Goal: Task Accomplishment & Management: Manage account settings

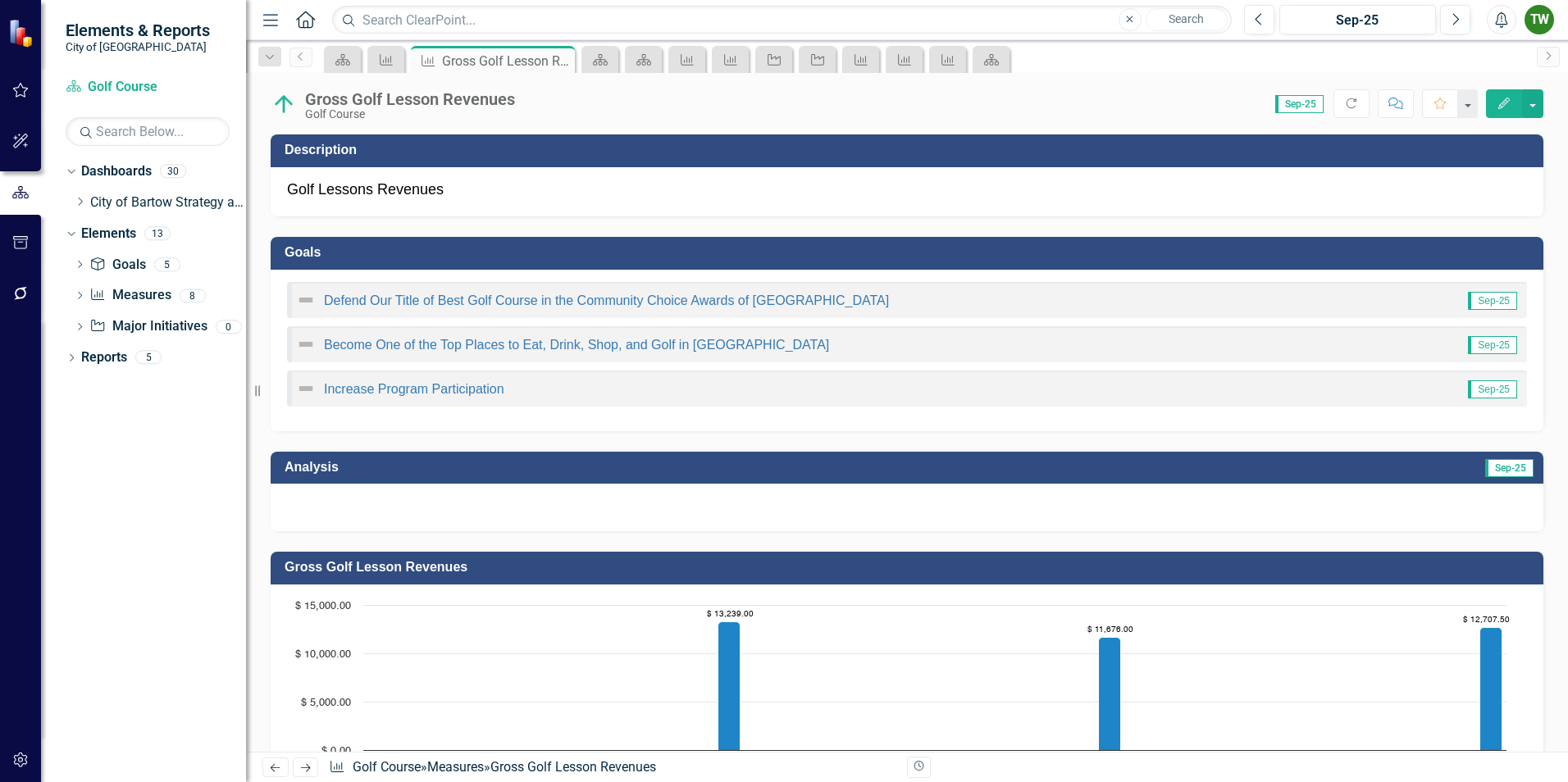
scroll to position [1196, 0]
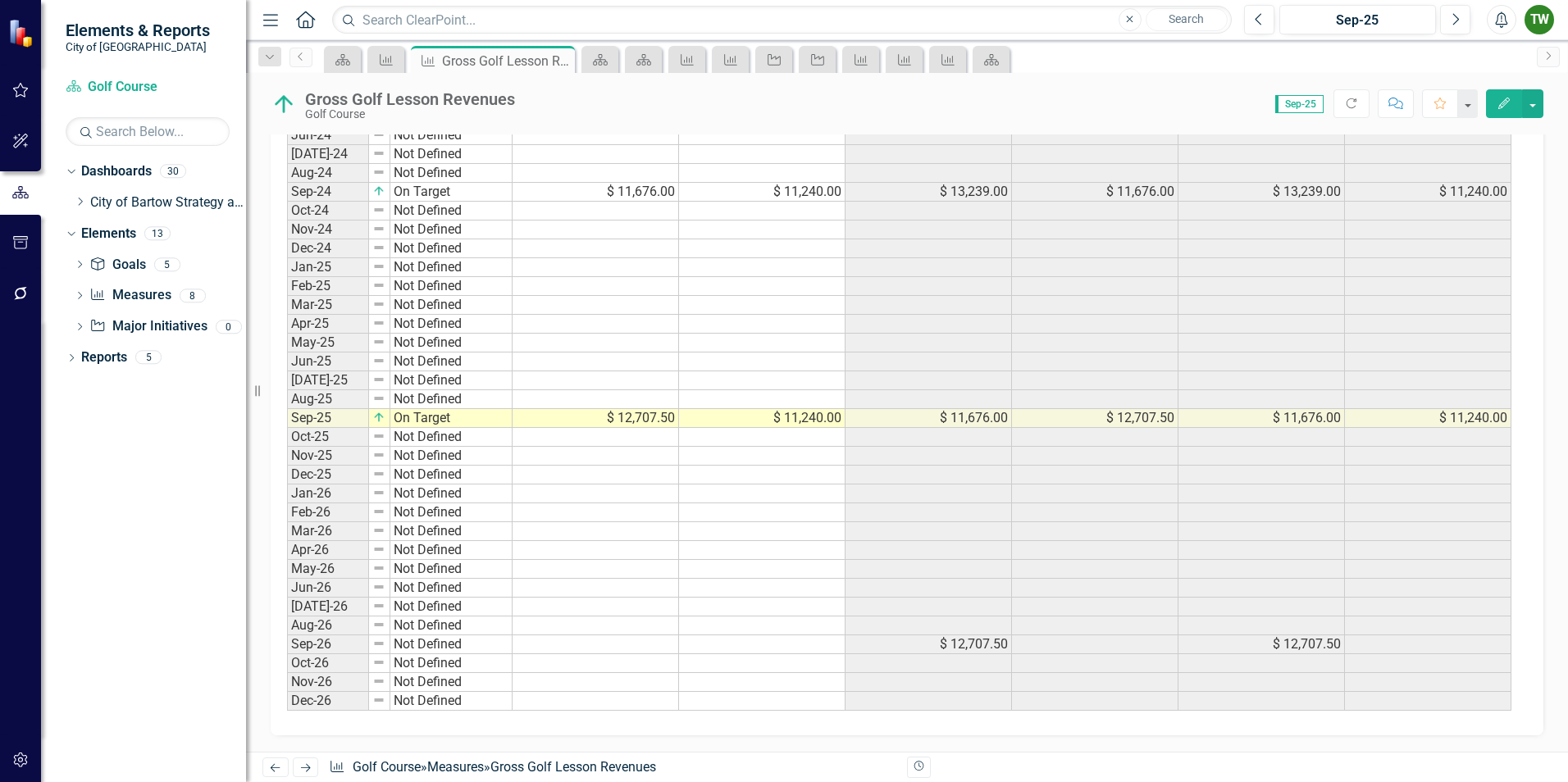
click at [1097, 97] on div "Score: 0.00 Sep-25 Completed Refresh Comment Favorite Edit" at bounding box center [1033, 104] width 1020 height 28
click at [1503, 104] on icon "Edit" at bounding box center [1504, 103] width 15 height 11
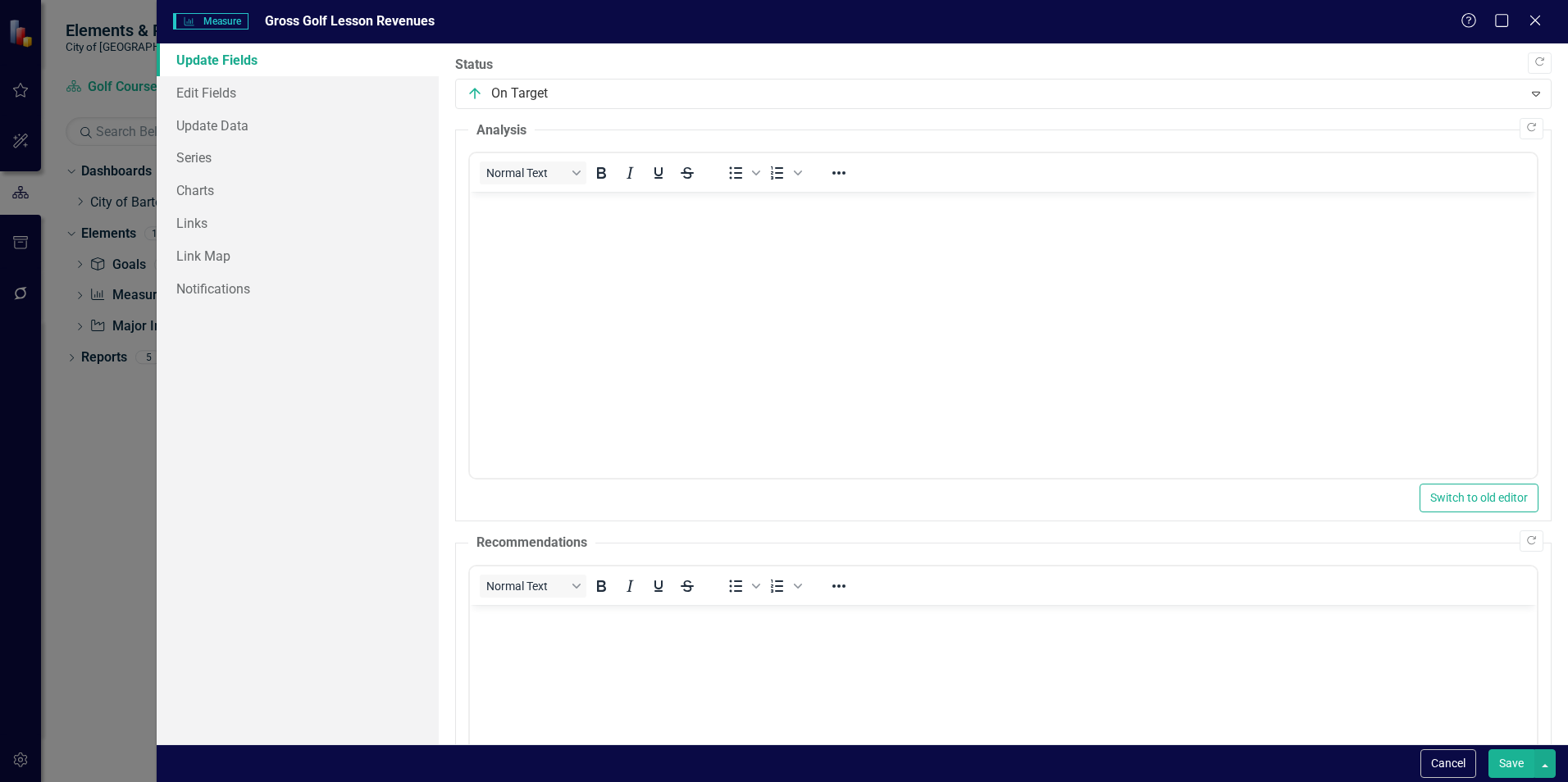
scroll to position [0, 0]
click at [222, 93] on link "Edit Fields" at bounding box center [298, 92] width 282 height 33
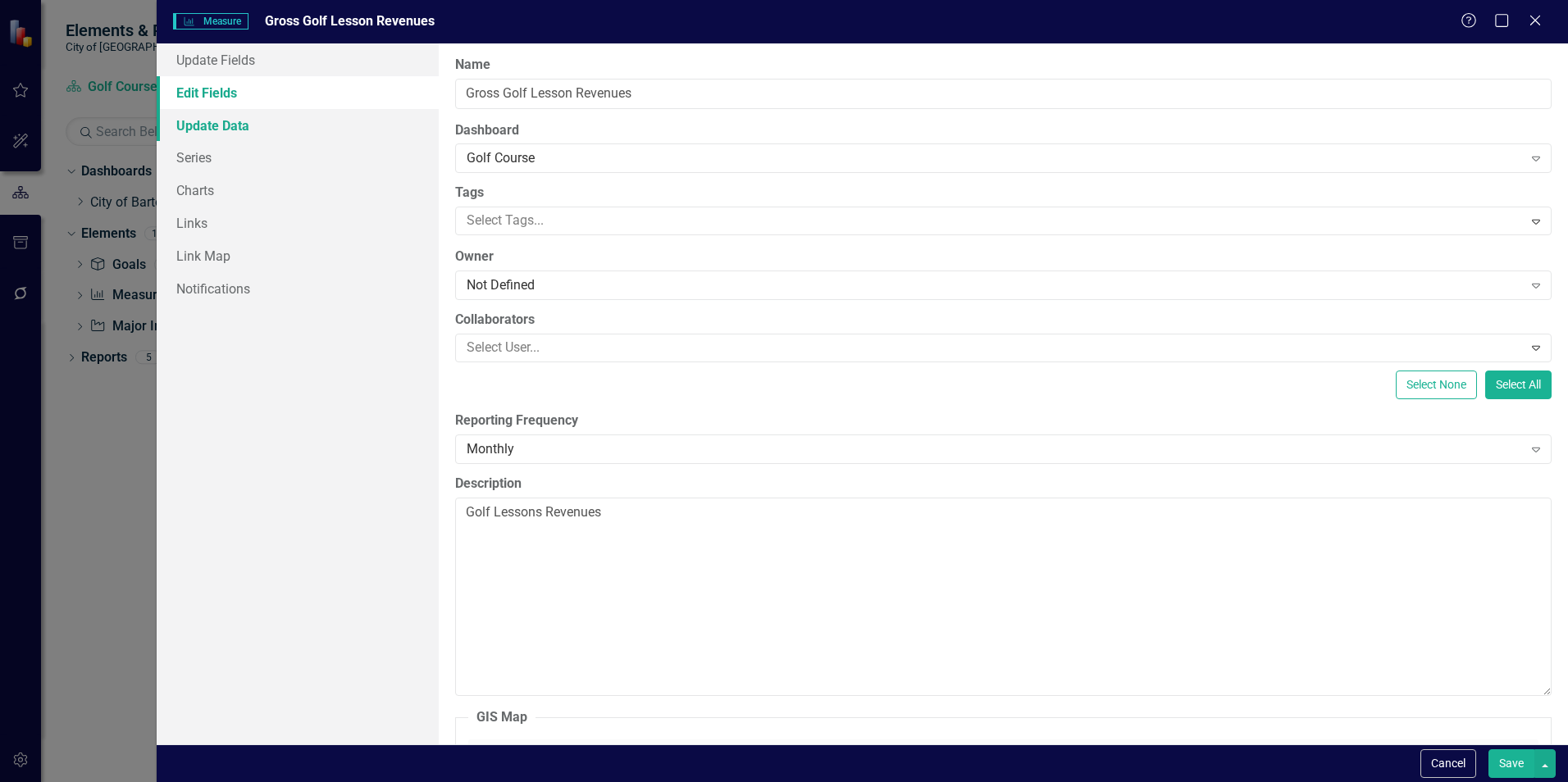
click at [229, 122] on link "Update Data" at bounding box center [298, 125] width 282 height 33
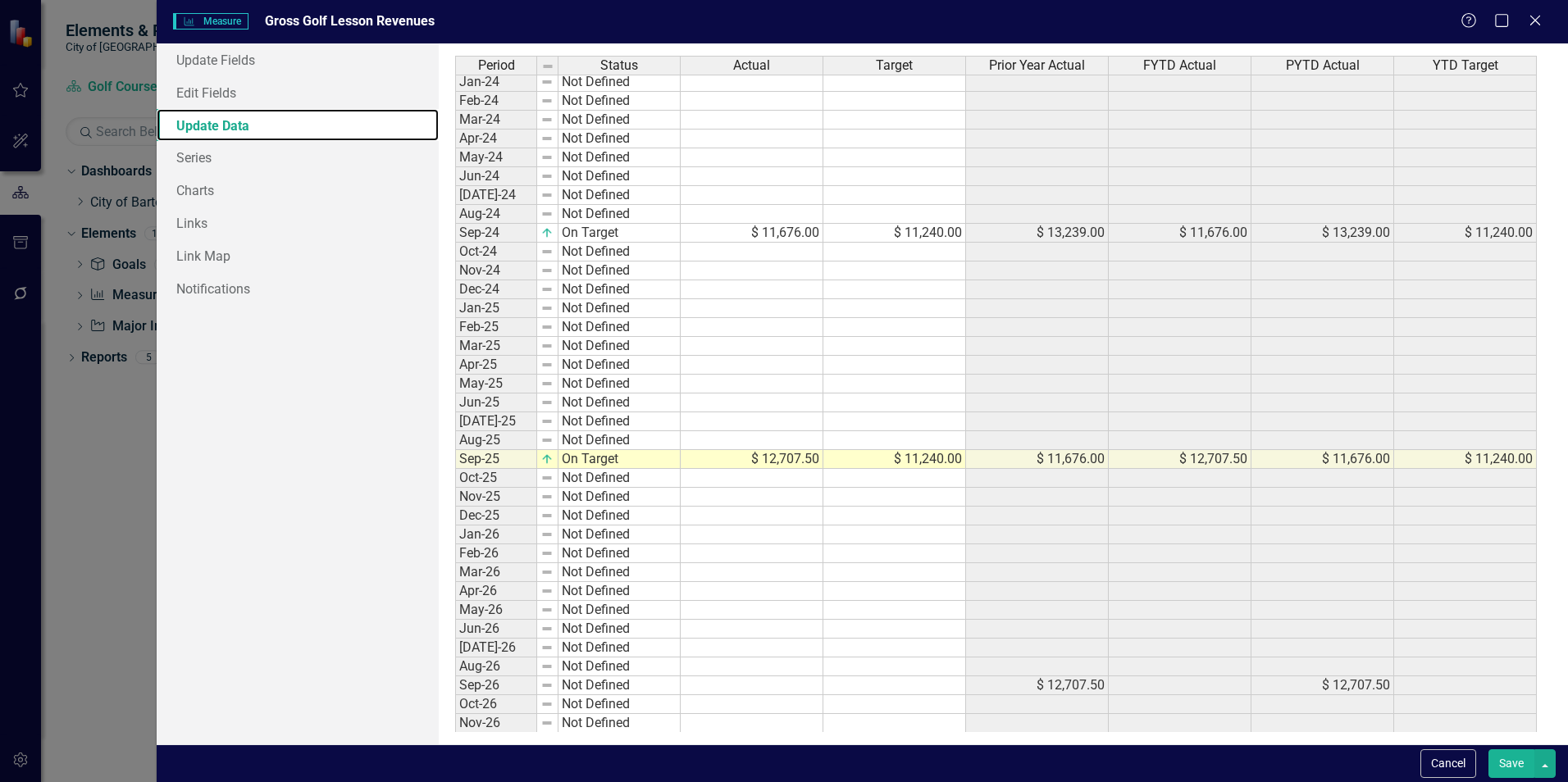
scroll to position [306, 0]
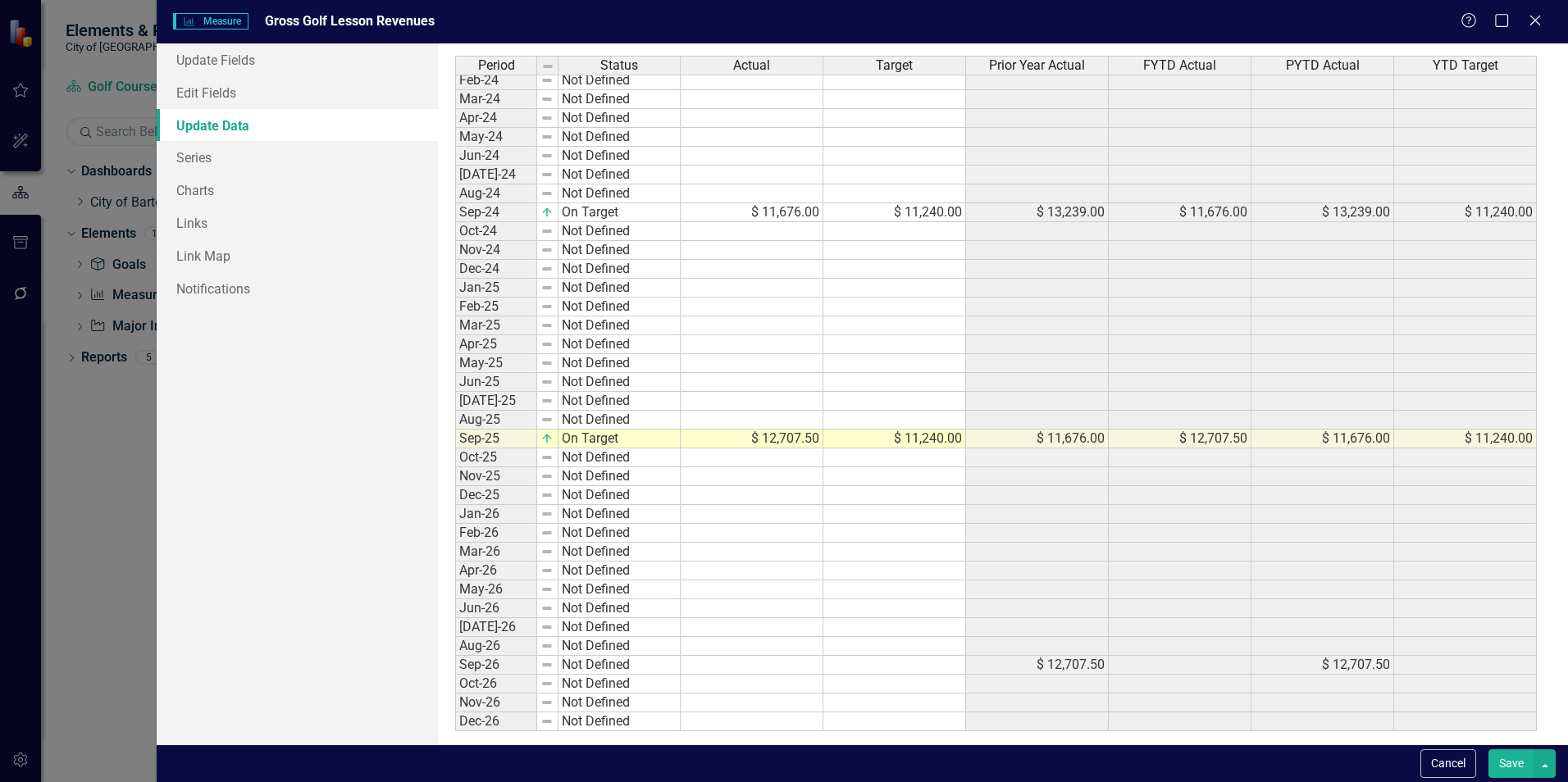
click at [809, 442] on tbody "Oct-22 Not Defined Nov-22 Not Defined Dec-22 Not Defined Jan-23 Not Defined Feb…" at bounding box center [996, 249] width 1082 height 963
type textarea "795"
click at [1513, 764] on button "Save" at bounding box center [1512, 764] width 46 height 29
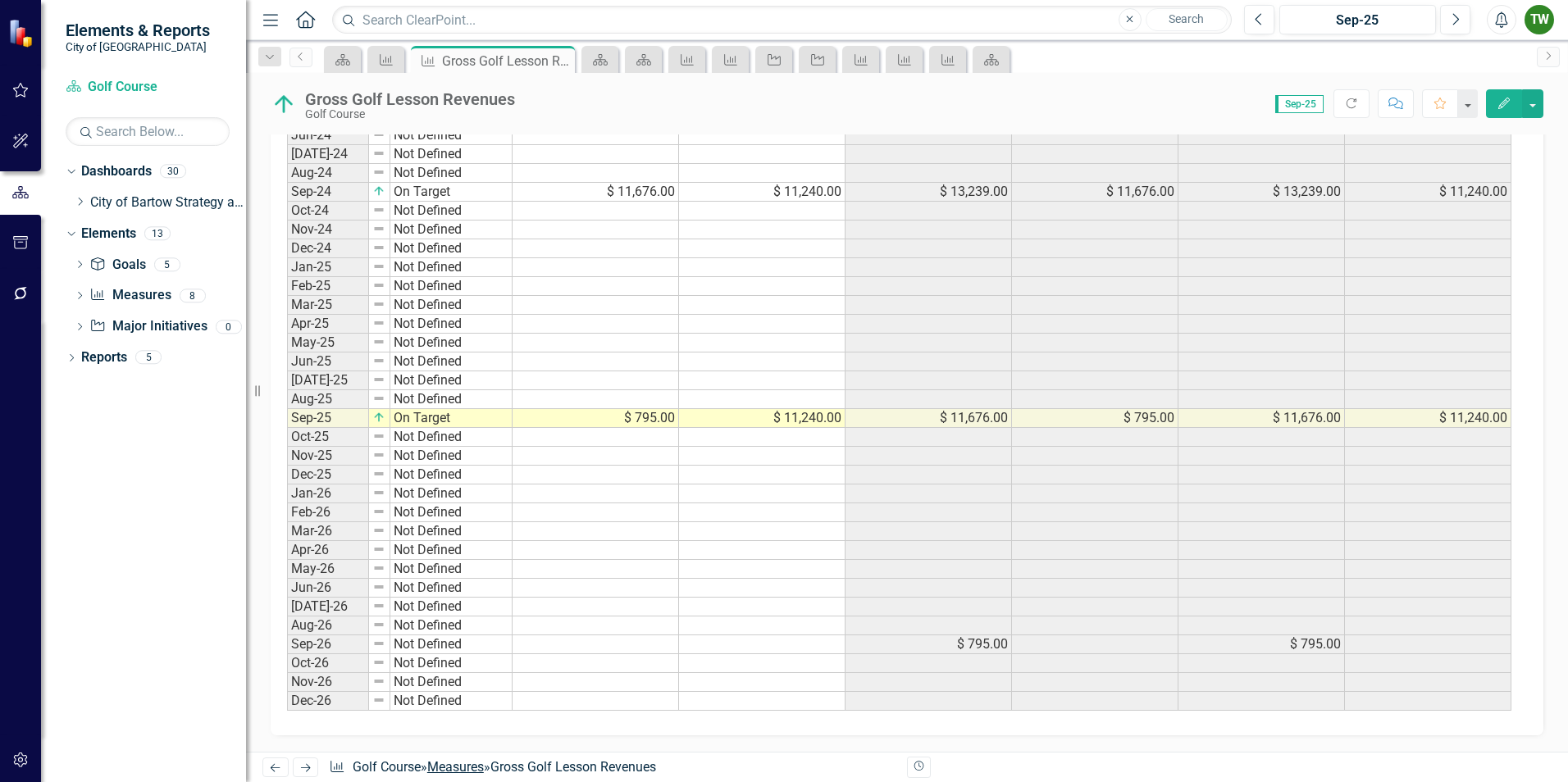
click at [483, 765] on link "Measures" at bounding box center [455, 767] width 56 height 16
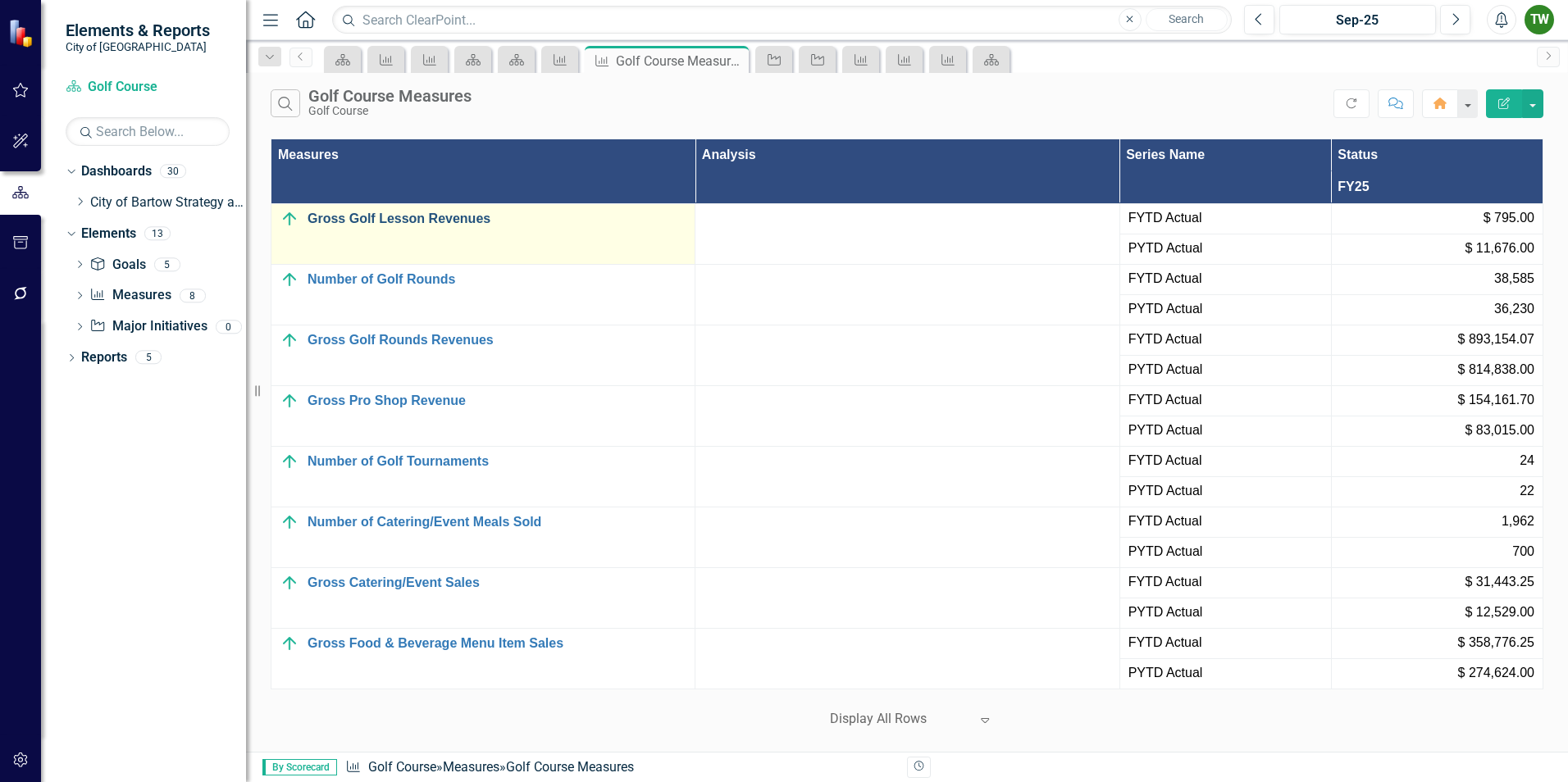
click at [420, 218] on link "Gross Golf Lesson Revenues" at bounding box center [497, 218] width 379 height 15
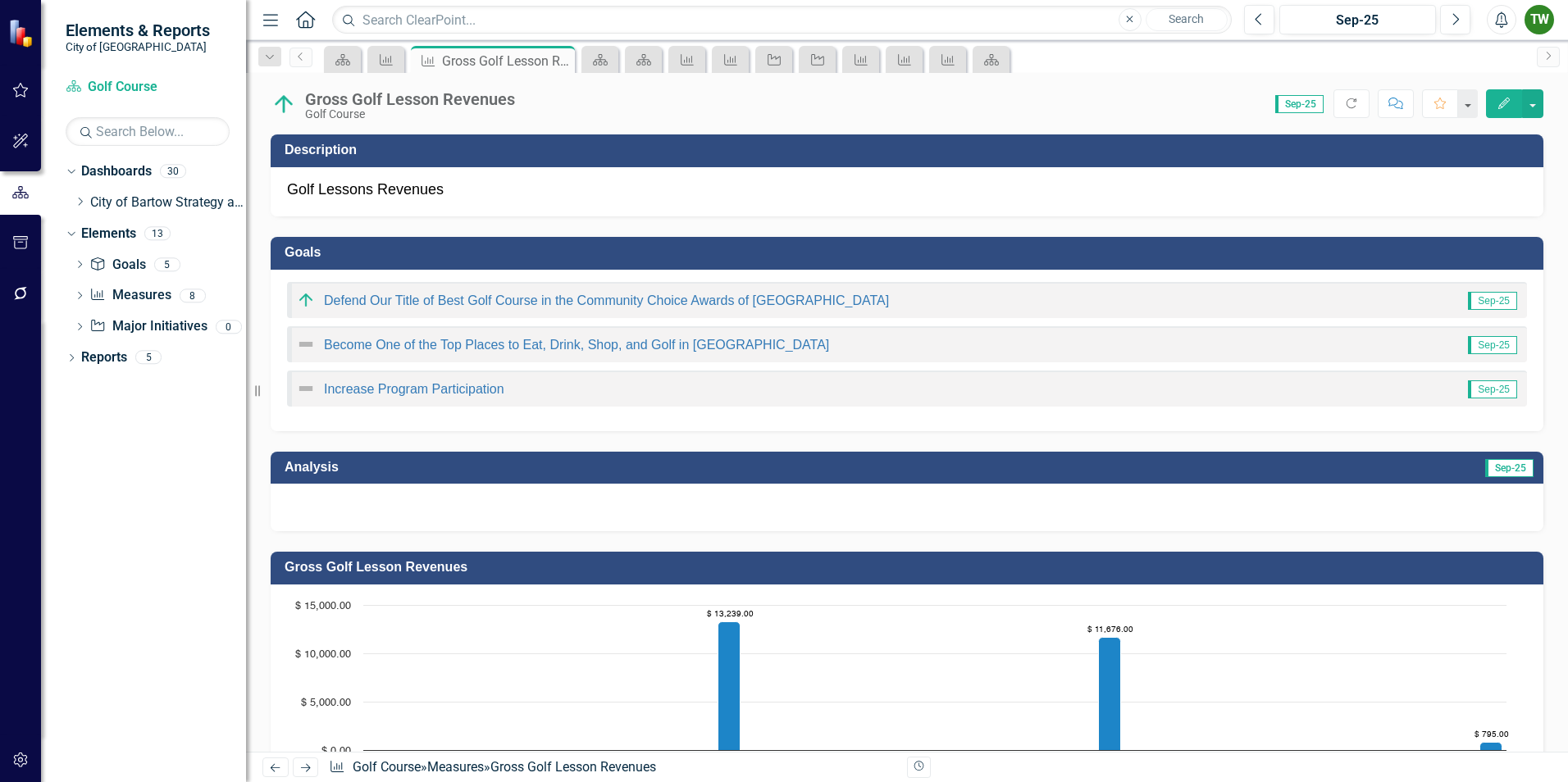
click at [1508, 101] on icon "button" at bounding box center [1504, 103] width 11 height 11
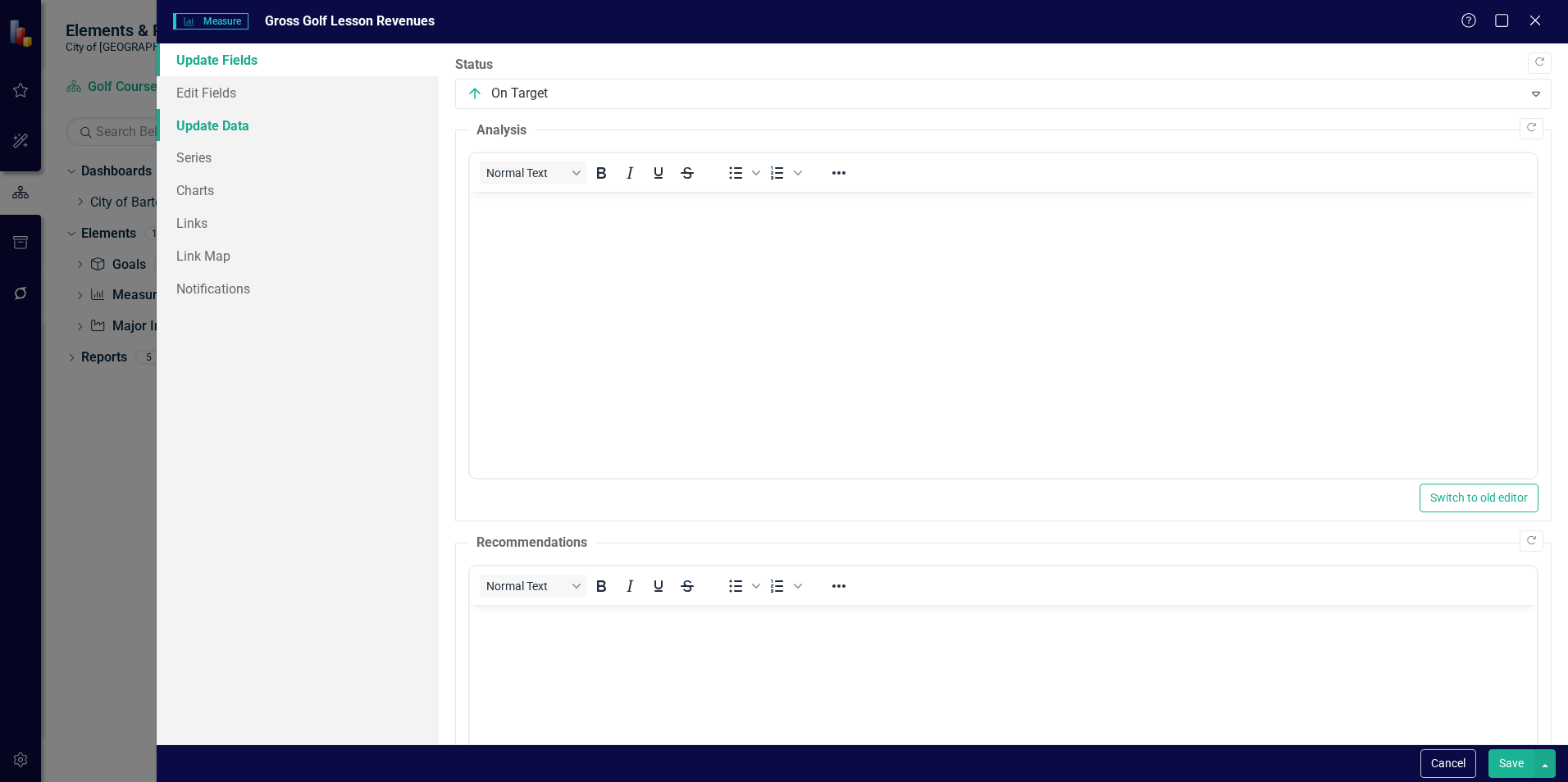
click at [231, 122] on link "Update Data" at bounding box center [298, 125] width 282 height 33
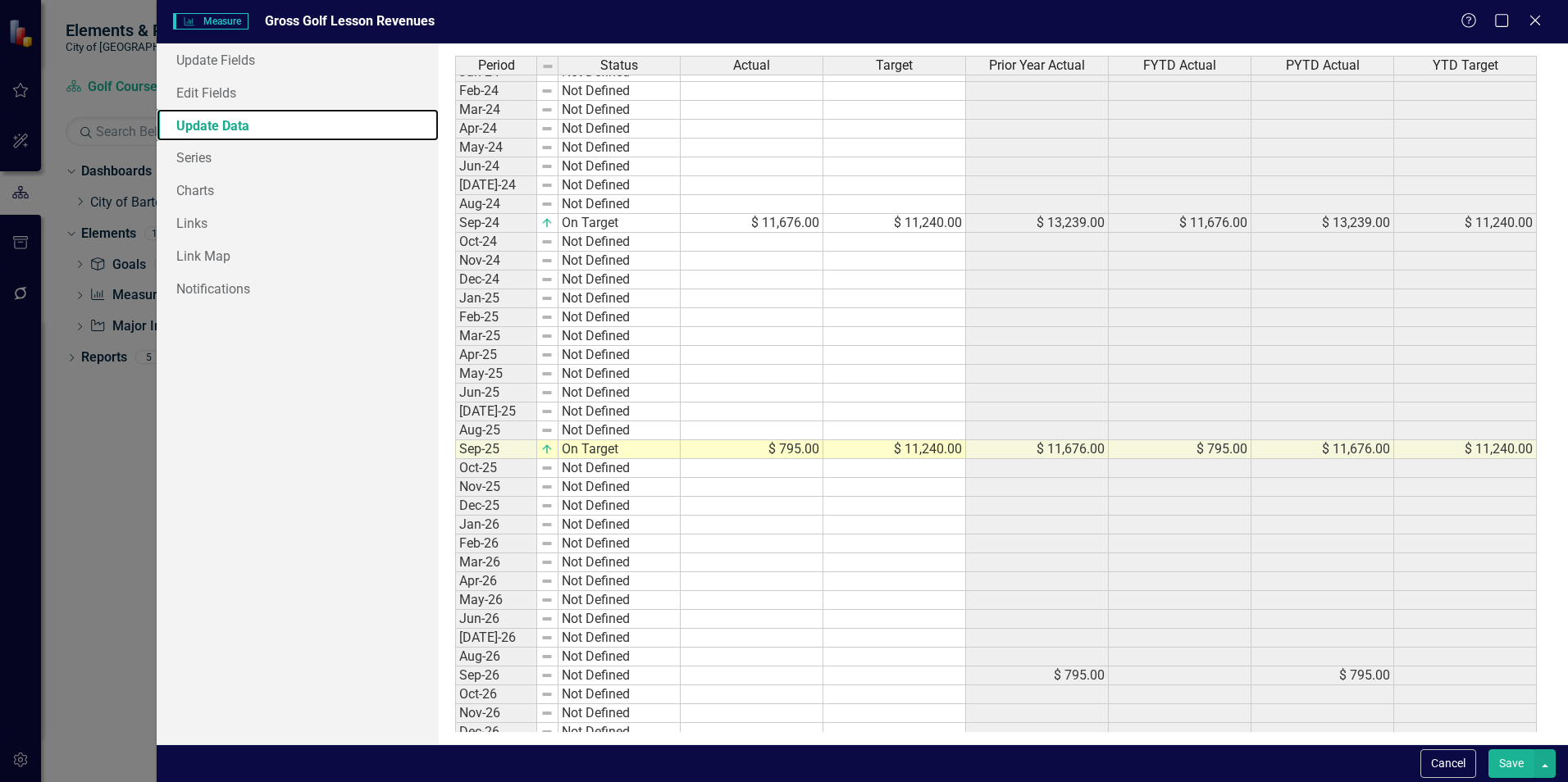
scroll to position [306, 0]
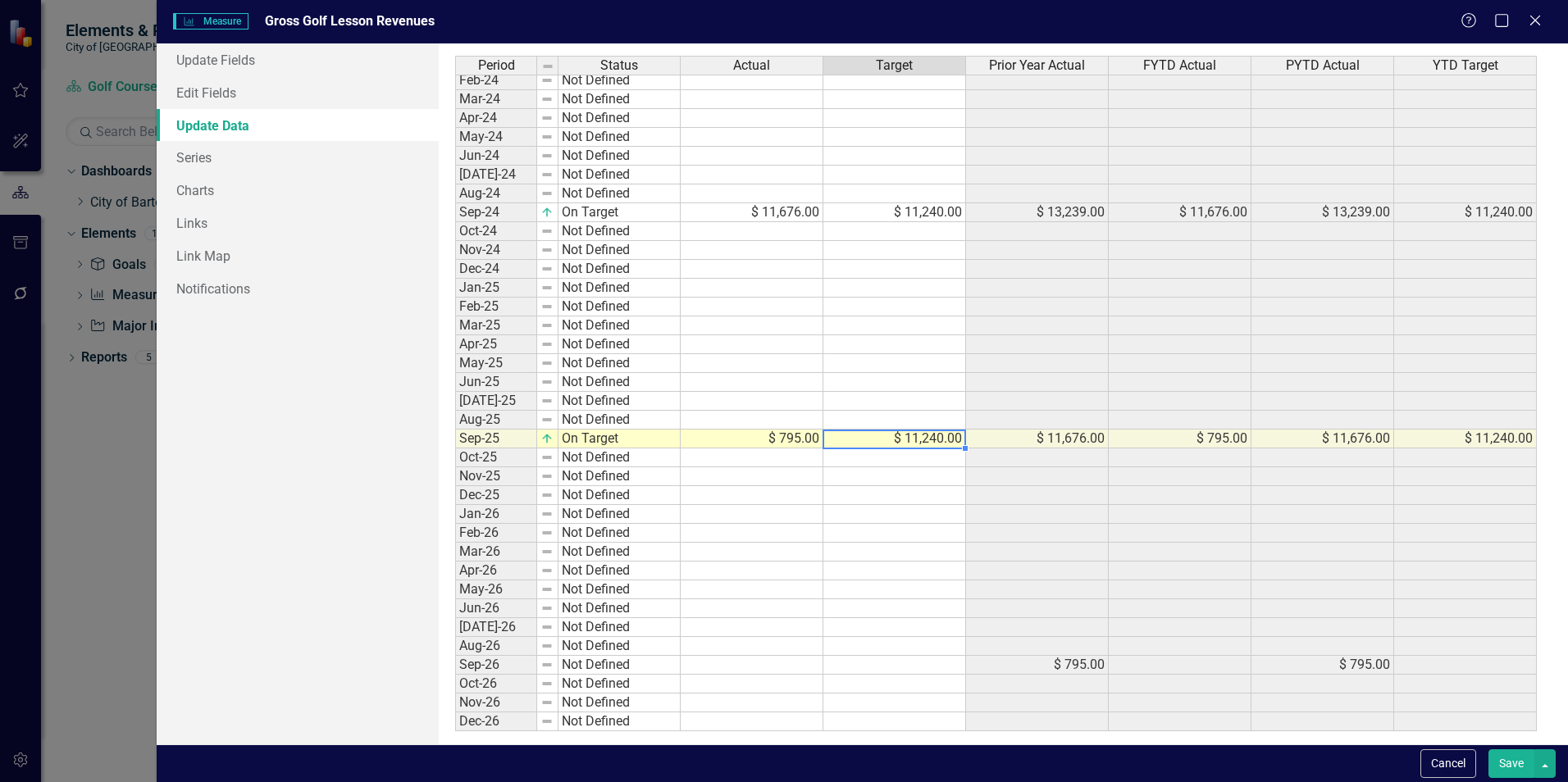
click at [940, 442] on tbody "Oct-22 Not Defined Nov-22 Not Defined Dec-22 Not Defined Jan-23 Not Defined Feb…" at bounding box center [996, 249] width 1082 height 963
click at [455, 599] on div "Period Status Actual Target Prior Year Actual FYTD Actual PYTD Actual YTD Targe…" at bounding box center [455, 278] width 0 height 907
click at [1510, 768] on button "Save" at bounding box center [1512, 764] width 46 height 29
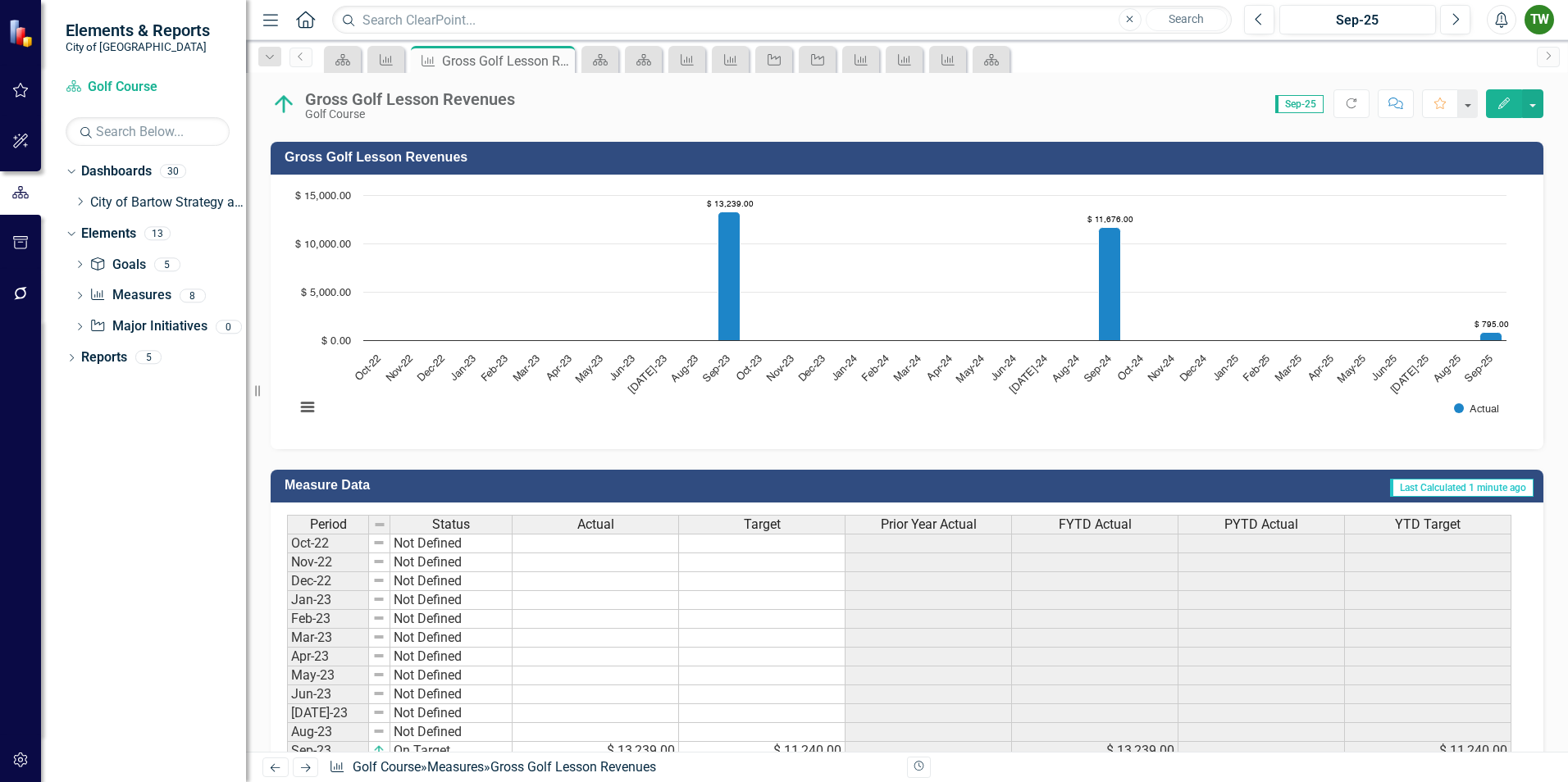
scroll to position [375, 0]
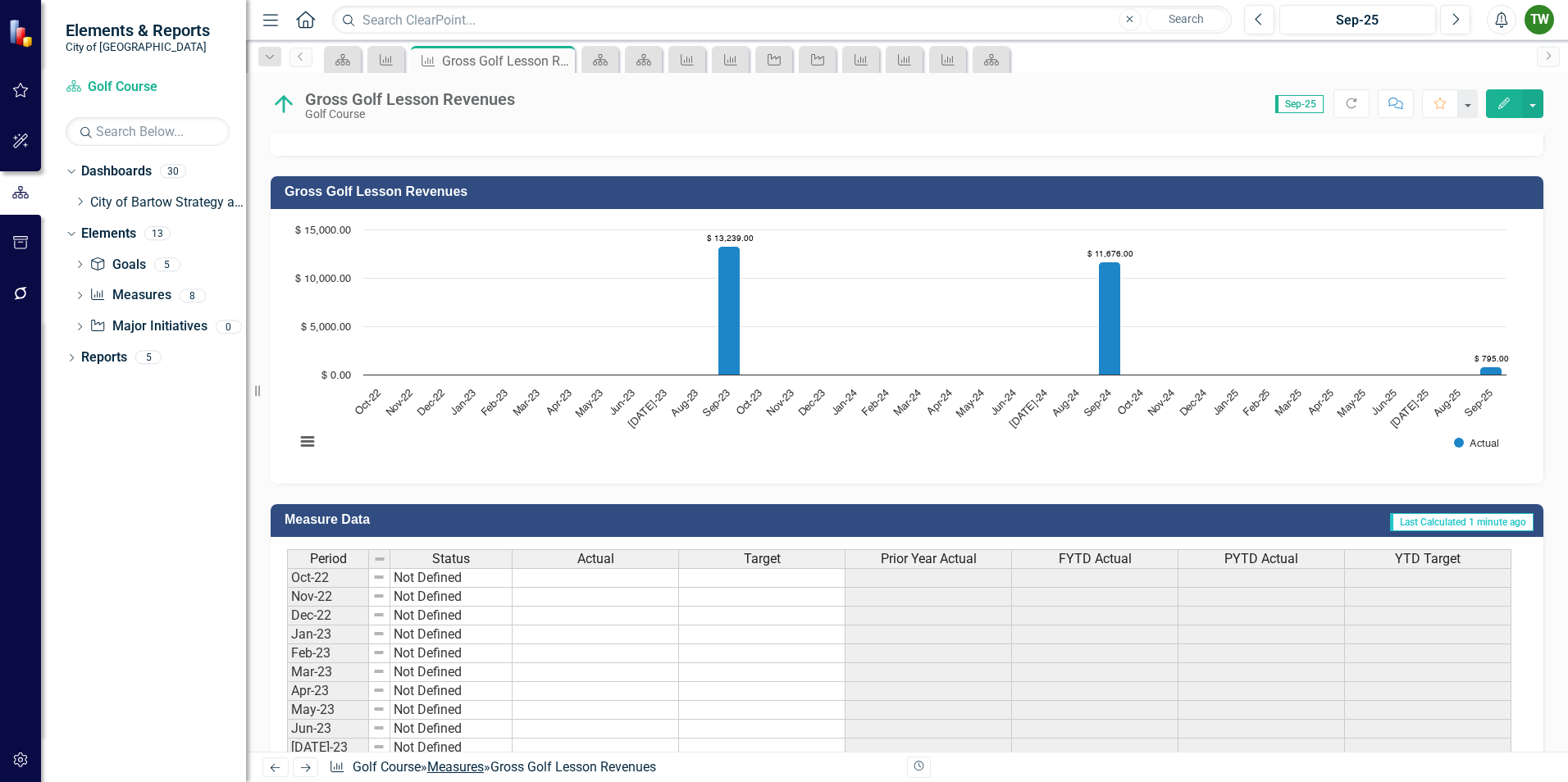
click at [470, 769] on link "Measures" at bounding box center [455, 767] width 56 height 16
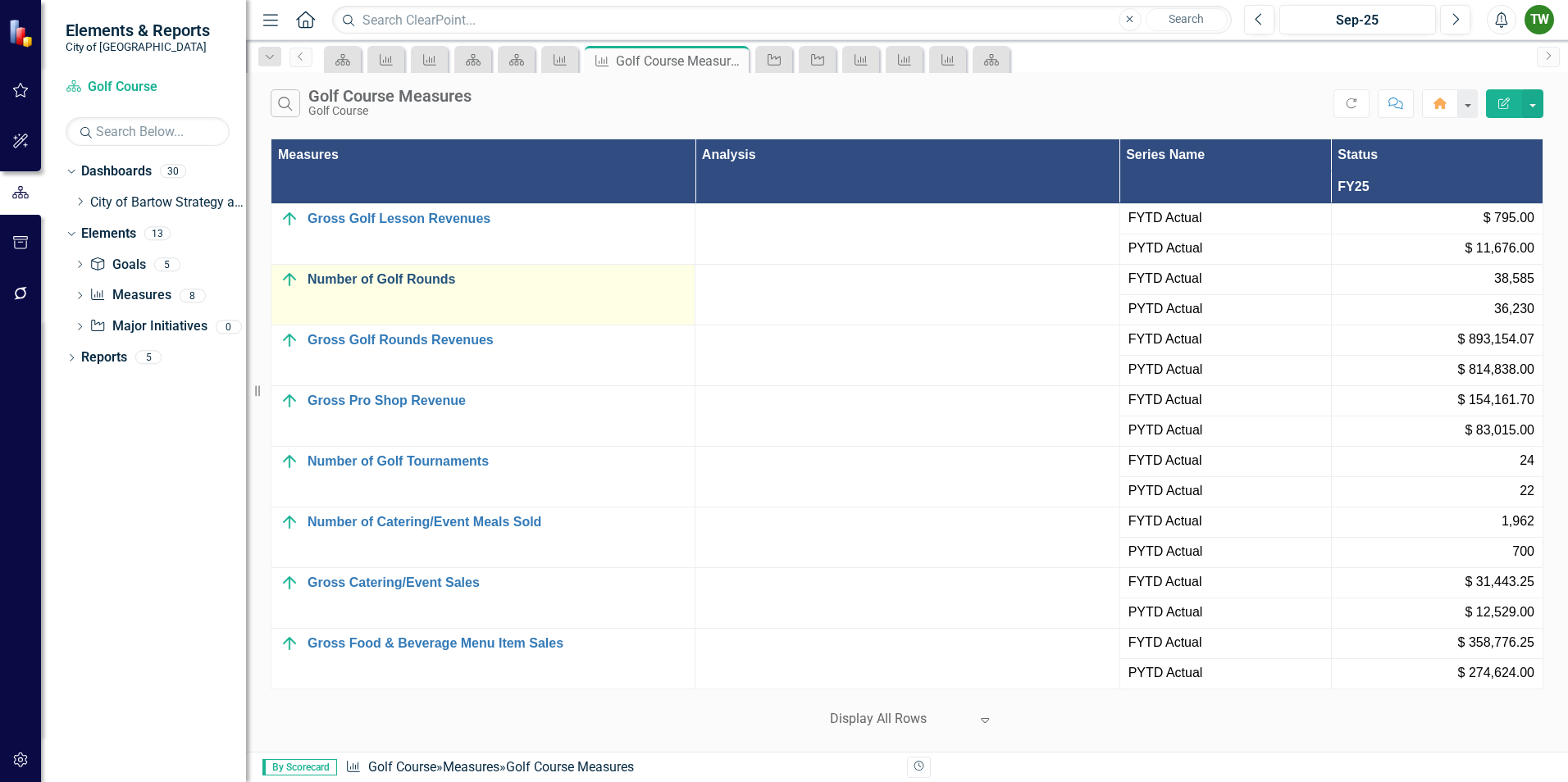
click at [366, 280] on link "Number of Golf Rounds" at bounding box center [497, 279] width 379 height 15
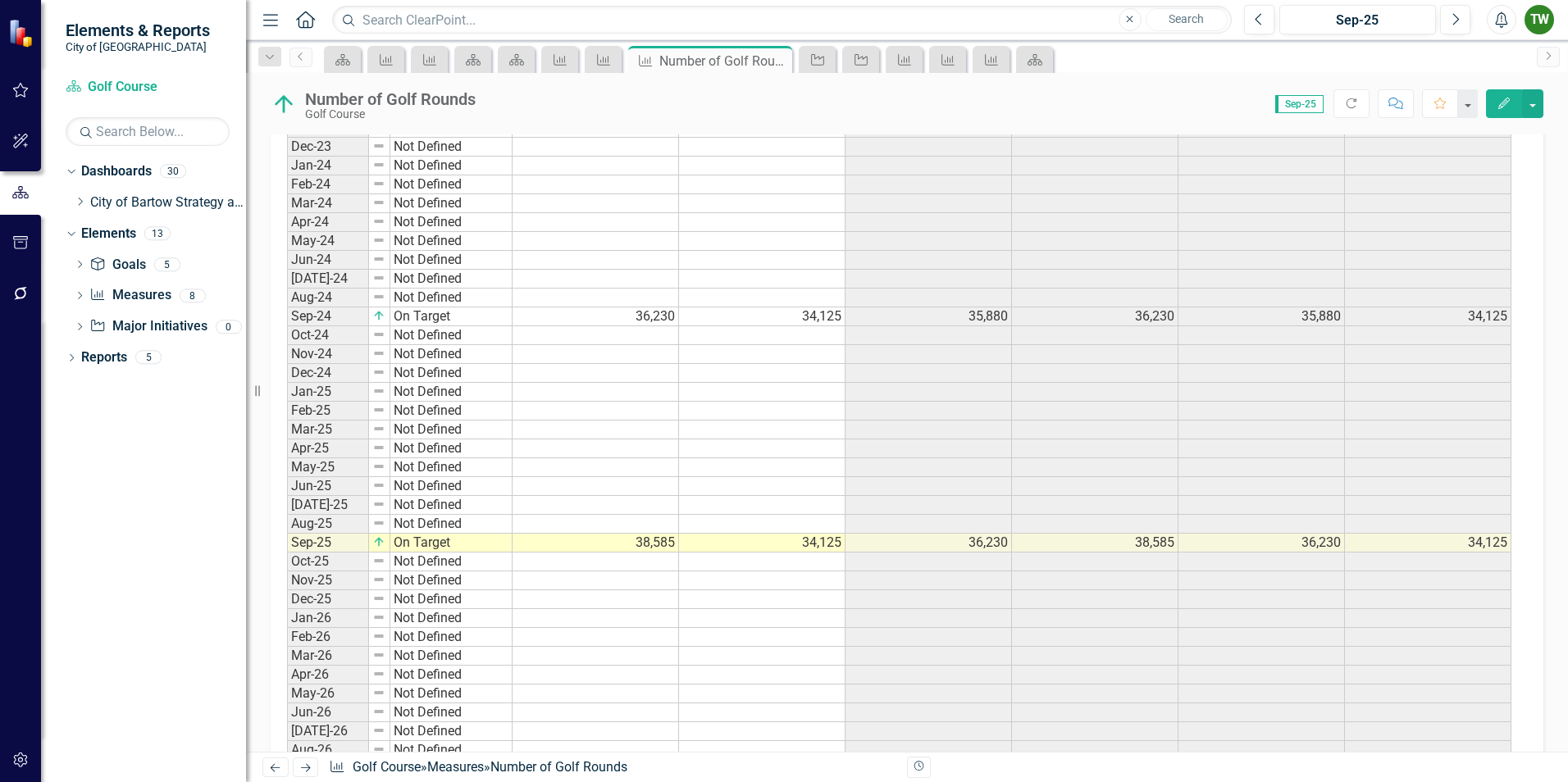
scroll to position [1284, 0]
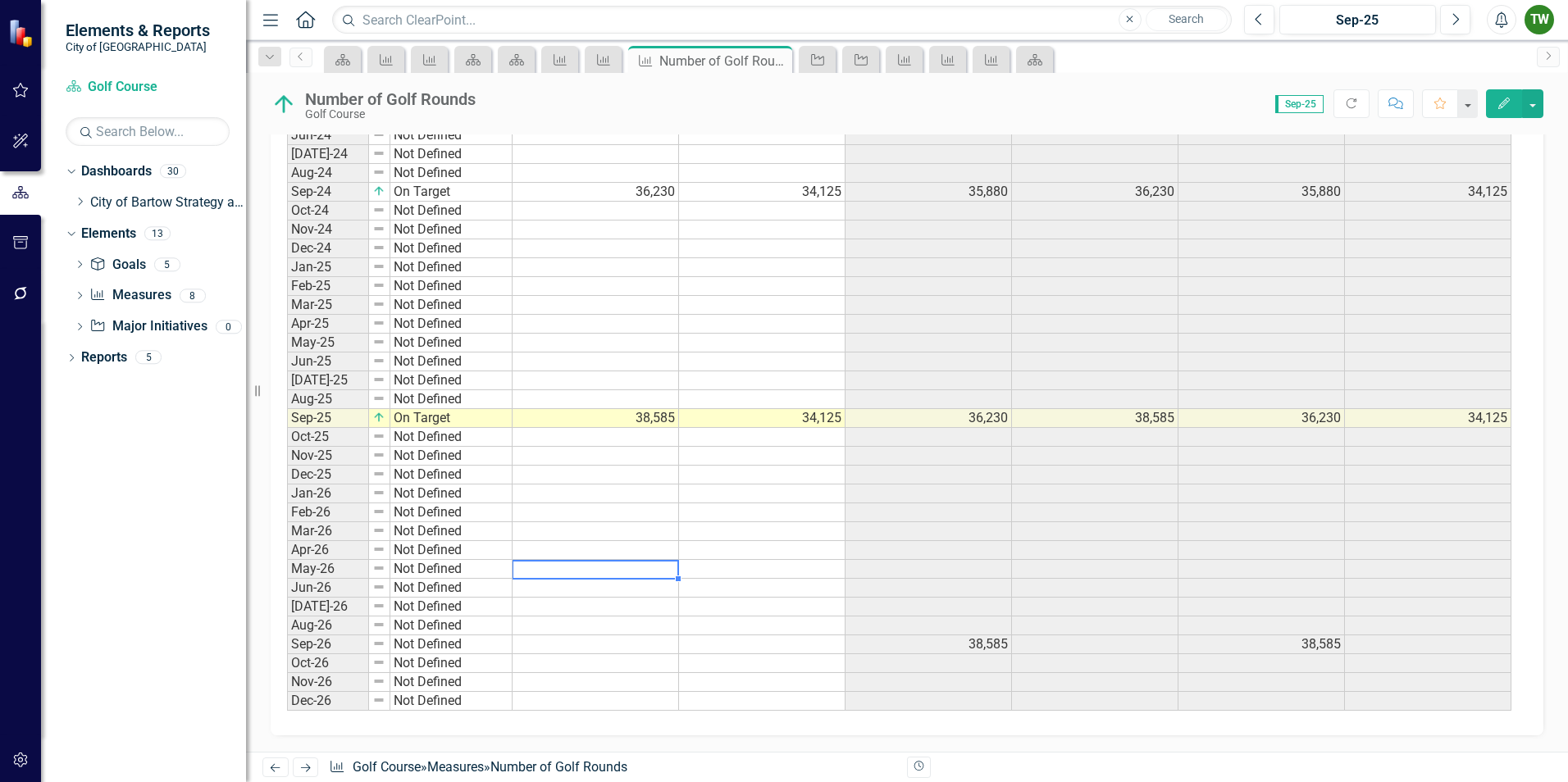
drag, startPoint x: 554, startPoint y: 563, endPoint x: 558, endPoint y: 573, distance: 10.8
click at [554, 564] on td at bounding box center [595, 569] width 166 height 18
click at [1503, 105] on icon "Edit" at bounding box center [1504, 103] width 15 height 11
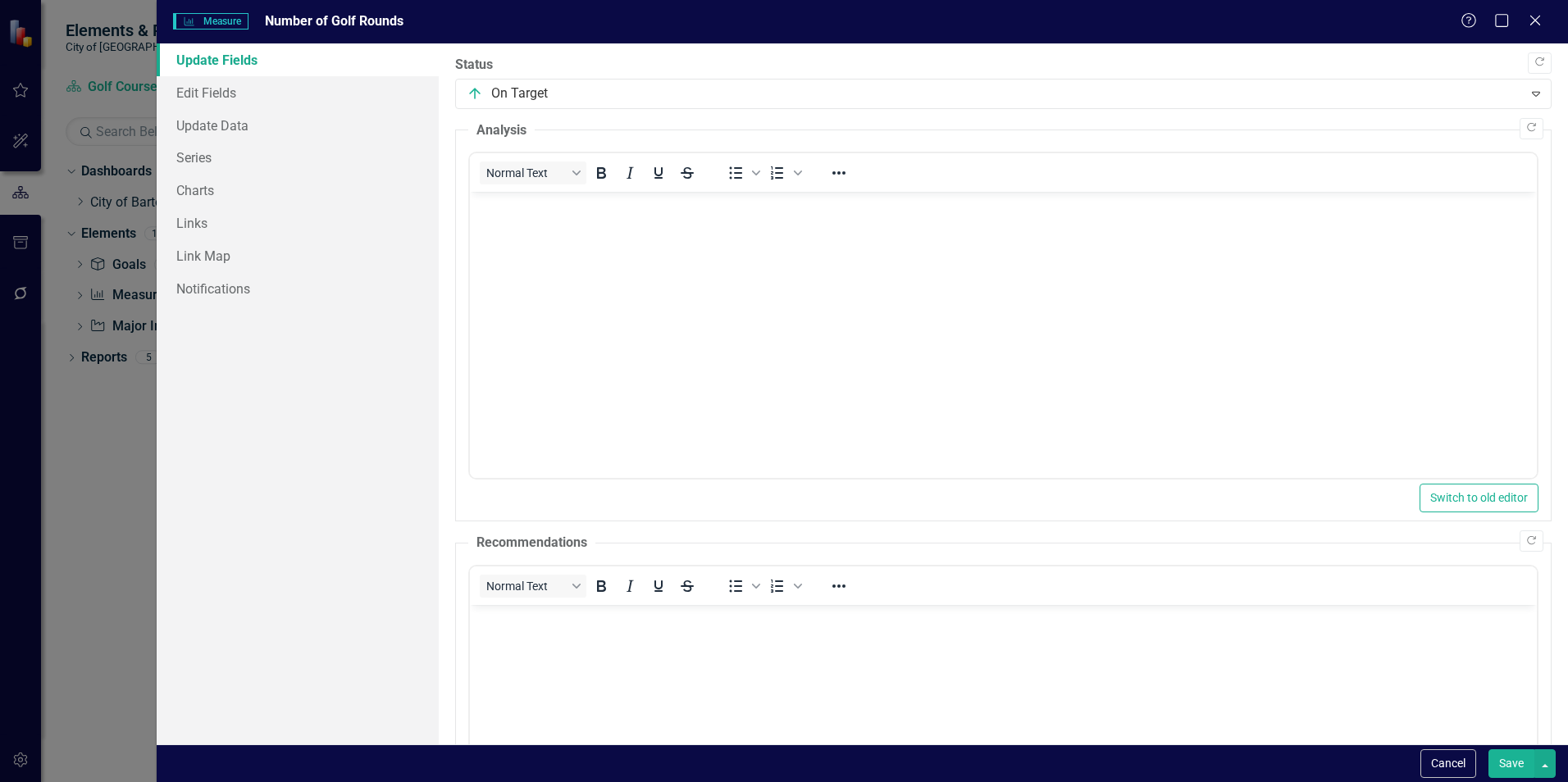
scroll to position [0, 0]
click at [234, 125] on link "Update Data" at bounding box center [298, 125] width 282 height 33
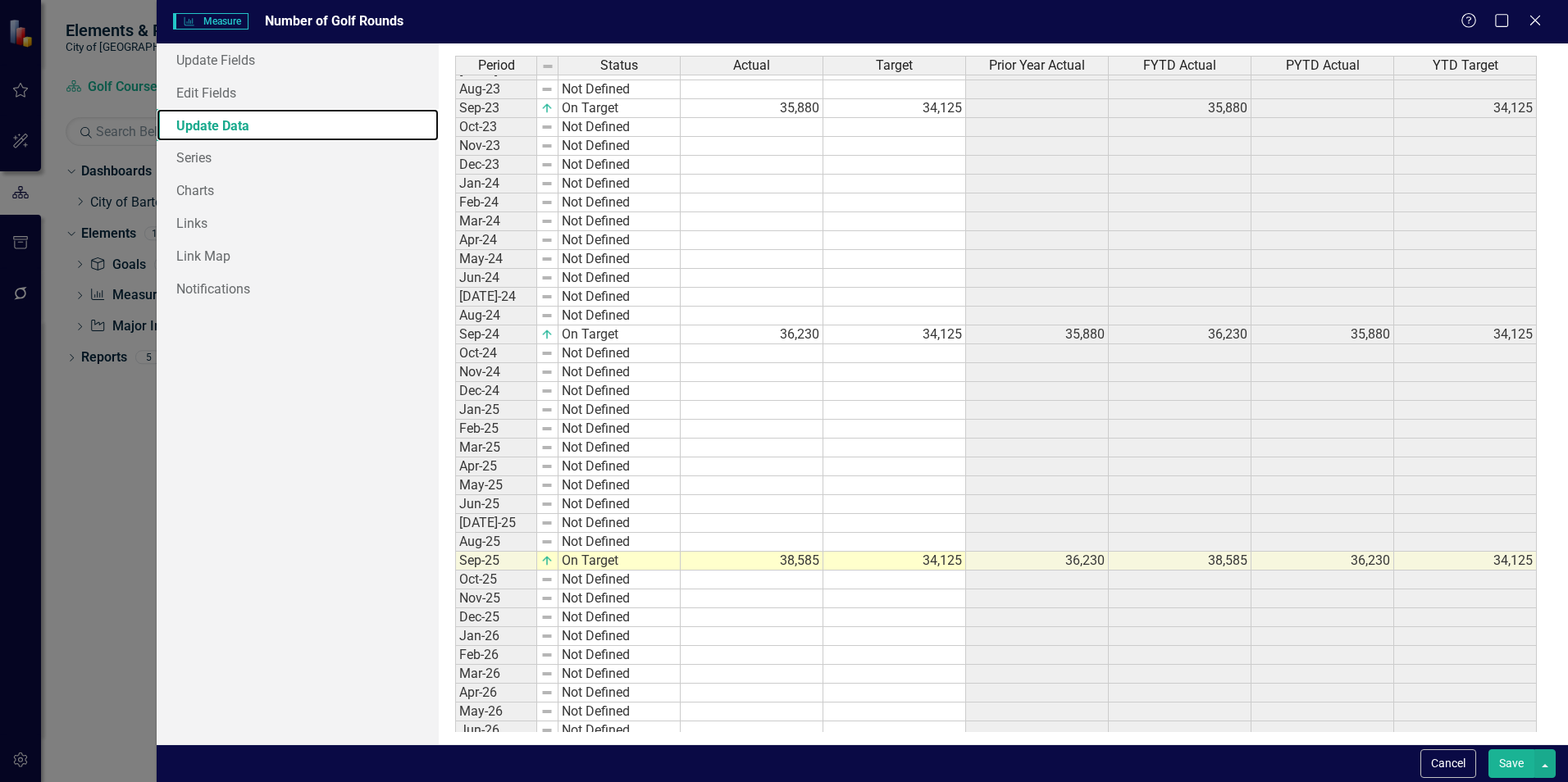
scroll to position [306, 0]
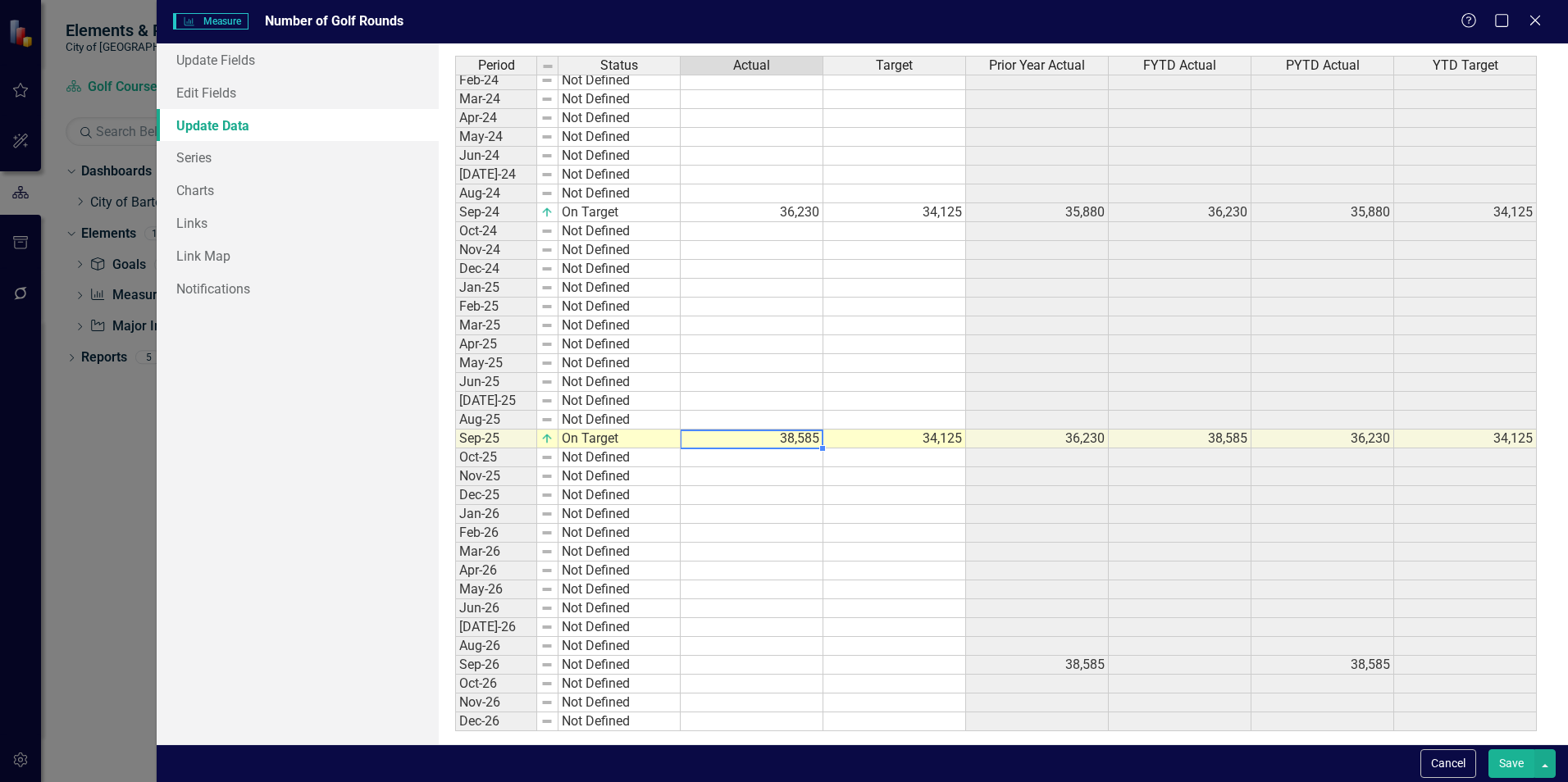
click at [781, 442] on tbody "Feb-23 Not Defined Mar-23 Not Defined Apr-23 Not Defined May-23 Not Defined Jun…" at bounding box center [996, 288] width 1082 height 888
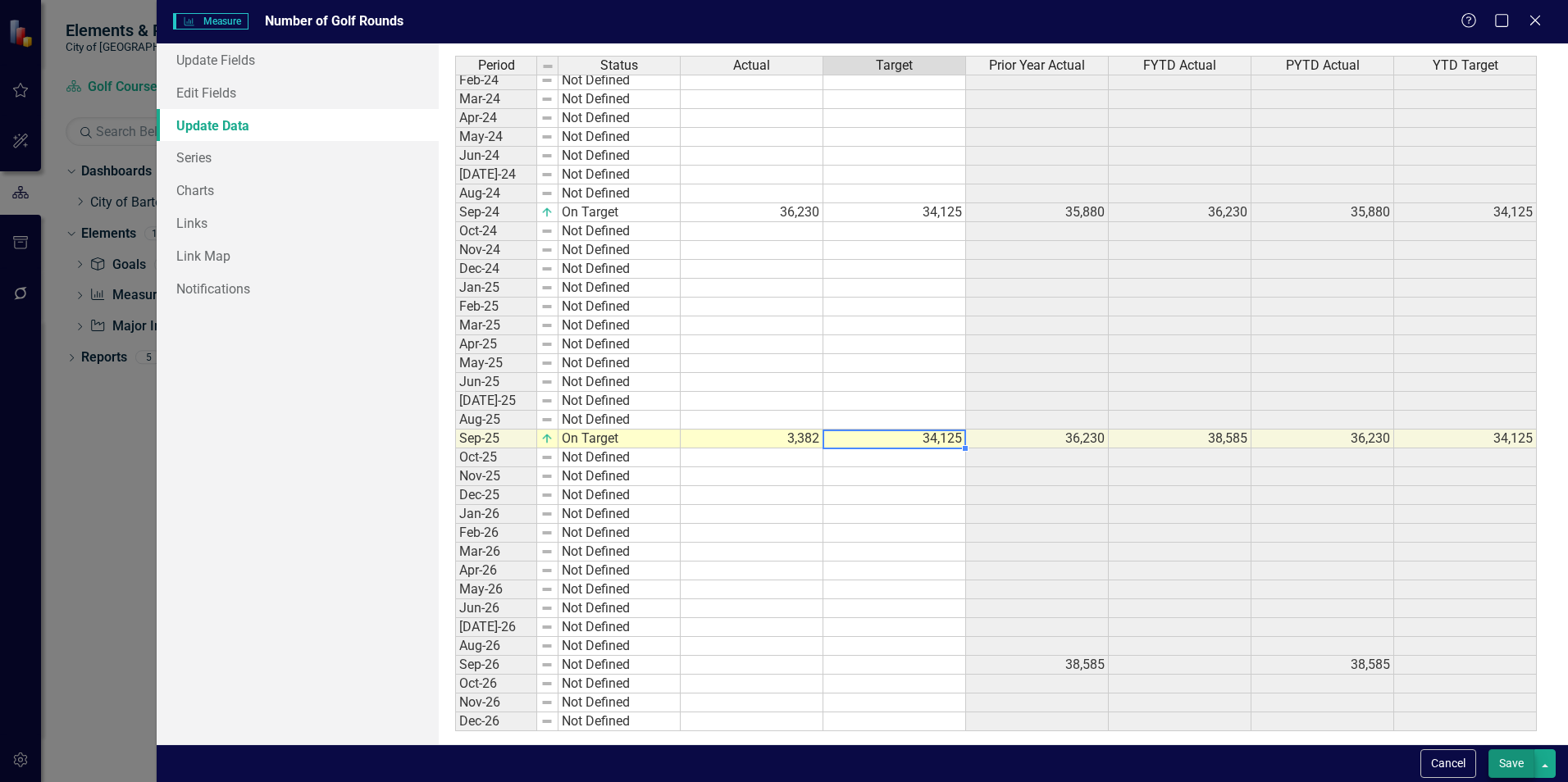
type textarea "34125"
click at [1512, 764] on button "Save" at bounding box center [1512, 764] width 46 height 29
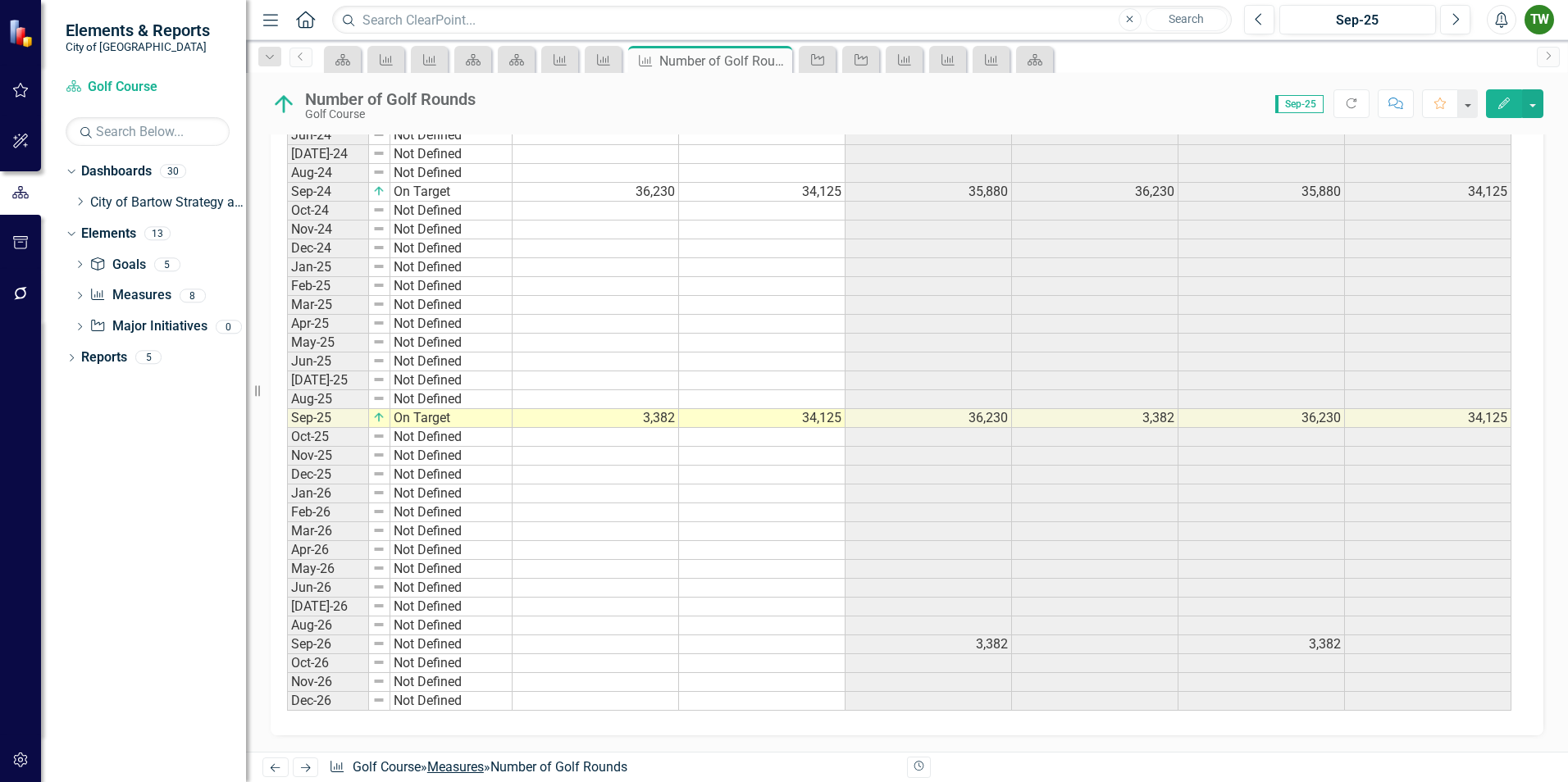
click at [471, 768] on link "Measures" at bounding box center [455, 767] width 56 height 16
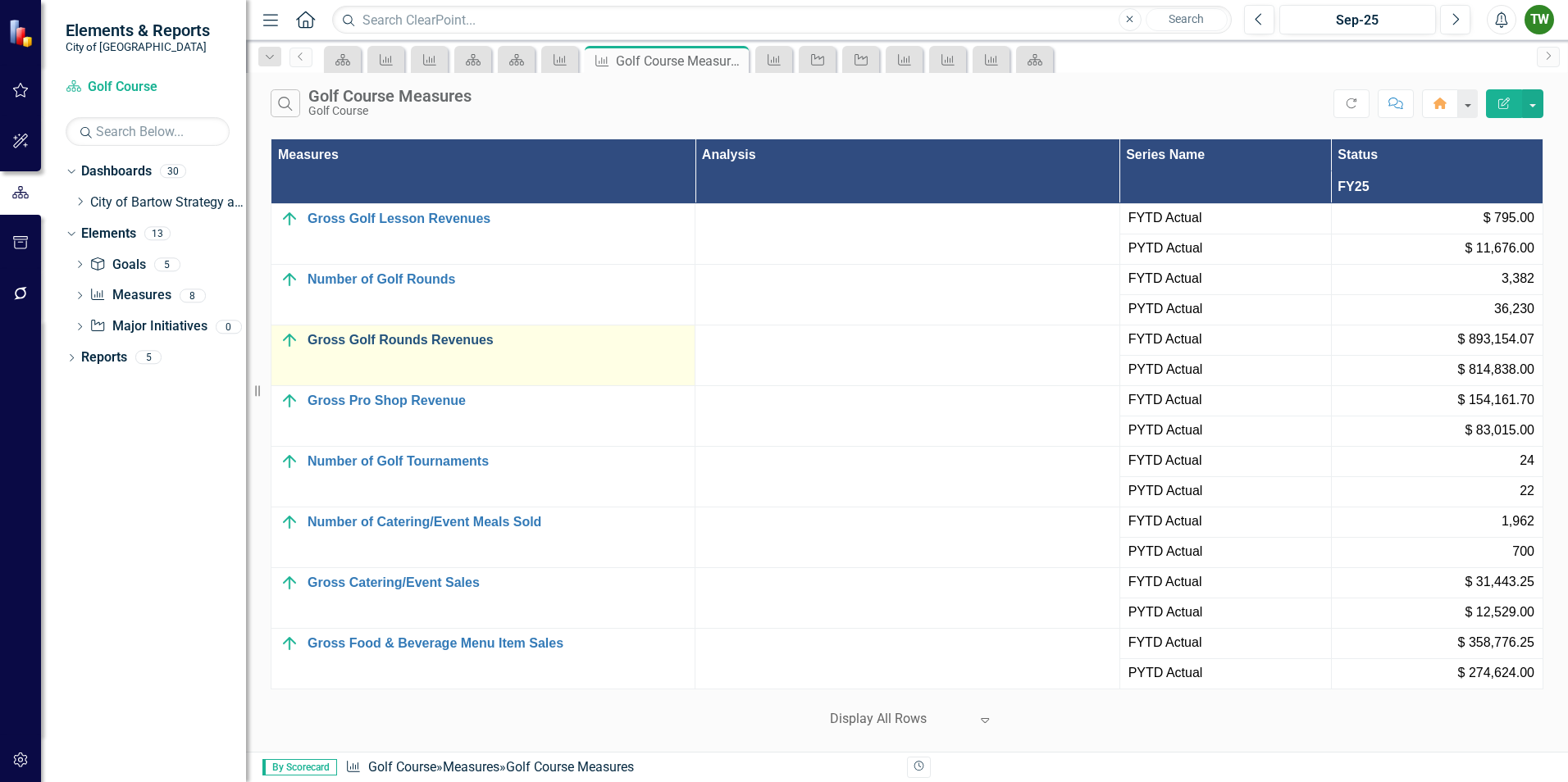
click at [408, 341] on link "Gross Golf Rounds Revenues" at bounding box center [497, 340] width 379 height 15
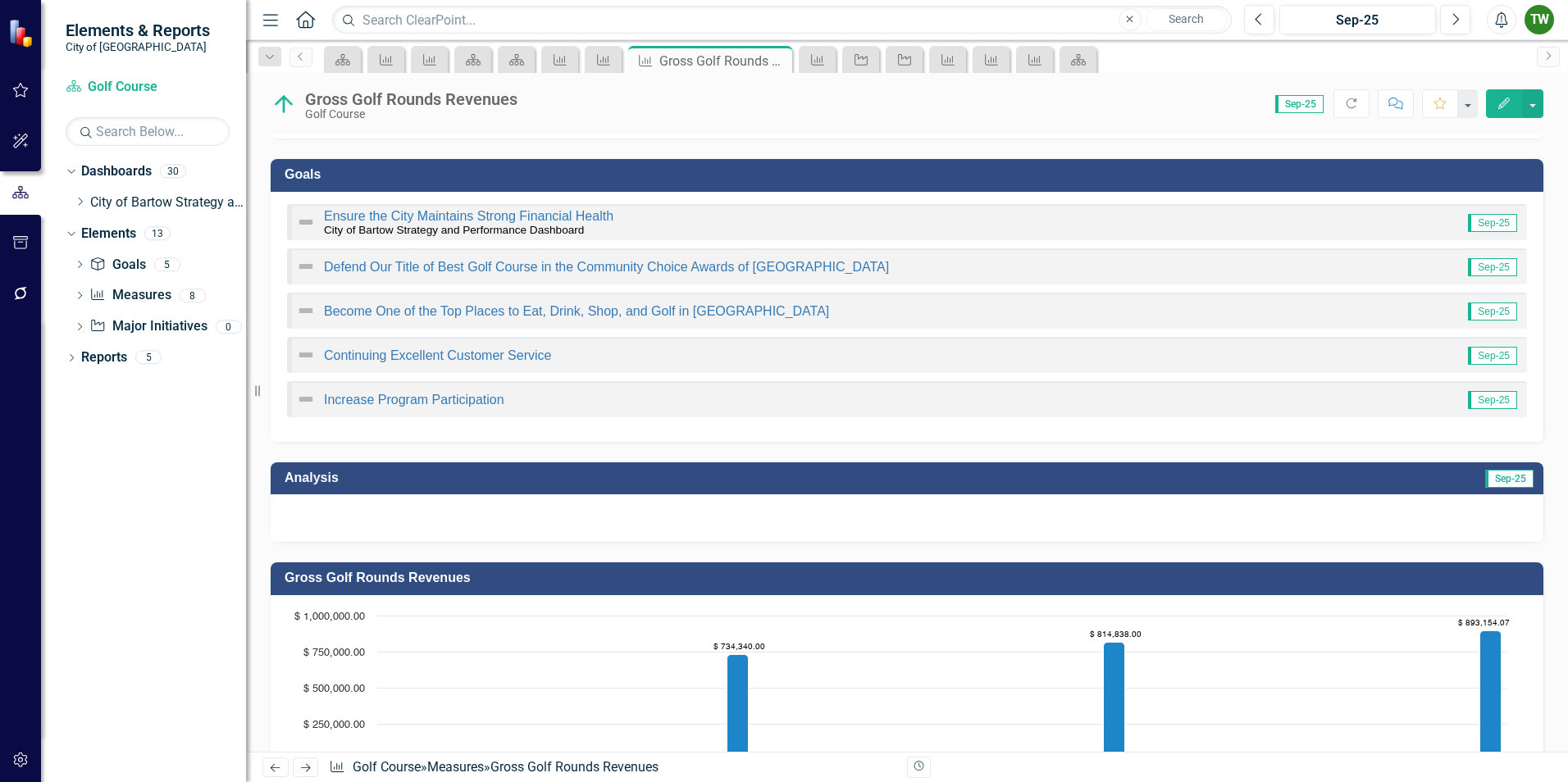
scroll to position [164, 0]
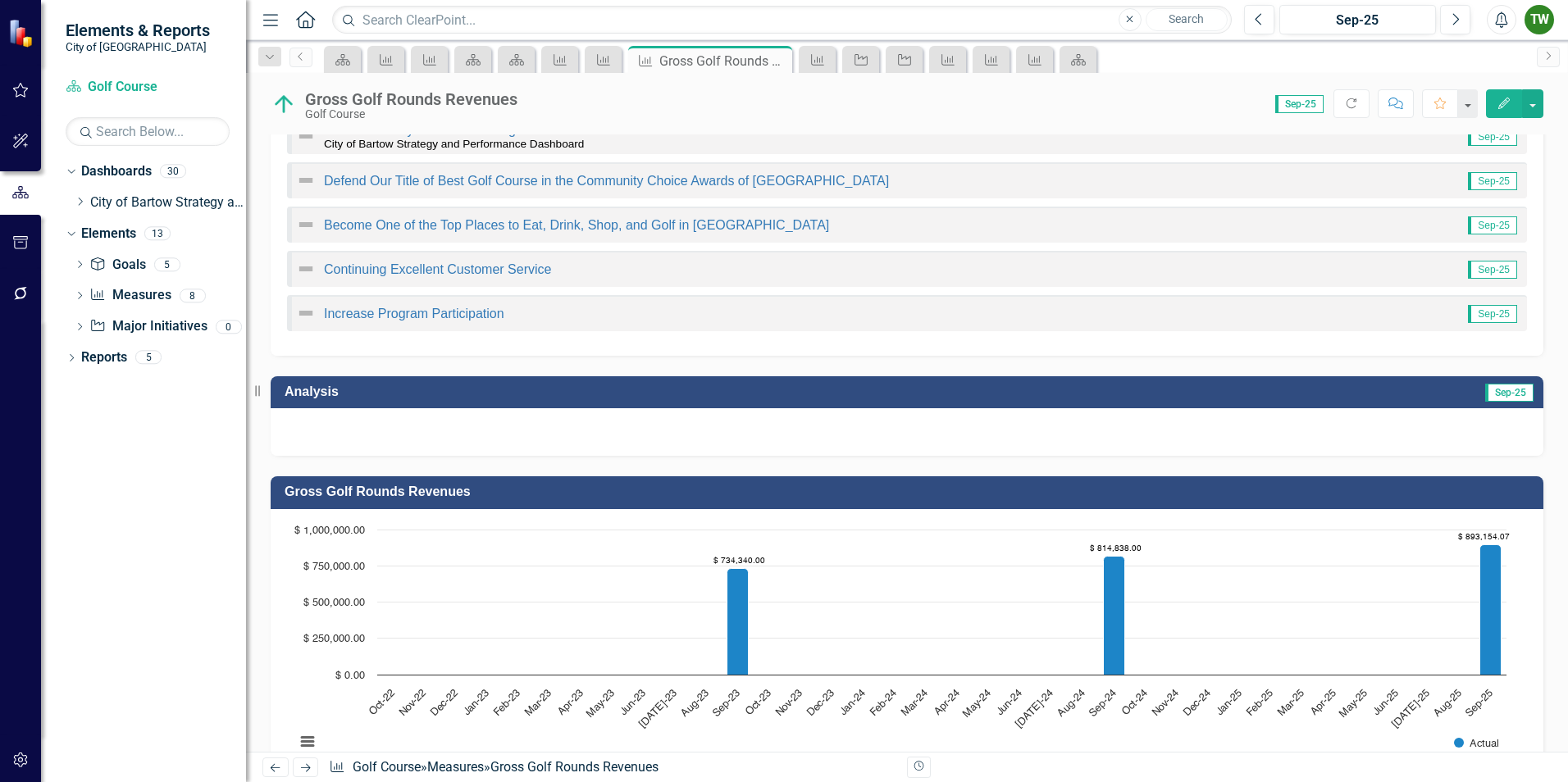
click at [1501, 101] on icon "Edit" at bounding box center [1504, 103] width 15 height 11
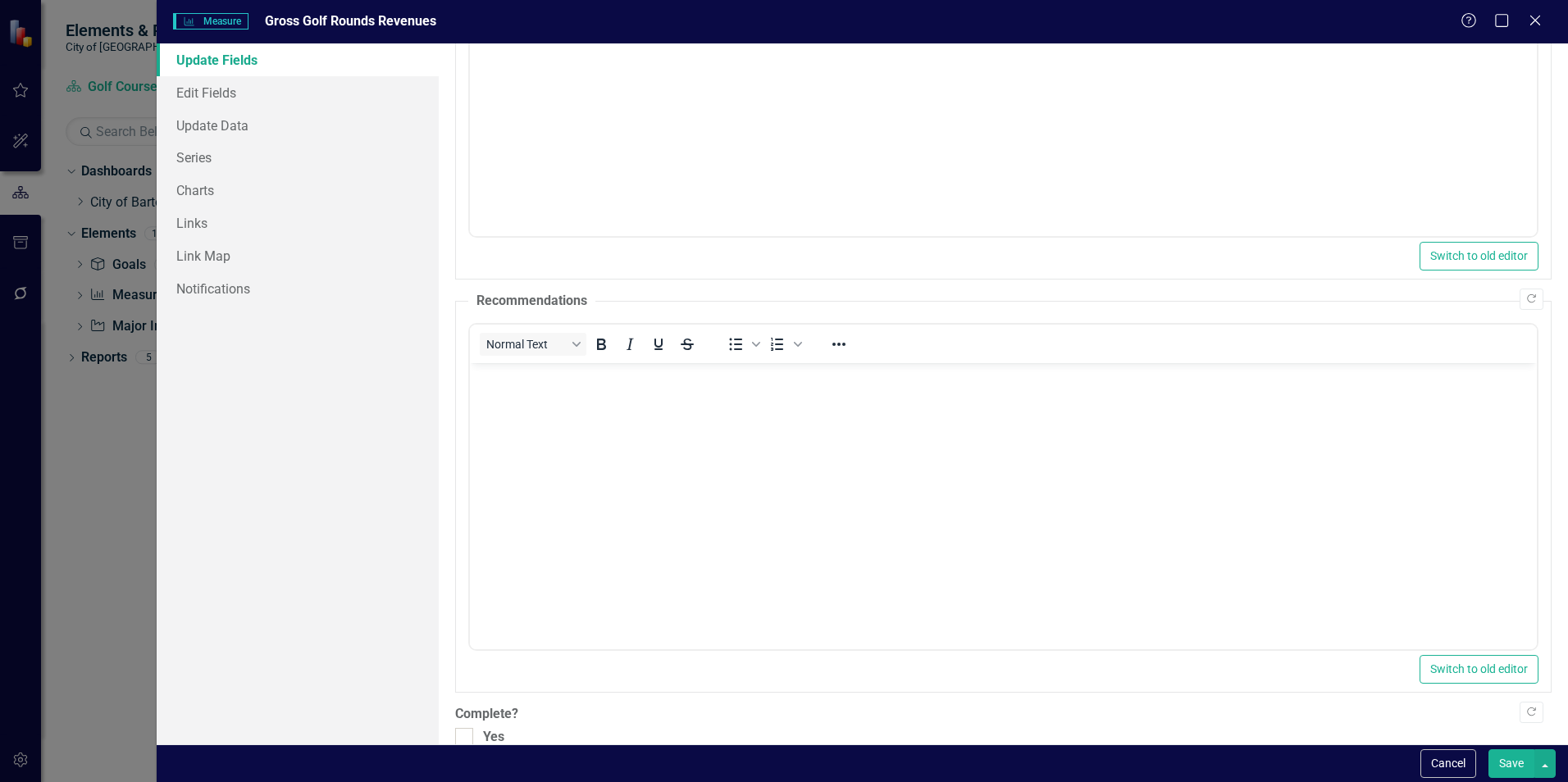
scroll to position [246, 0]
click at [239, 124] on link "Update Data" at bounding box center [298, 125] width 282 height 33
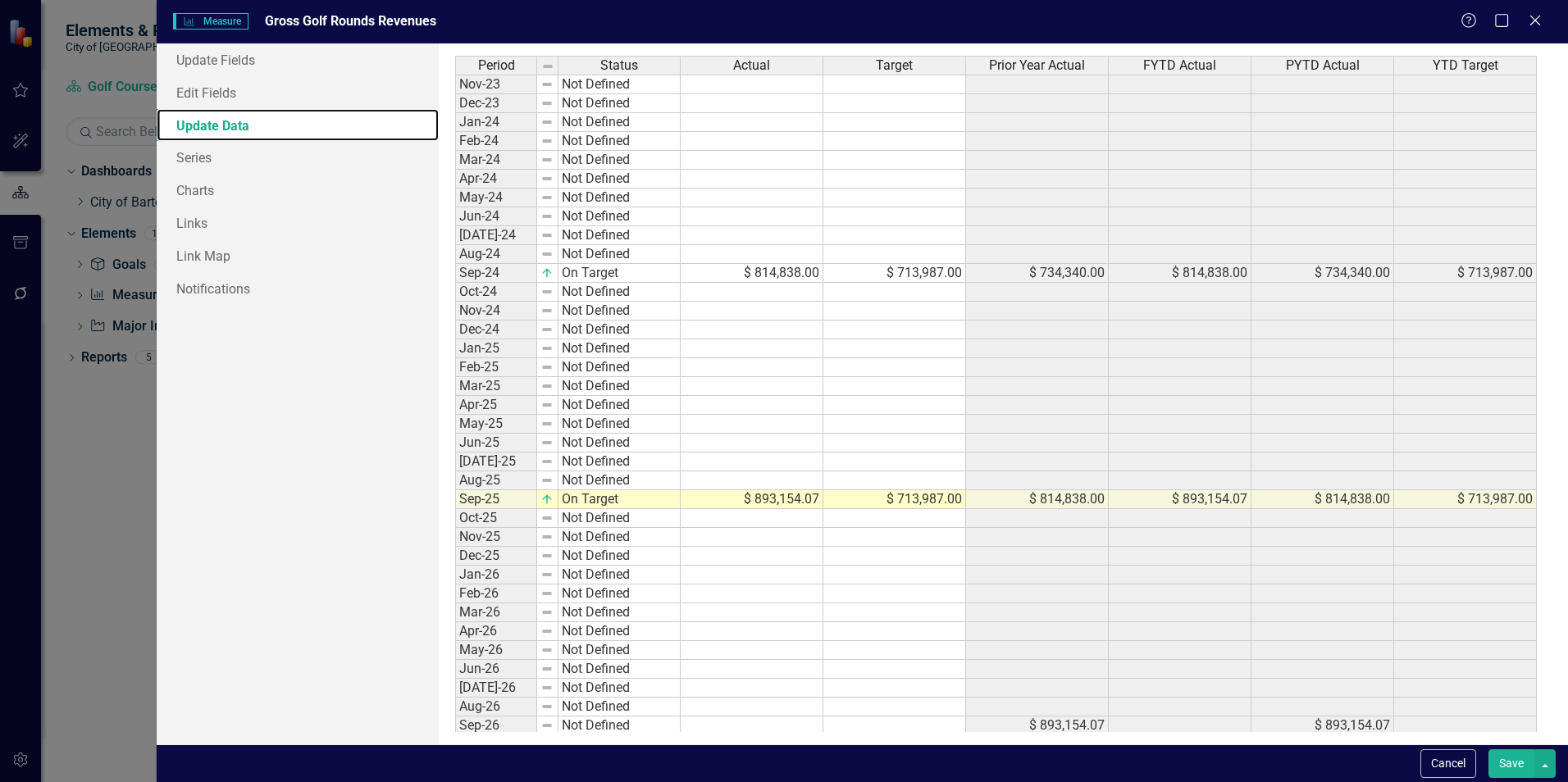
scroll to position [306, 0]
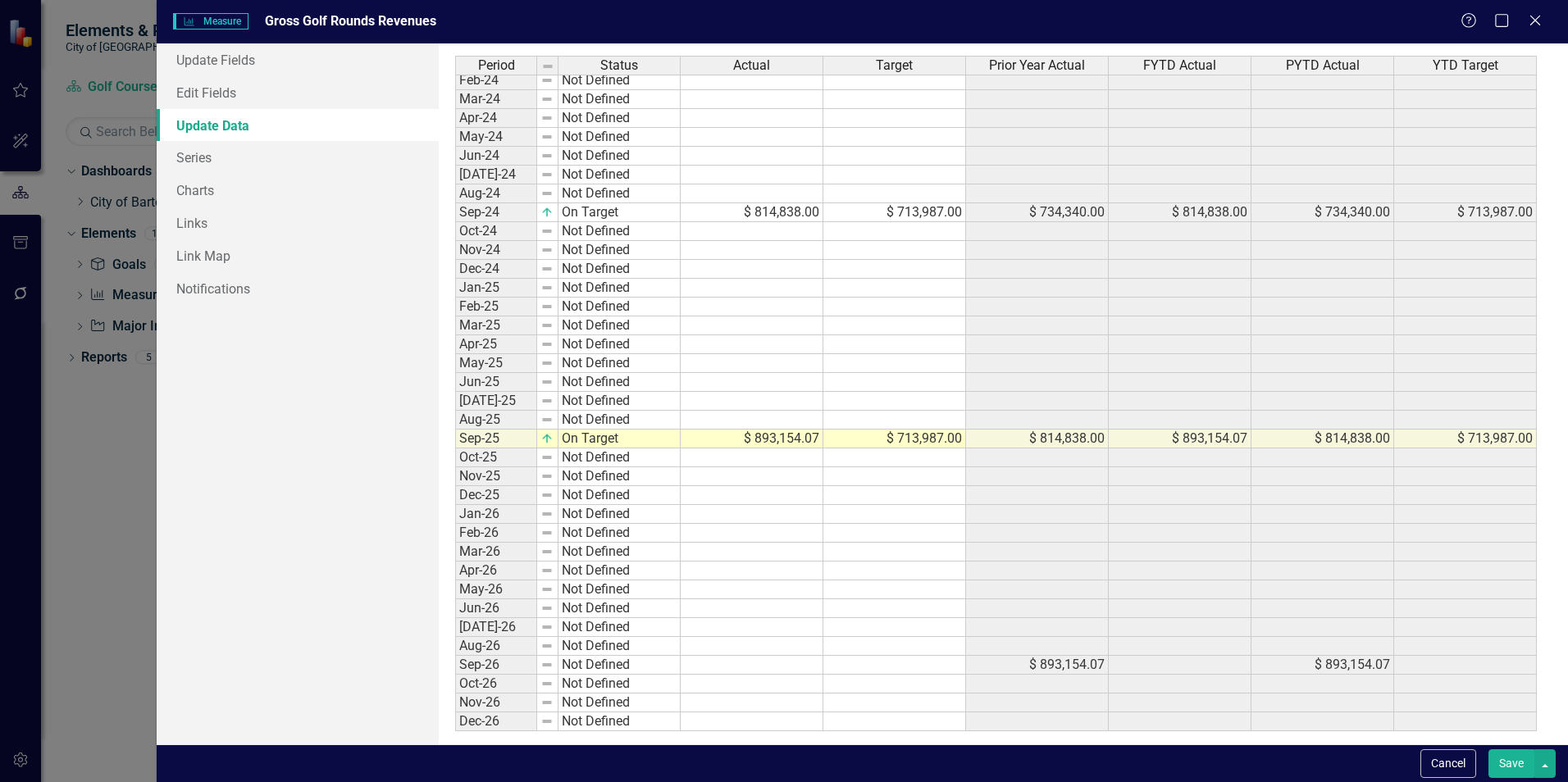
click at [800, 440] on tbody "Oct-22 Not Defined Nov-22 Not Defined Dec-22 Not Defined Jan-23 Not Defined Feb…" at bounding box center [996, 249] width 1082 height 963
type textarea "64575."
click at [736, 558] on td at bounding box center [752, 551] width 143 height 18
click at [1512, 762] on button "Save" at bounding box center [1512, 764] width 46 height 29
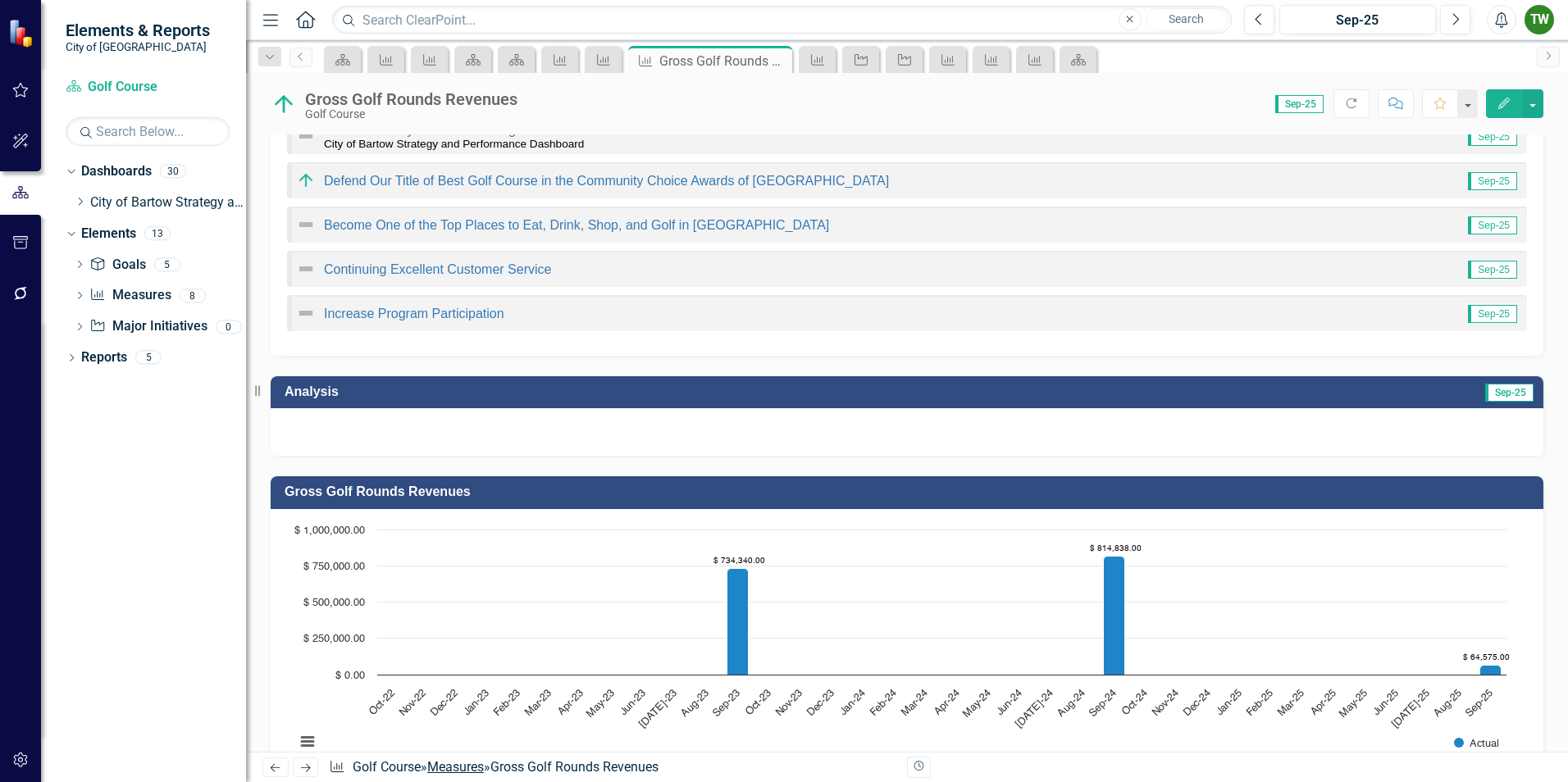
click at [462, 764] on link "Measures" at bounding box center [455, 767] width 56 height 16
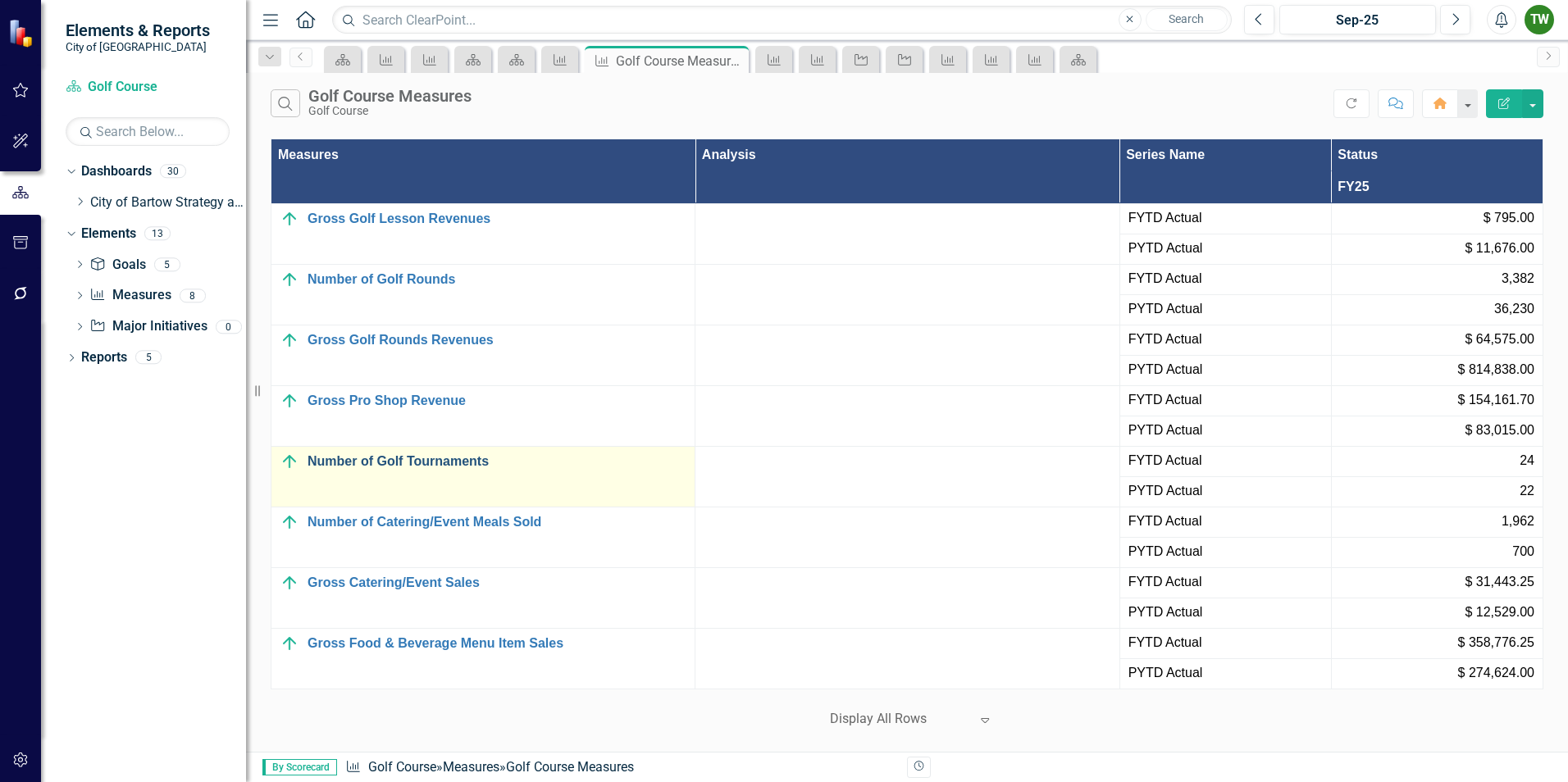
click at [394, 457] on link "Number of Golf Tournaments" at bounding box center [497, 461] width 379 height 15
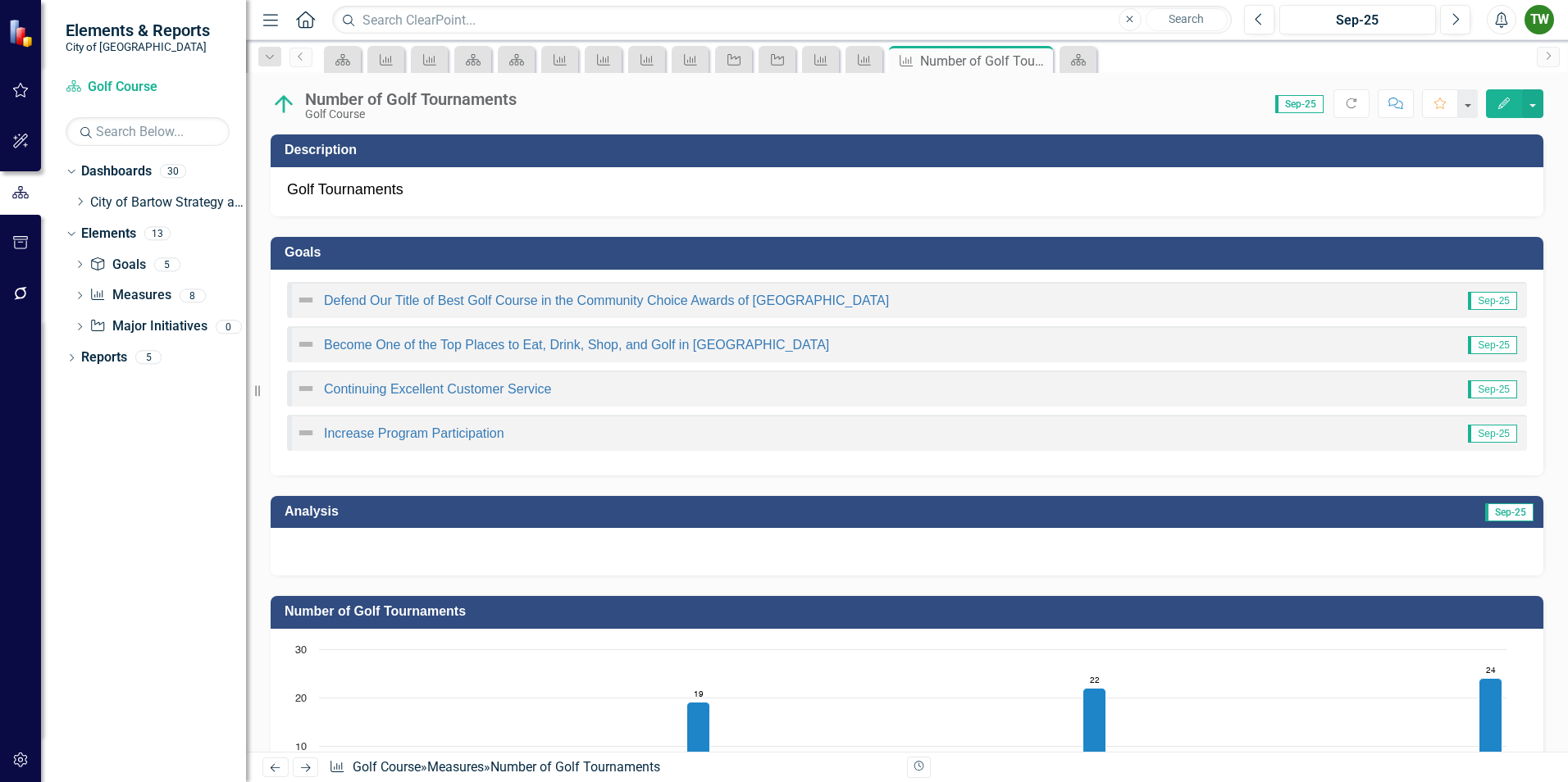
click at [1509, 101] on icon "Edit" at bounding box center [1504, 103] width 15 height 11
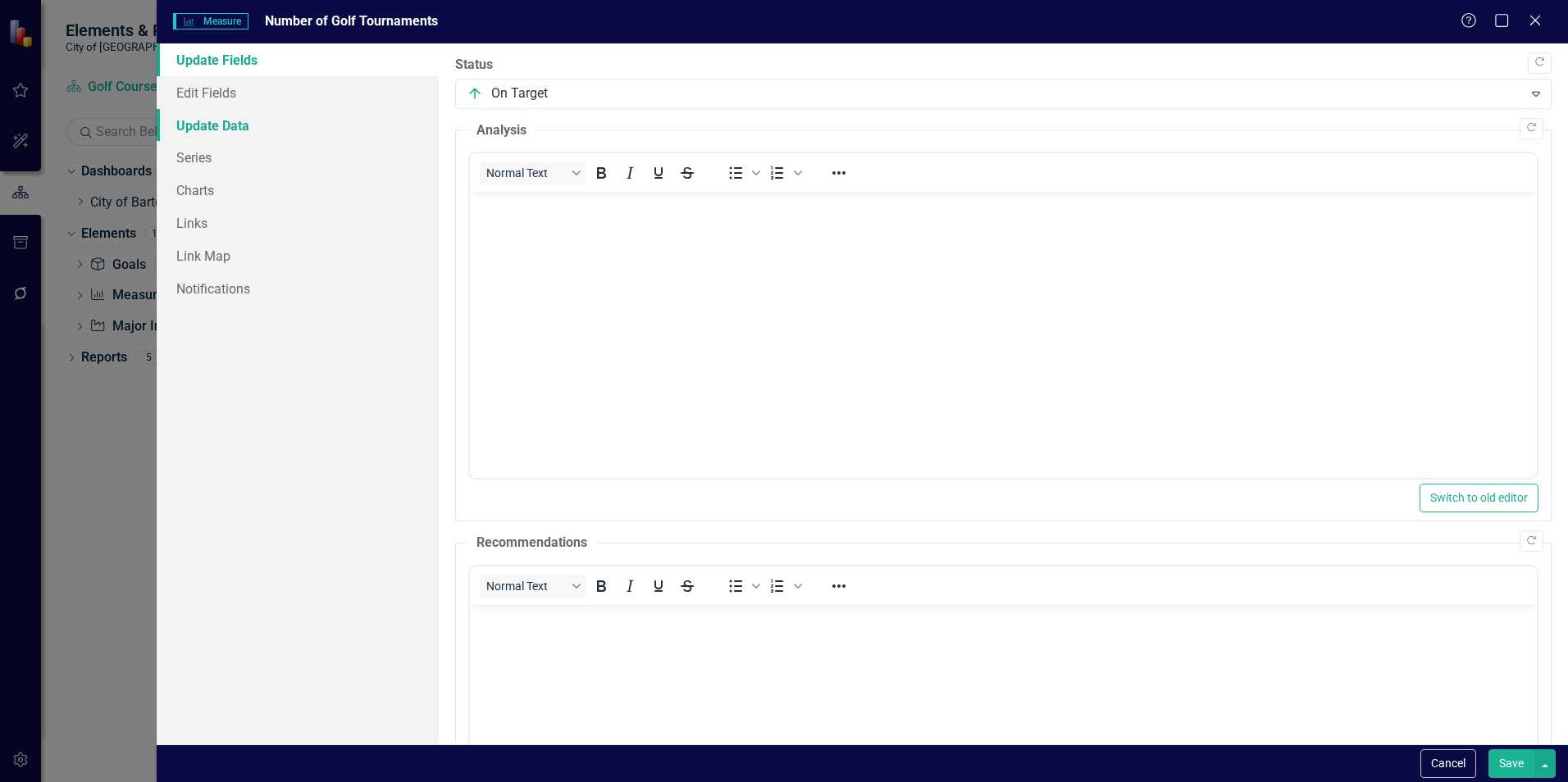
click at [218, 123] on link "Update Data" at bounding box center [298, 125] width 282 height 33
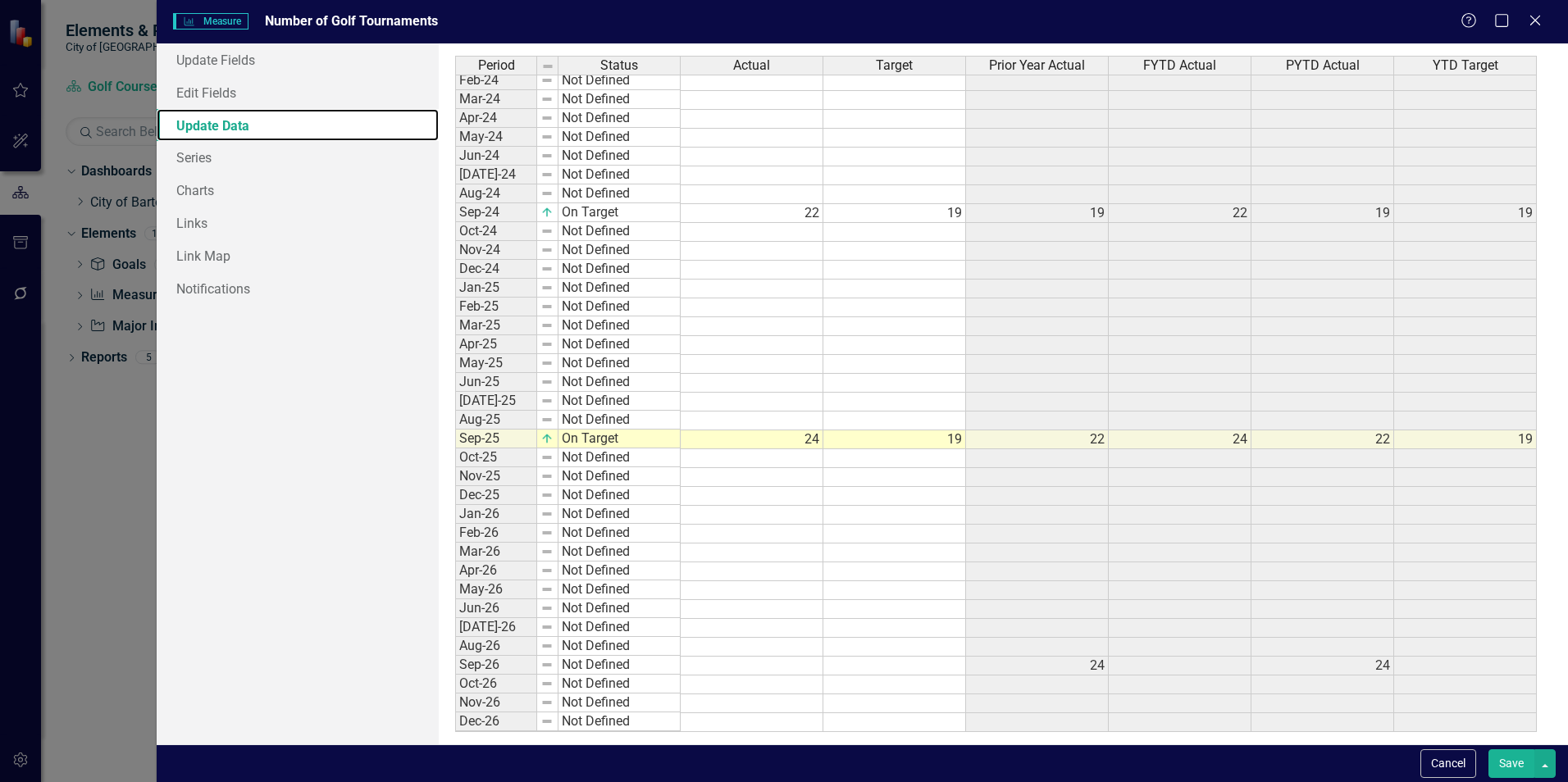
scroll to position [306, 0]
click at [815, 441] on tbody "Oct-22 Not Defined Nov-22 Not Defined Dec-22 Not Defined Jan-23 Not Defined Feb…" at bounding box center [996, 249] width 1082 height 963
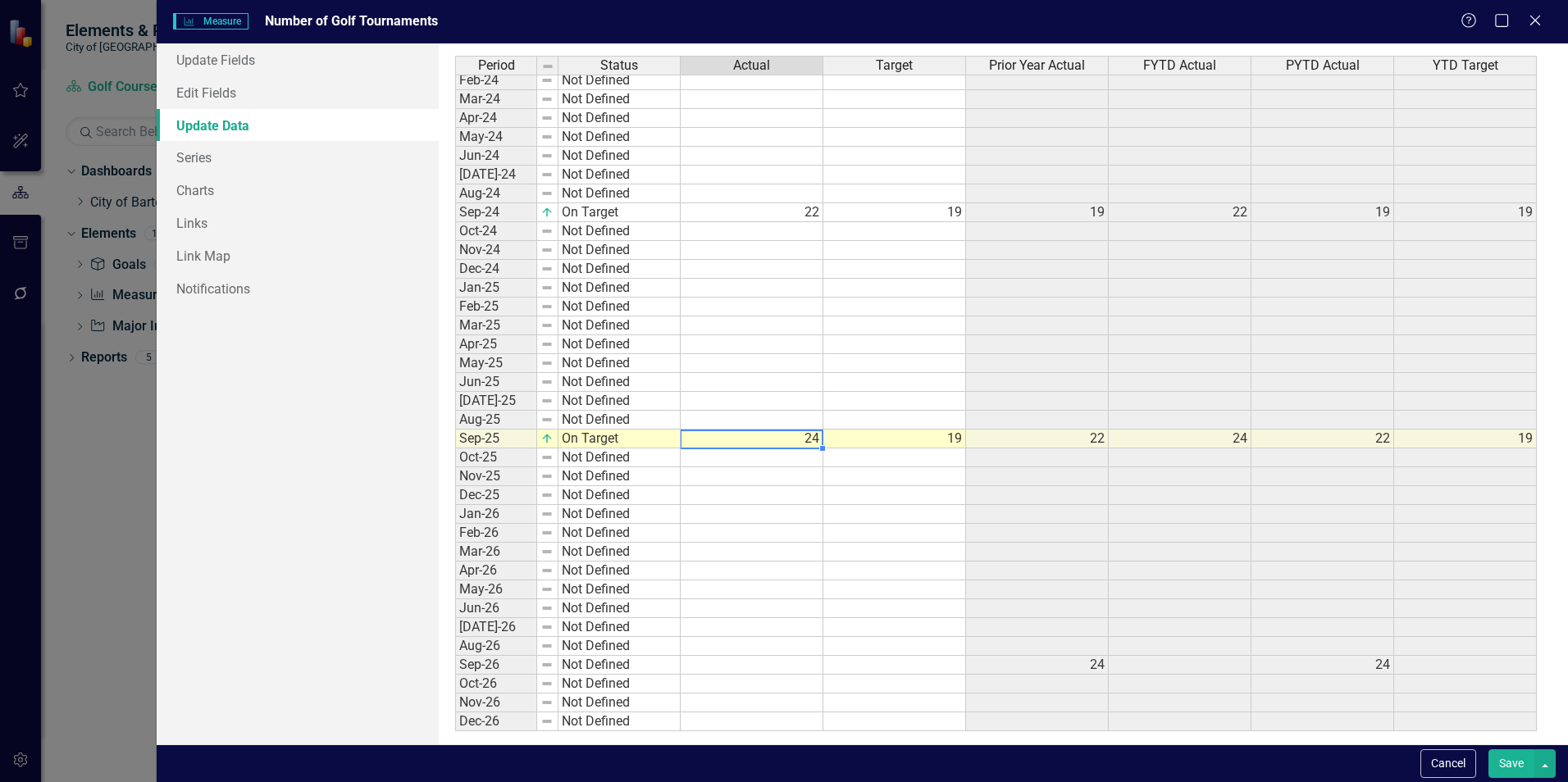
type textarea "3"
click at [1508, 763] on button "Save" at bounding box center [1512, 764] width 46 height 29
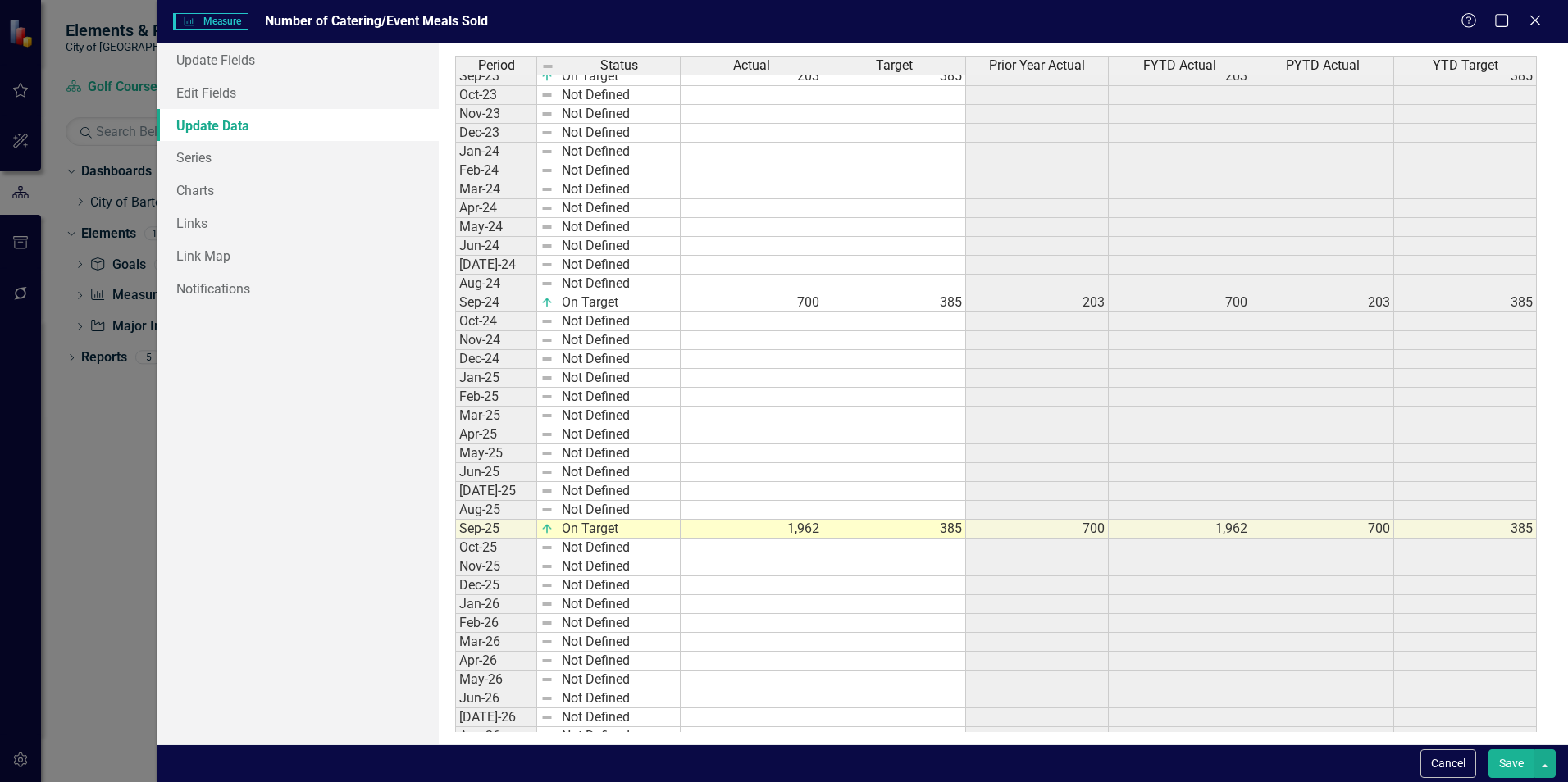
scroll to position [306, 0]
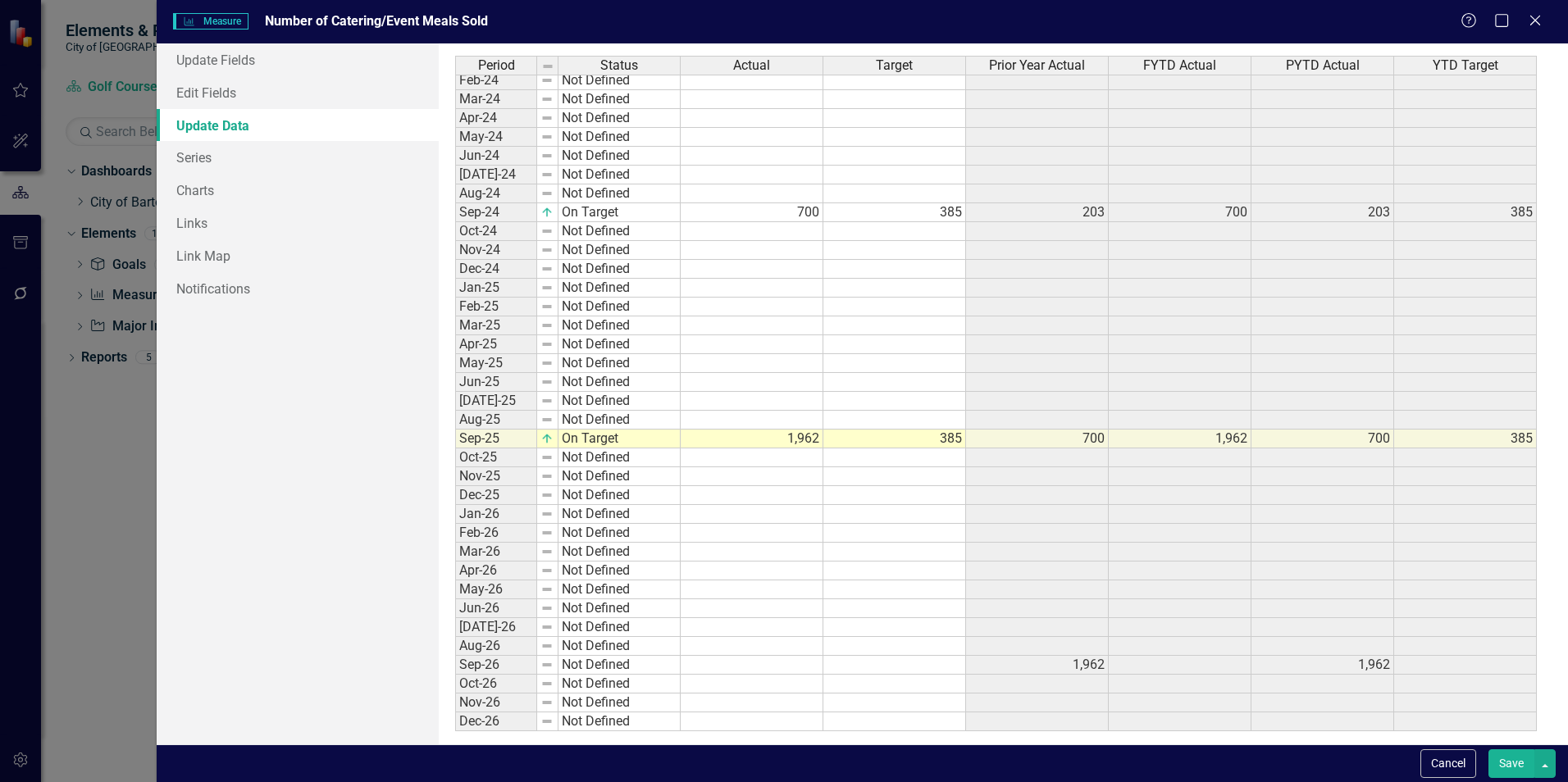
click at [812, 439] on tbody "Oct-22 Not Defined Nov-22 Not Defined Dec-22 Not Defined Jan-23 Not Defined Feb…" at bounding box center [996, 249] width 1082 height 963
type textarea "151"
click at [1513, 763] on button "Save" at bounding box center [1512, 764] width 46 height 29
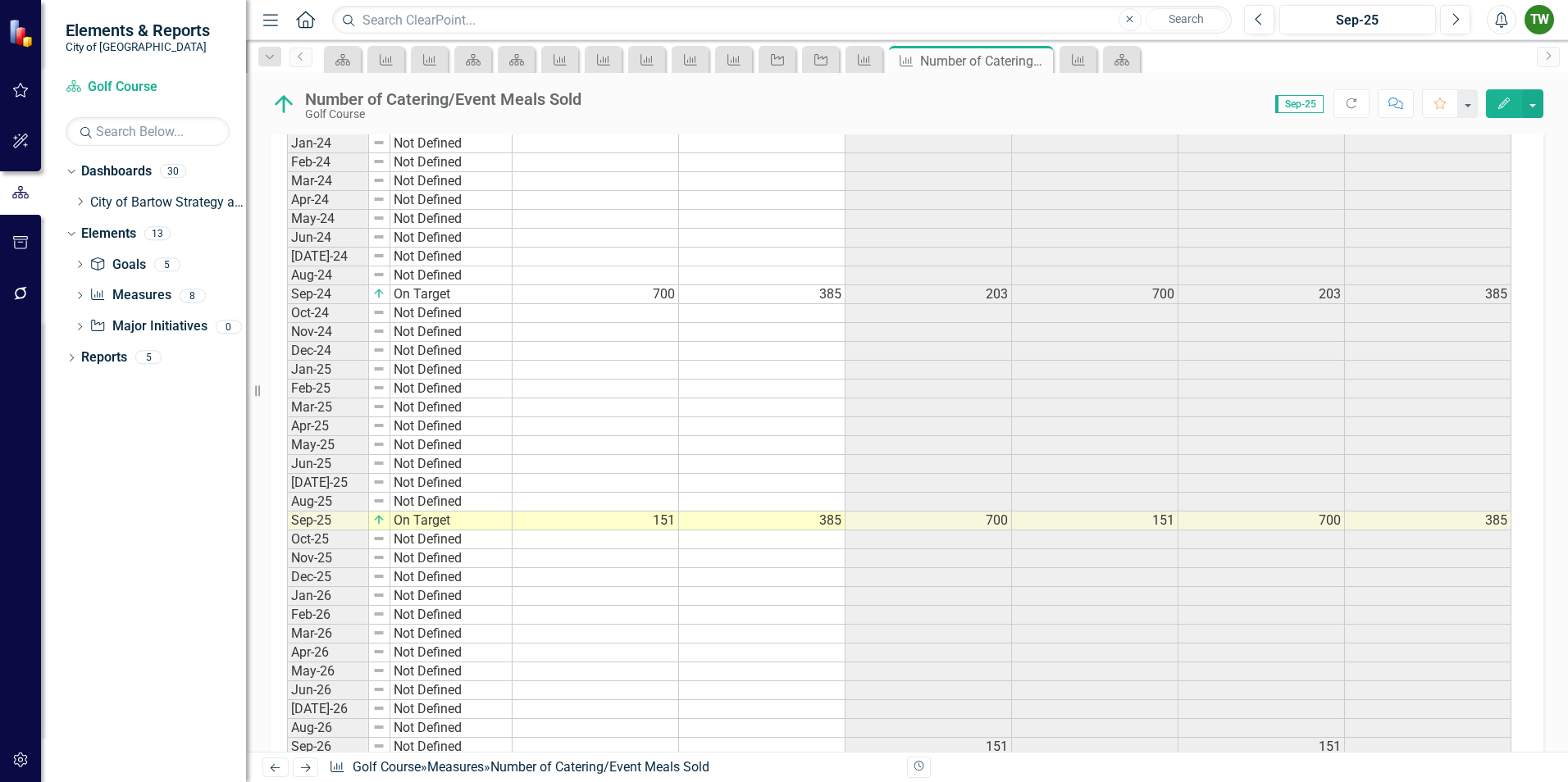
scroll to position [1196, 0]
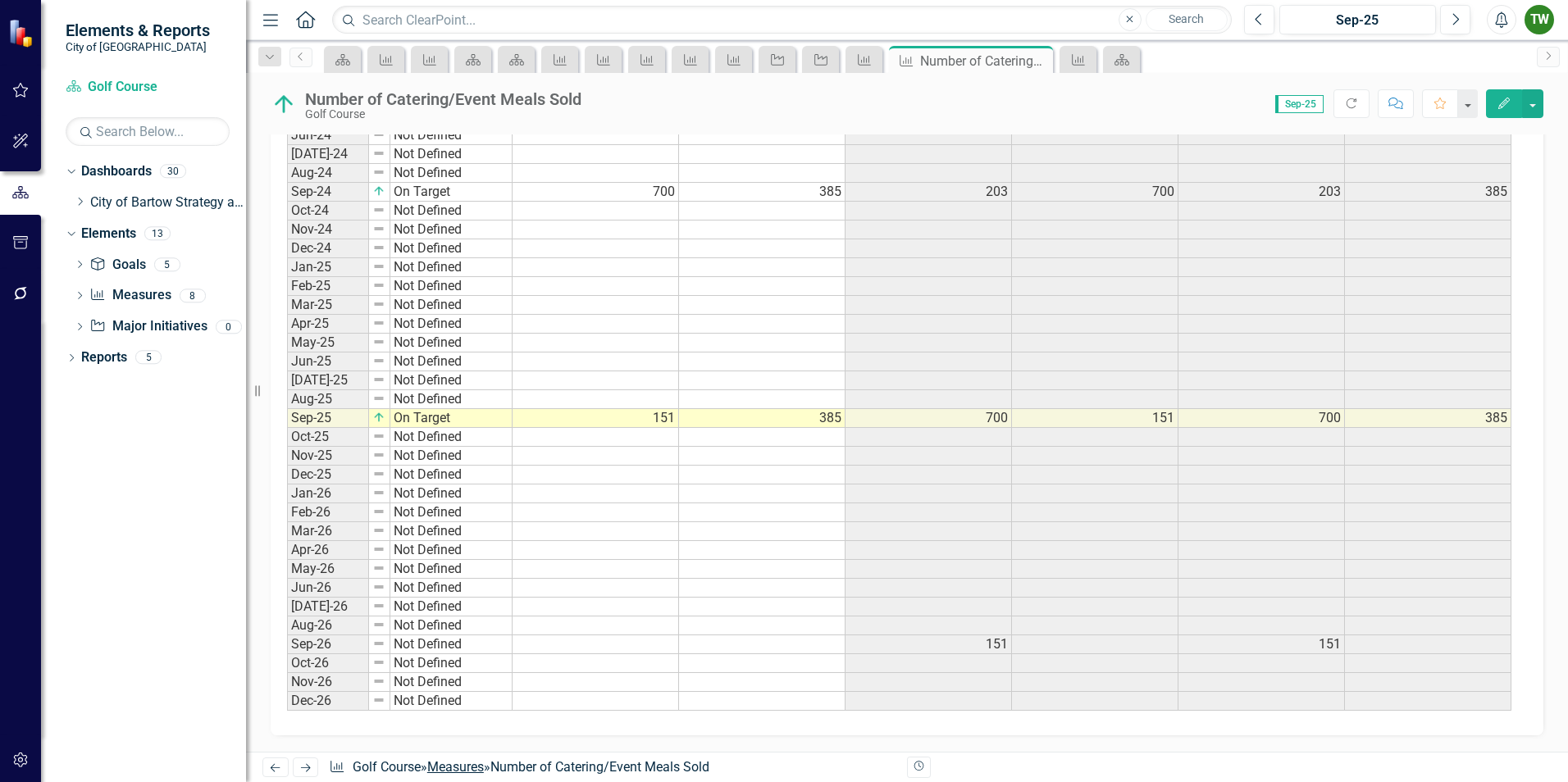
click at [474, 765] on link "Measures" at bounding box center [455, 767] width 56 height 16
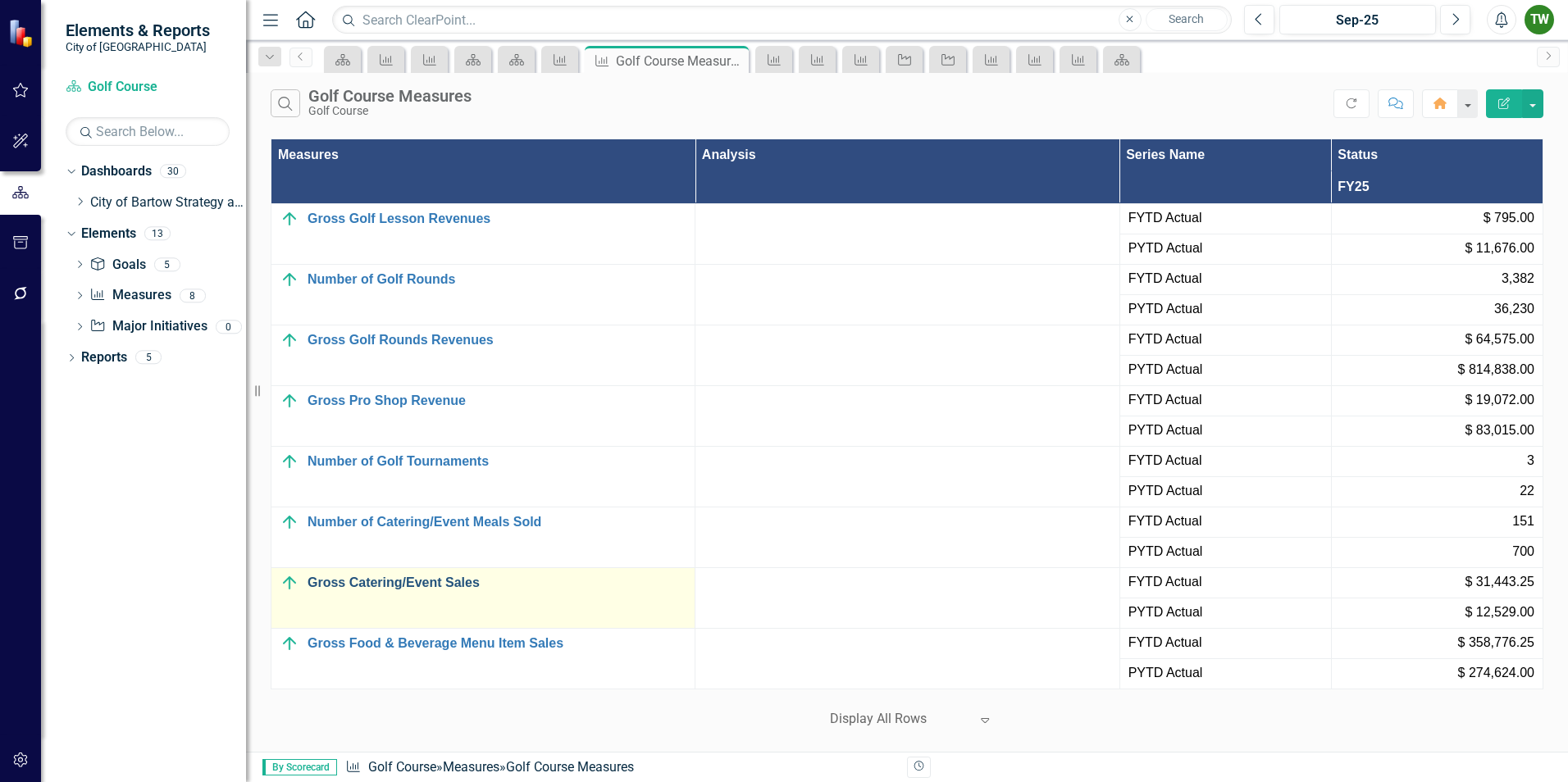
click at [388, 581] on link "Gross Catering/Event Sales" at bounding box center [497, 583] width 379 height 15
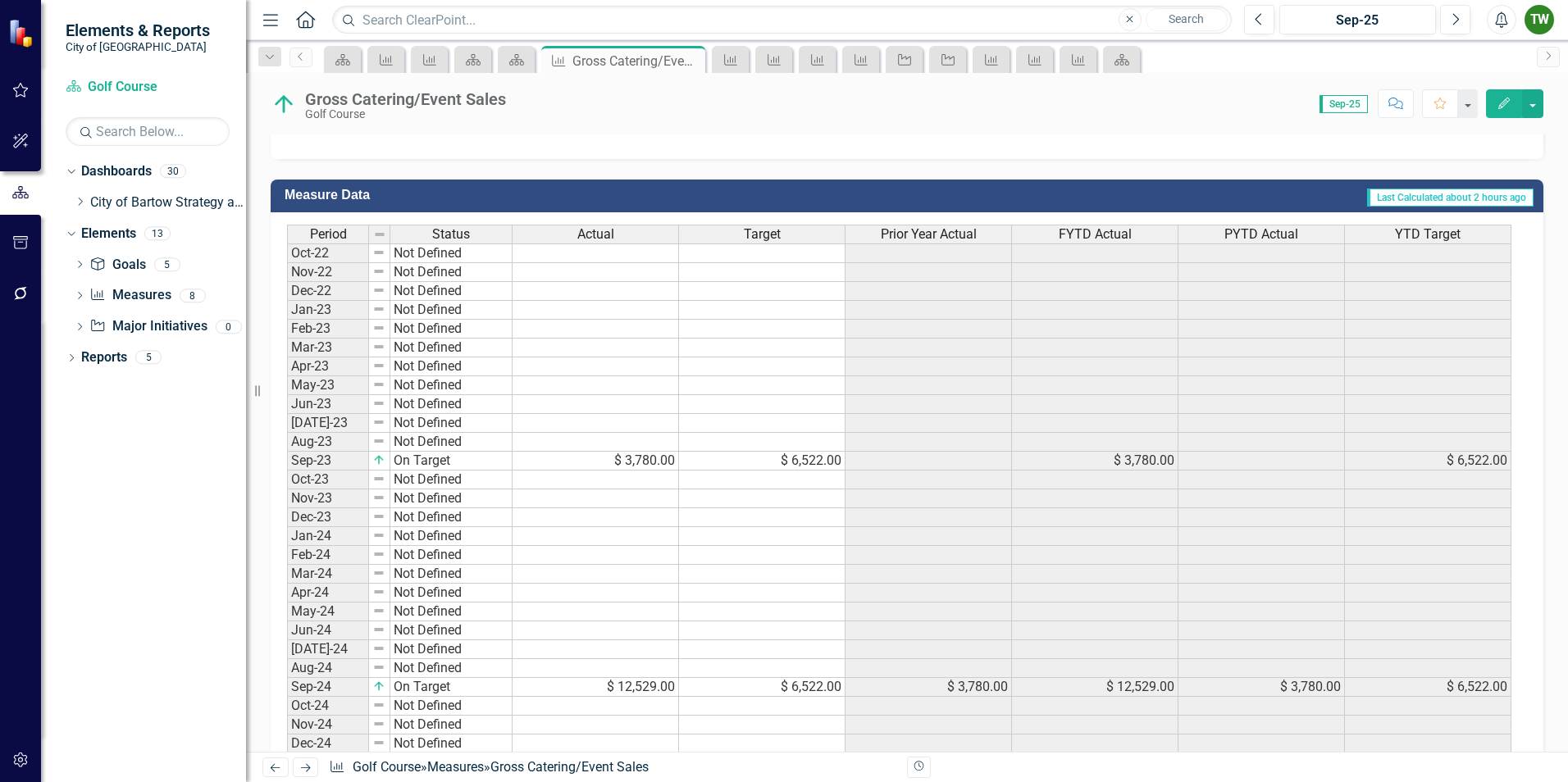
scroll to position [902, 0]
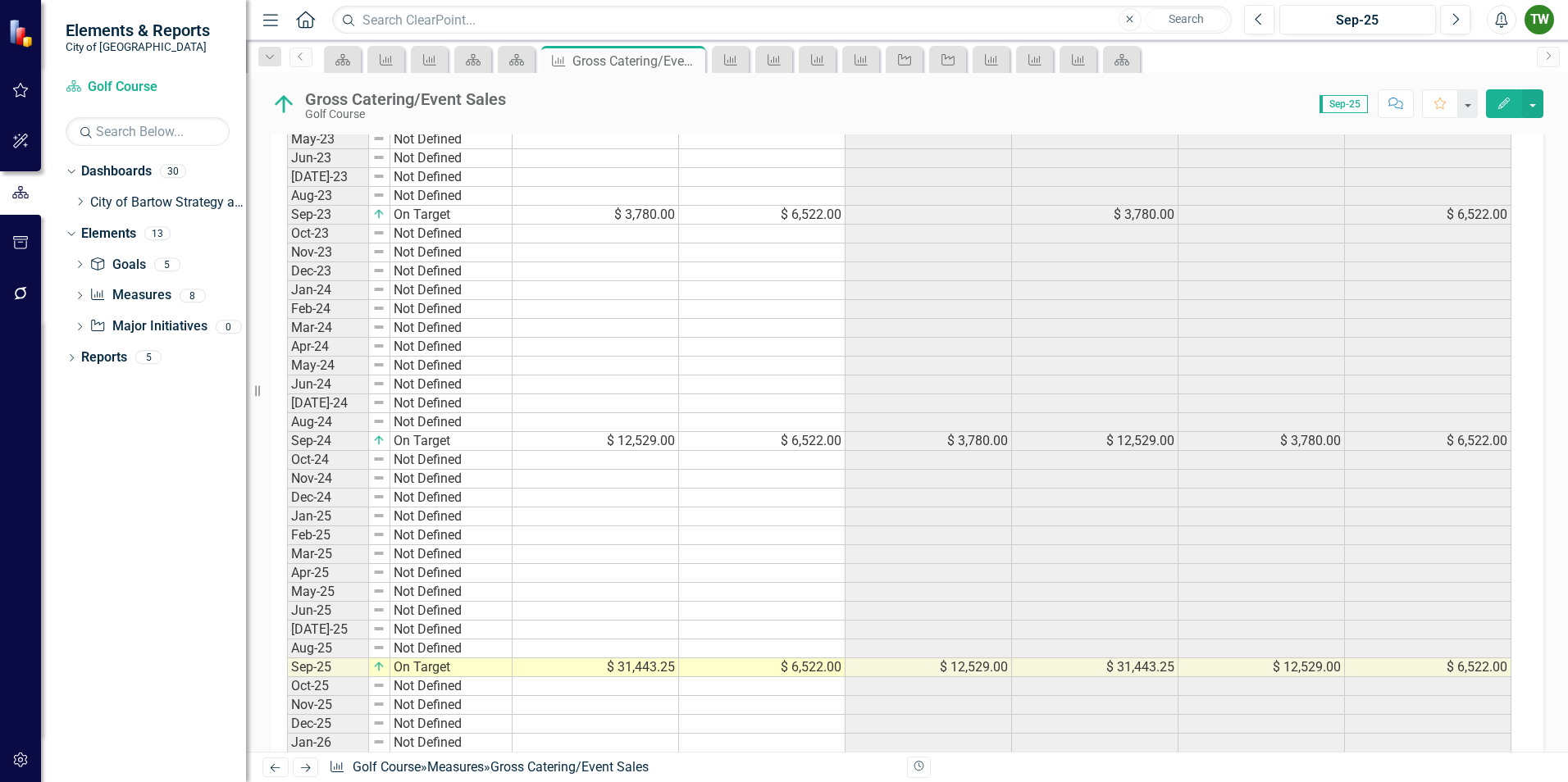
click at [1505, 106] on icon "button" at bounding box center [1504, 103] width 11 height 11
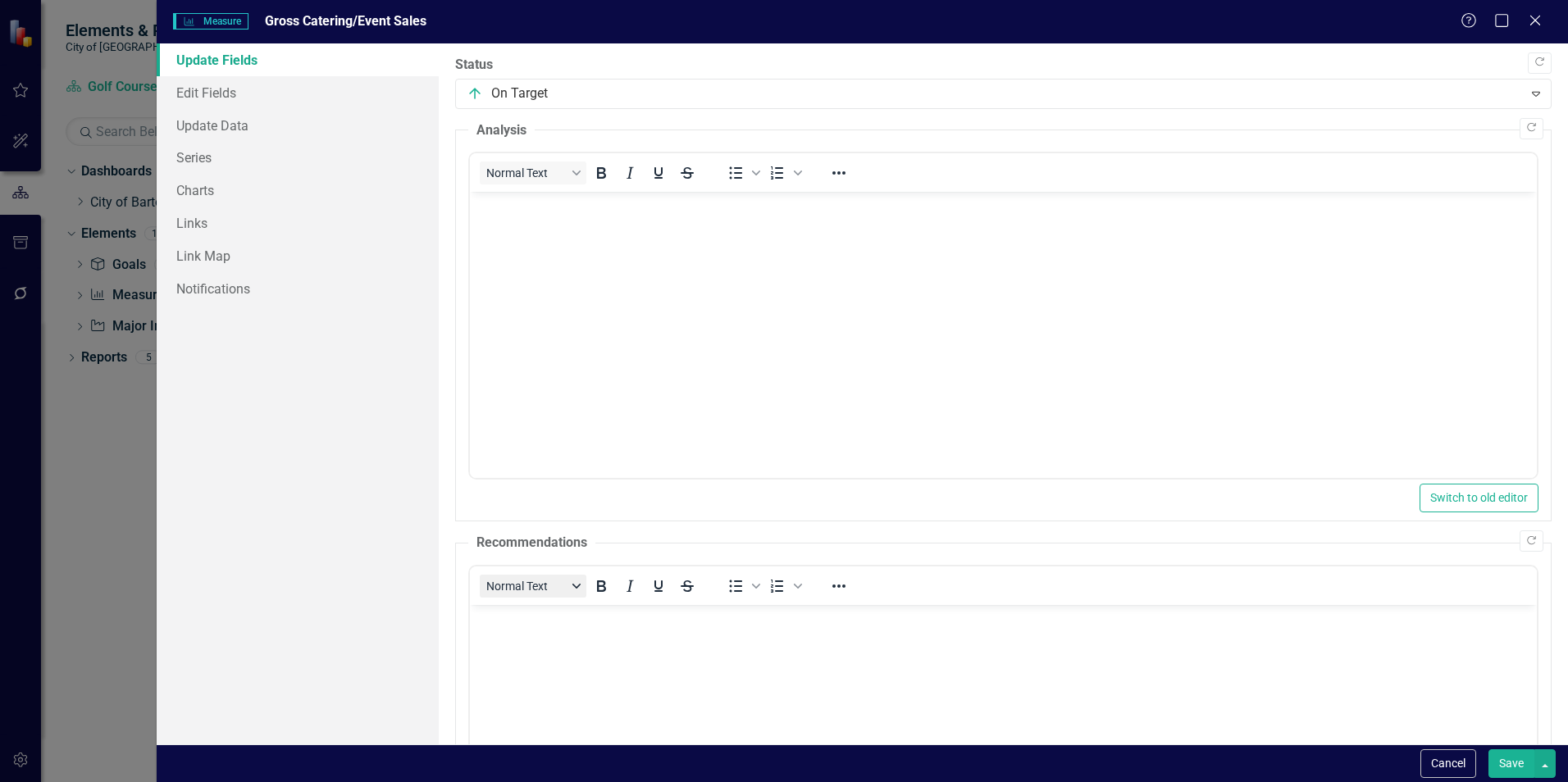
scroll to position [0, 0]
click at [226, 128] on link "Update Data" at bounding box center [298, 125] width 282 height 33
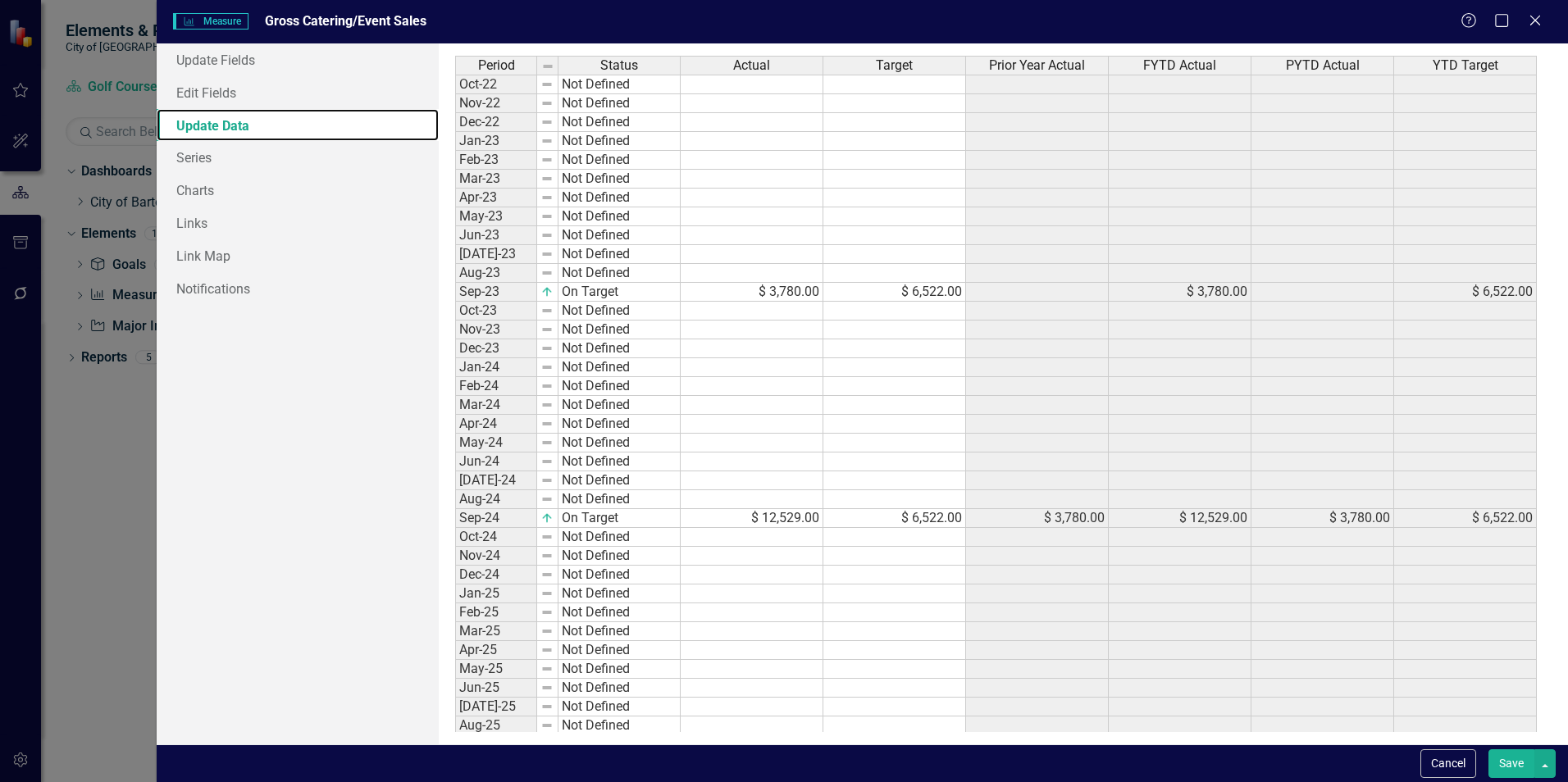
scroll to position [306, 0]
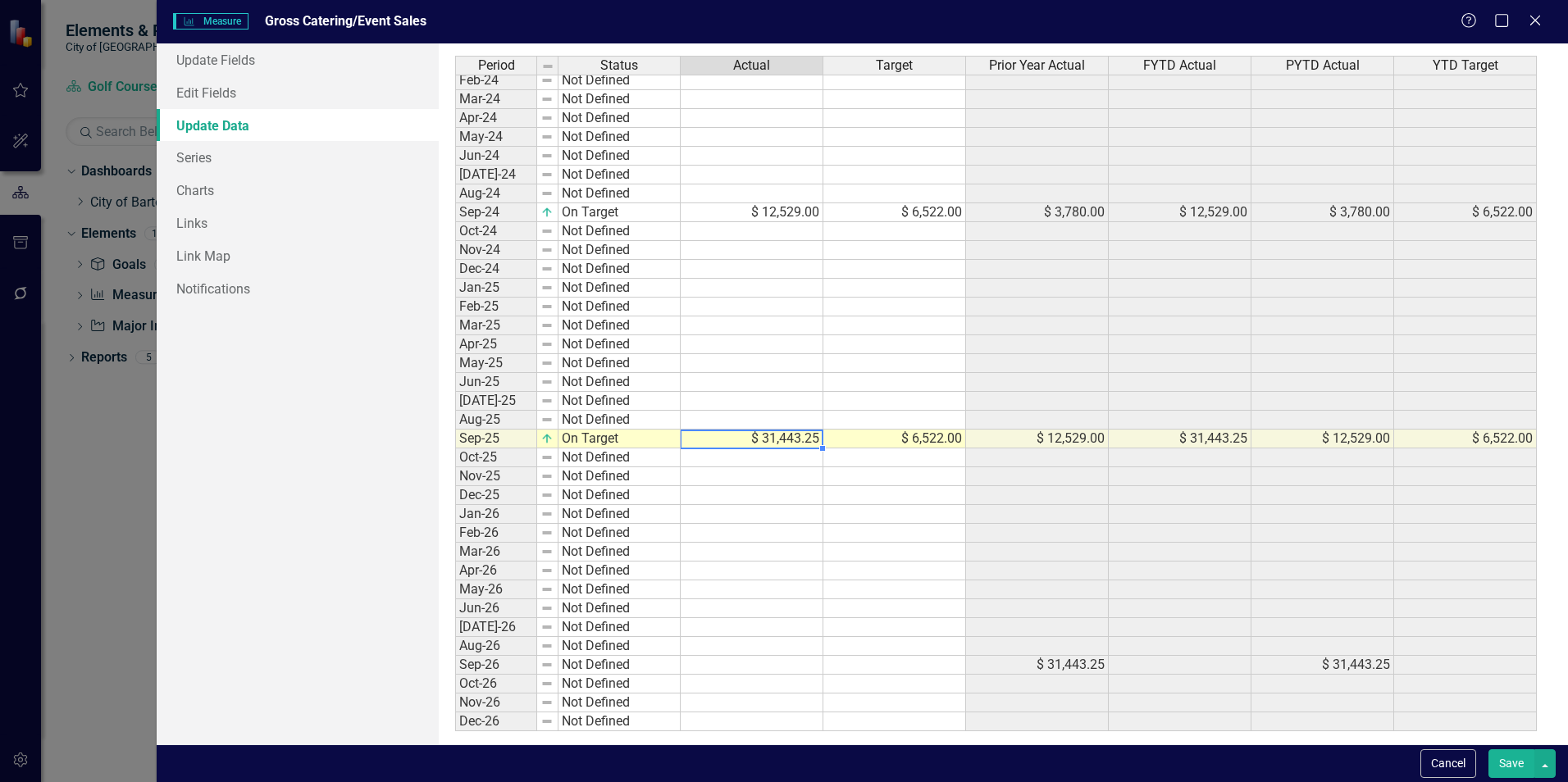
click at [798, 443] on td "$ 31,443.25" at bounding box center [752, 439] width 143 height 18
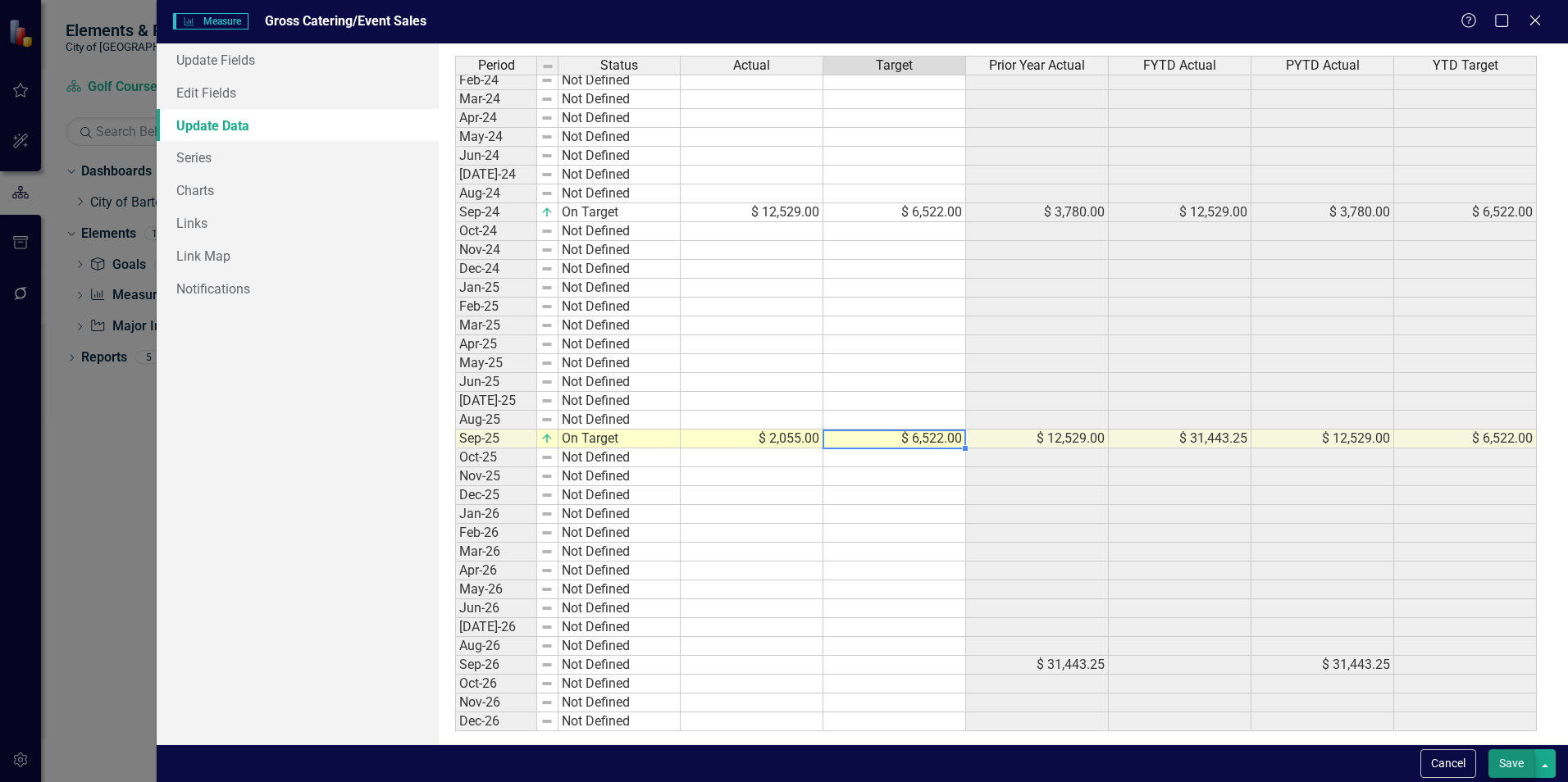
type textarea "6522"
click at [1511, 758] on button "Save" at bounding box center [1512, 764] width 46 height 29
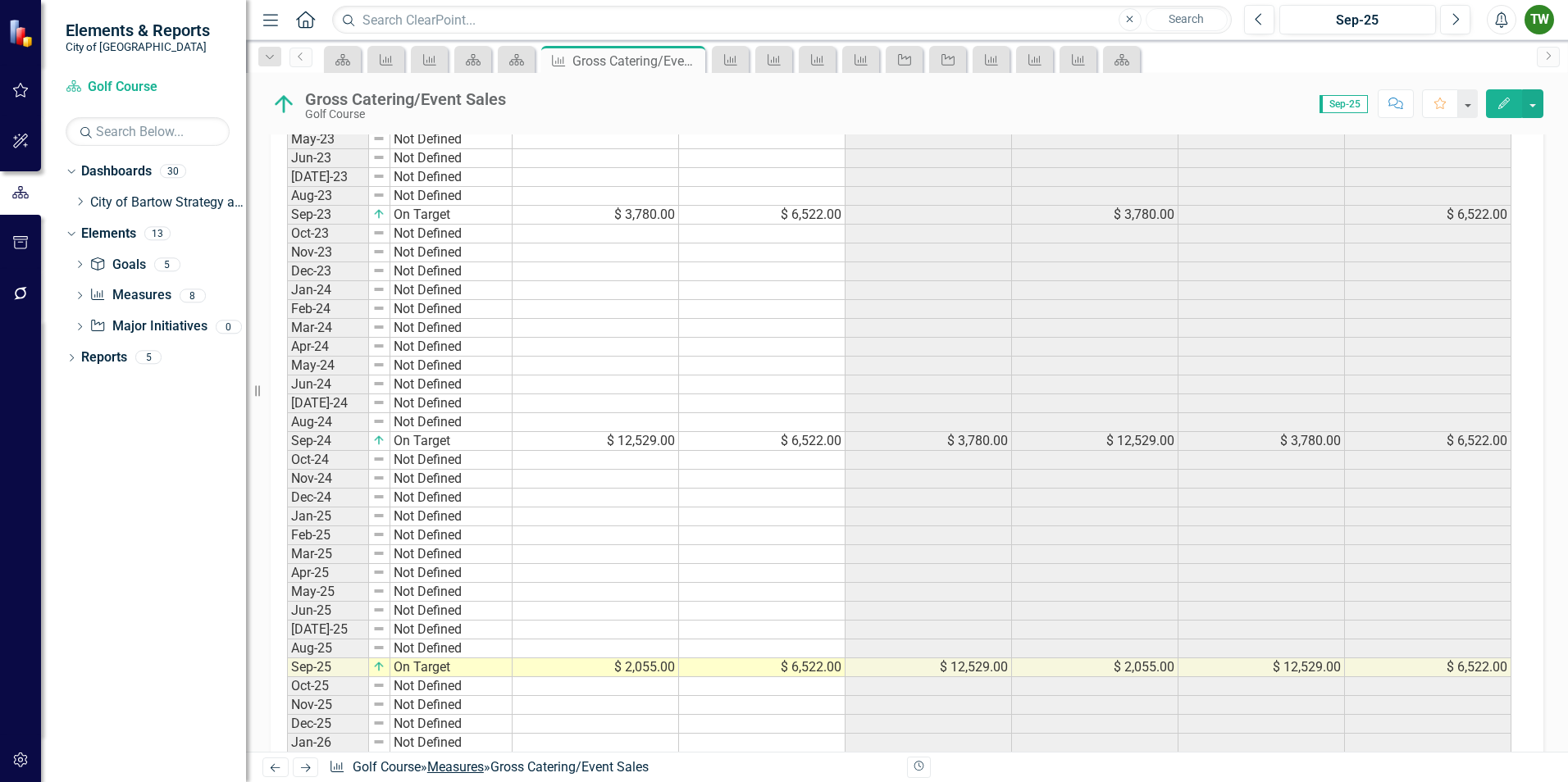
click at [471, 767] on link "Measures" at bounding box center [455, 767] width 56 height 16
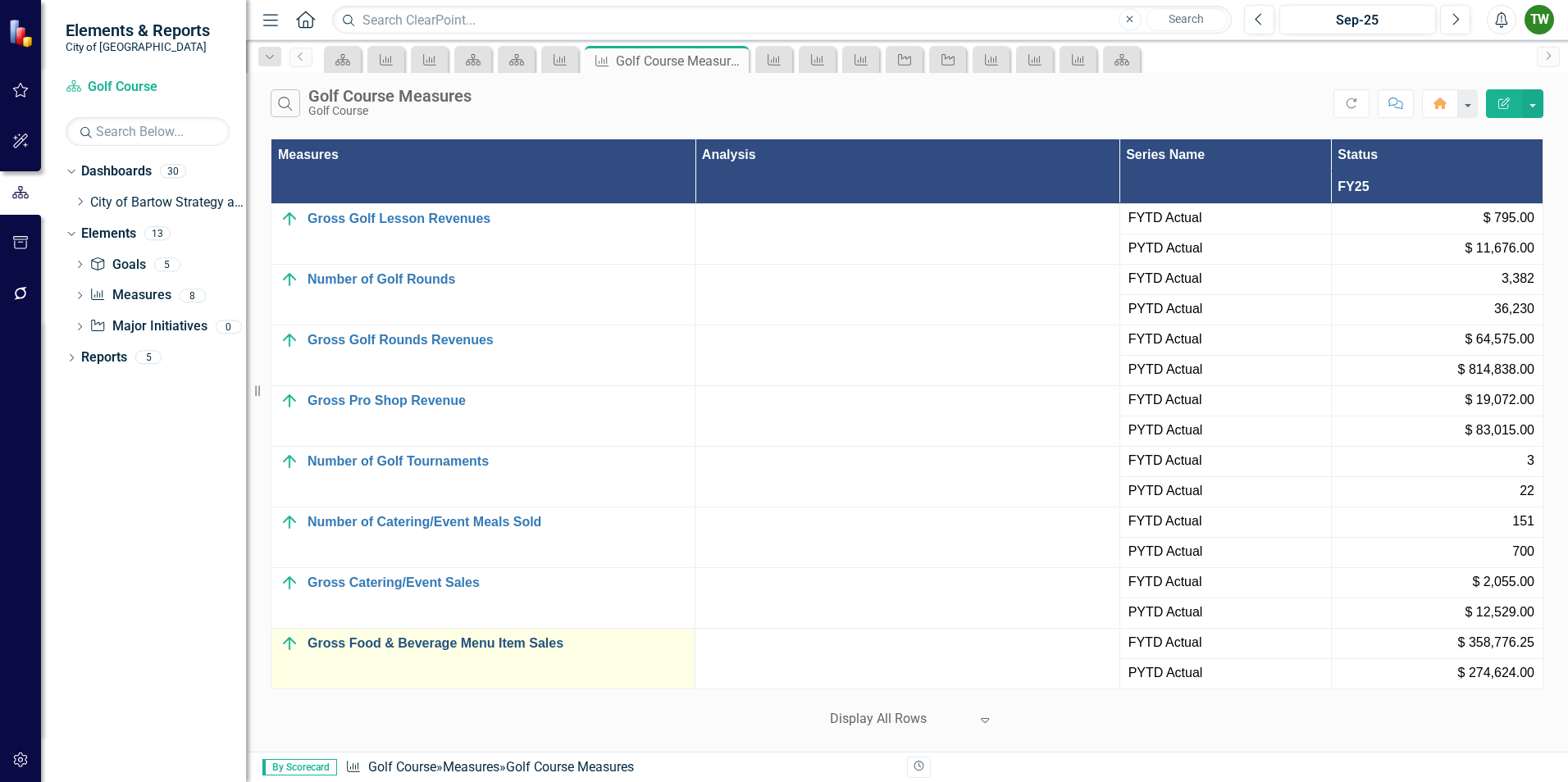
click at [403, 641] on link "Gross Food & Beverage Menu Item Sales" at bounding box center [497, 644] width 379 height 15
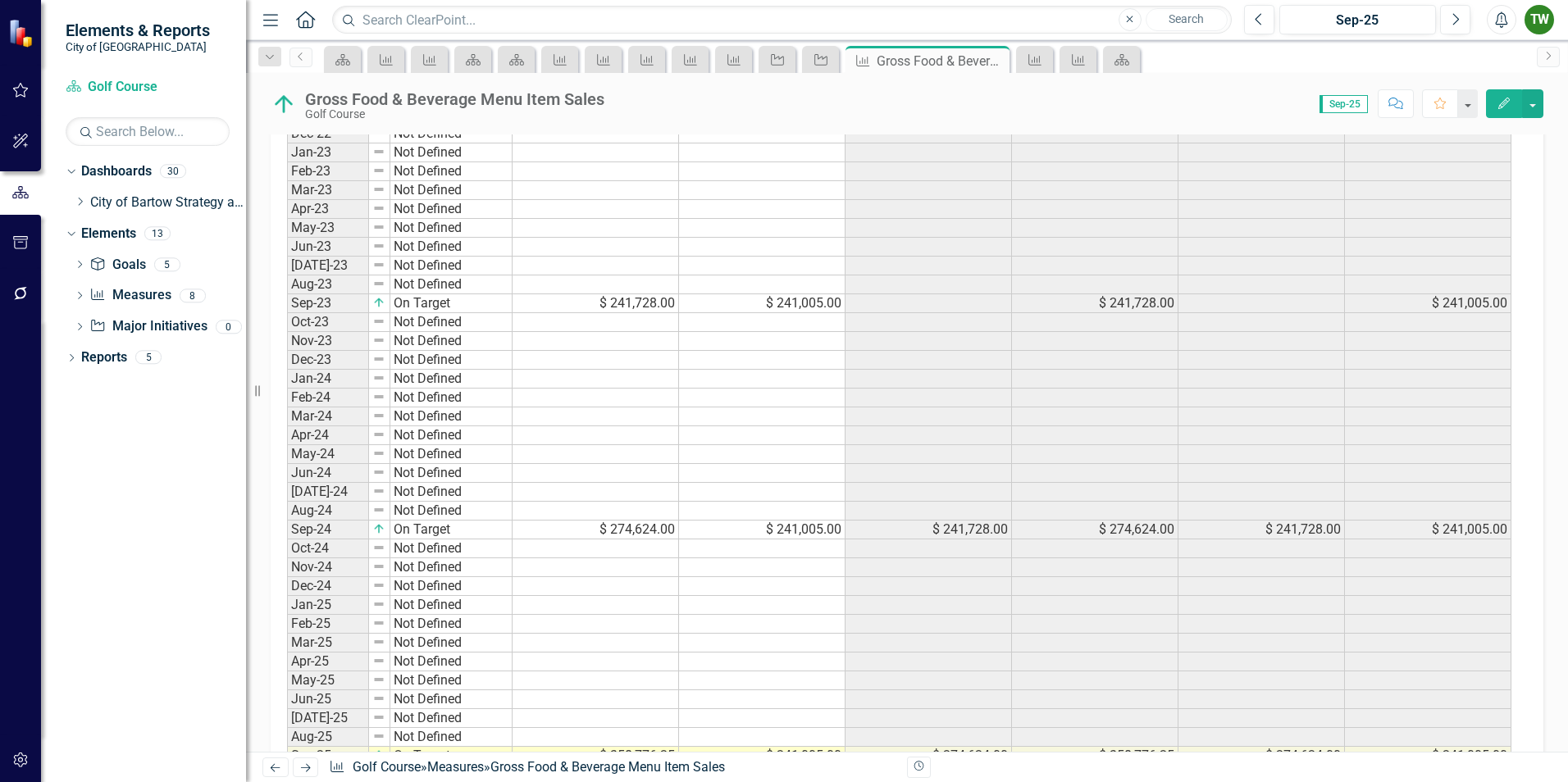
scroll to position [1148, 0]
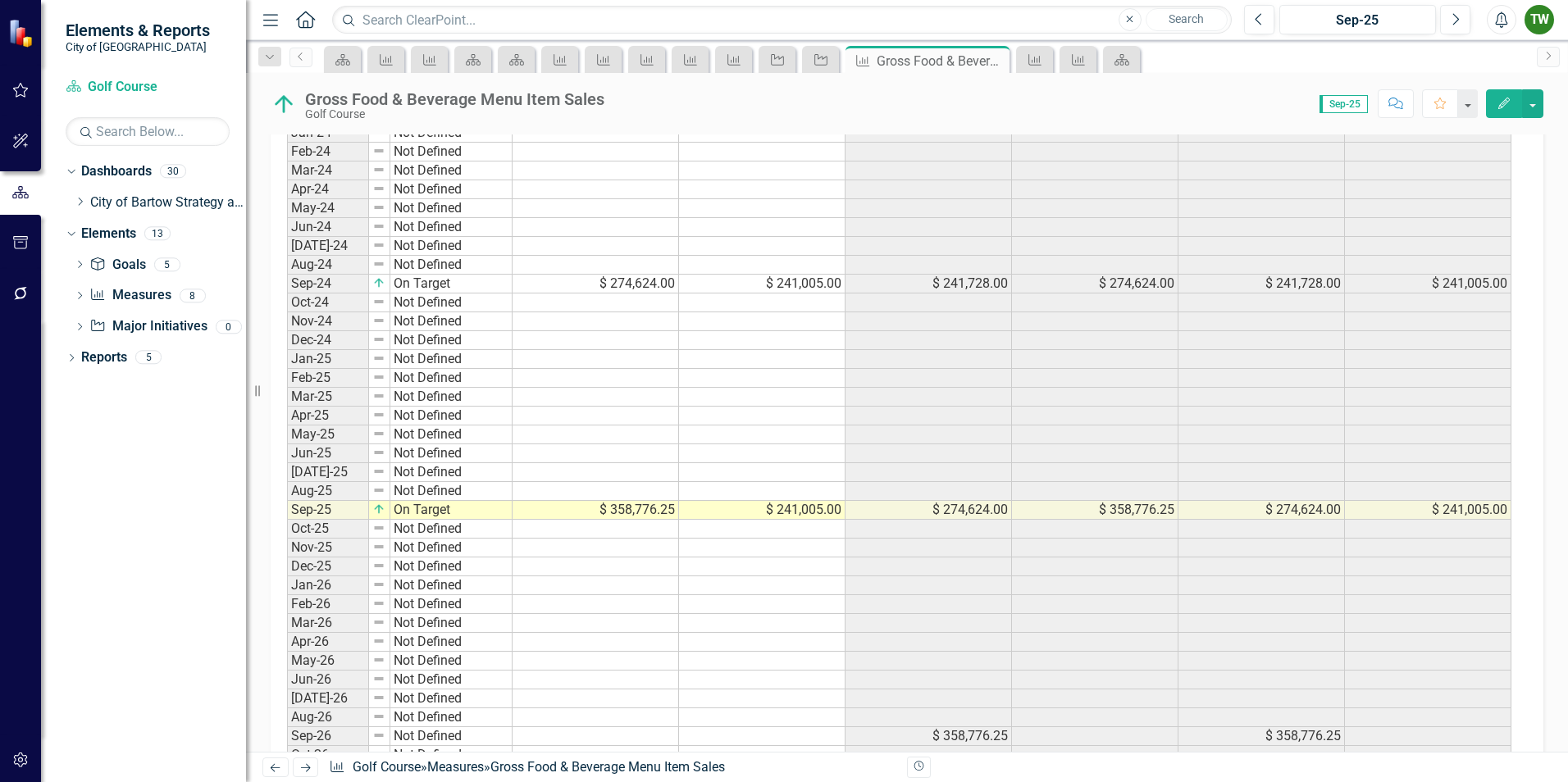
click at [1506, 100] on icon "button" at bounding box center [1504, 103] width 11 height 11
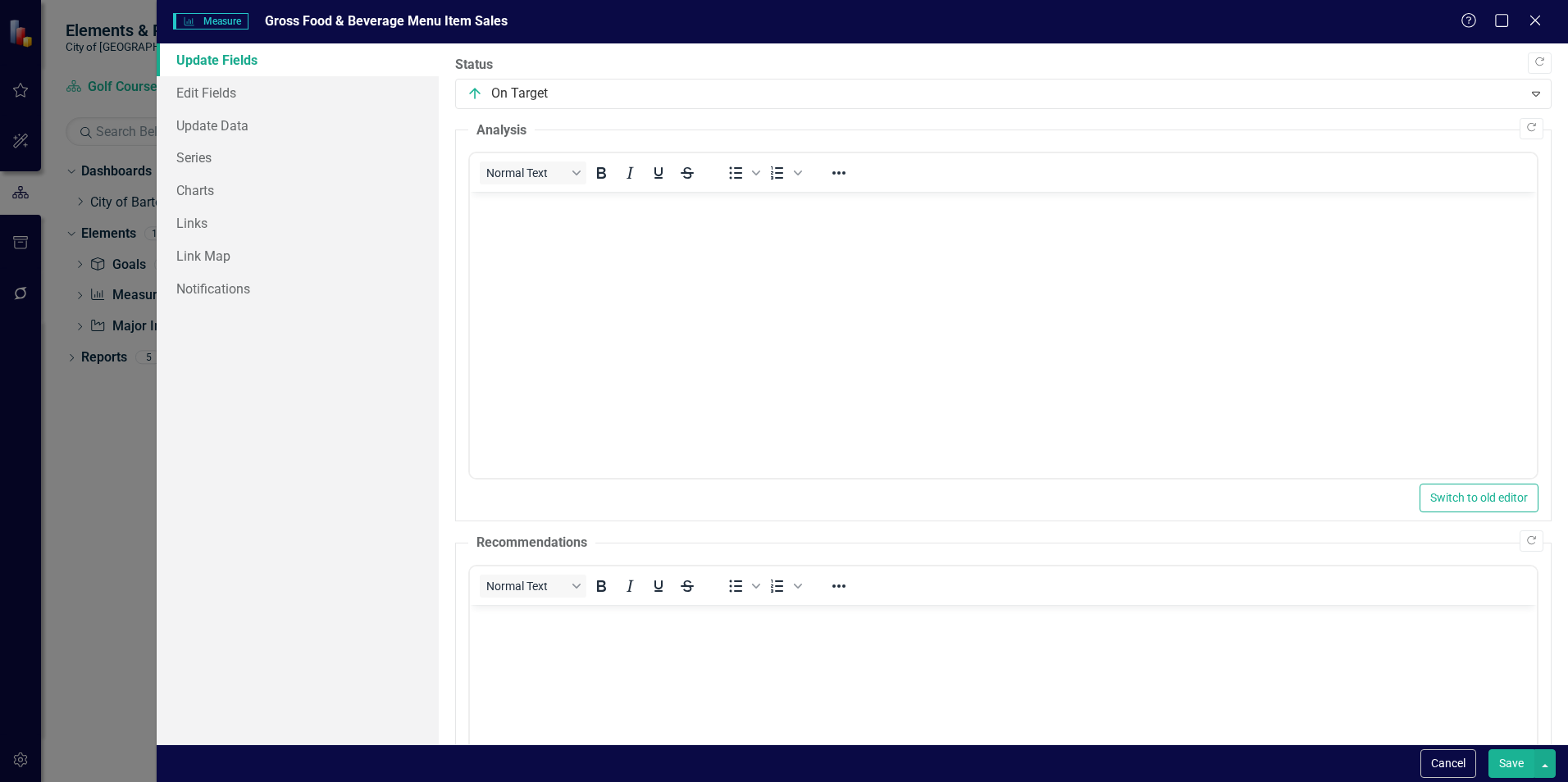
scroll to position [0, 0]
click at [226, 123] on link "Update Data" at bounding box center [298, 125] width 282 height 33
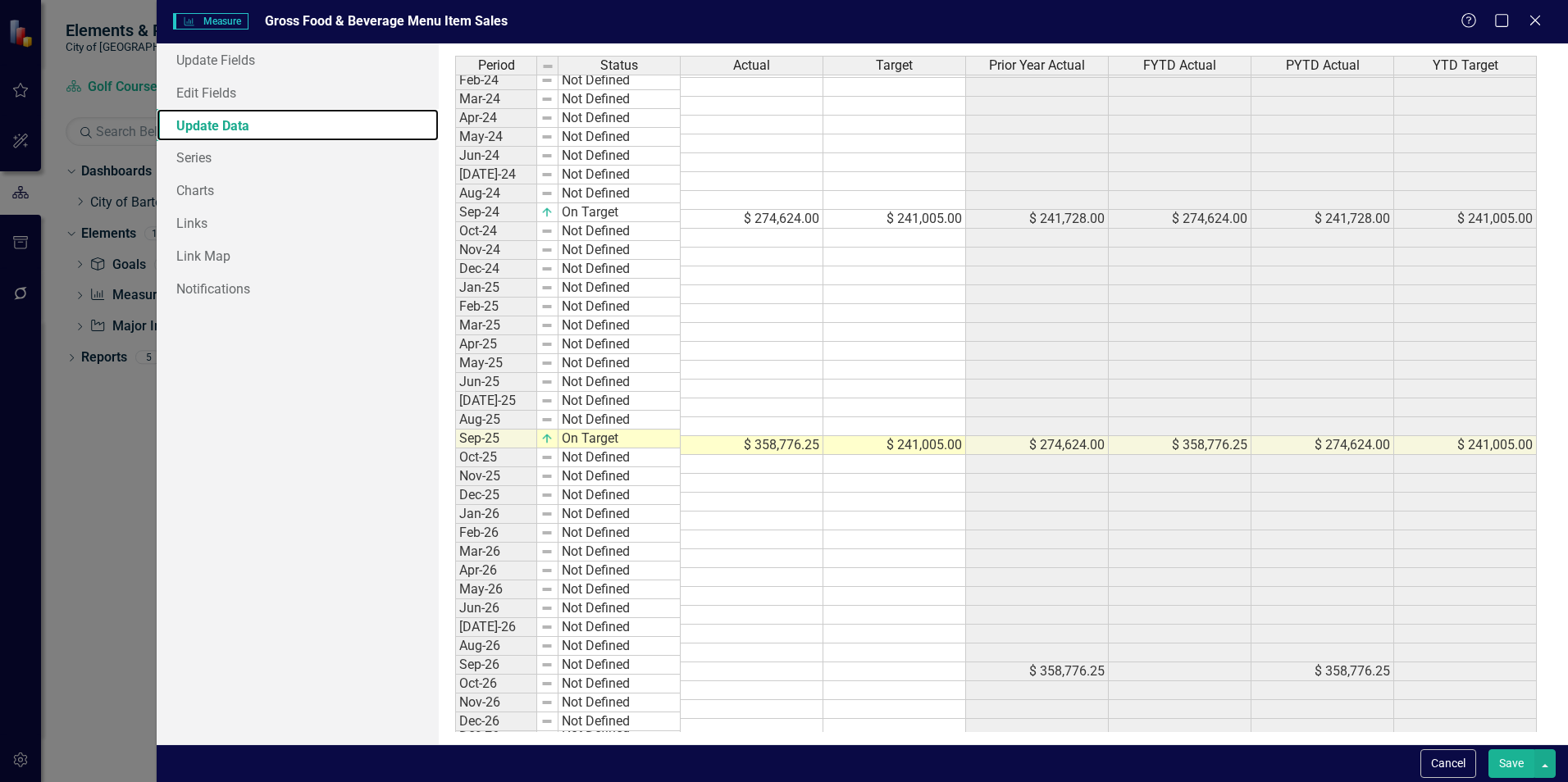
scroll to position [306, 0]
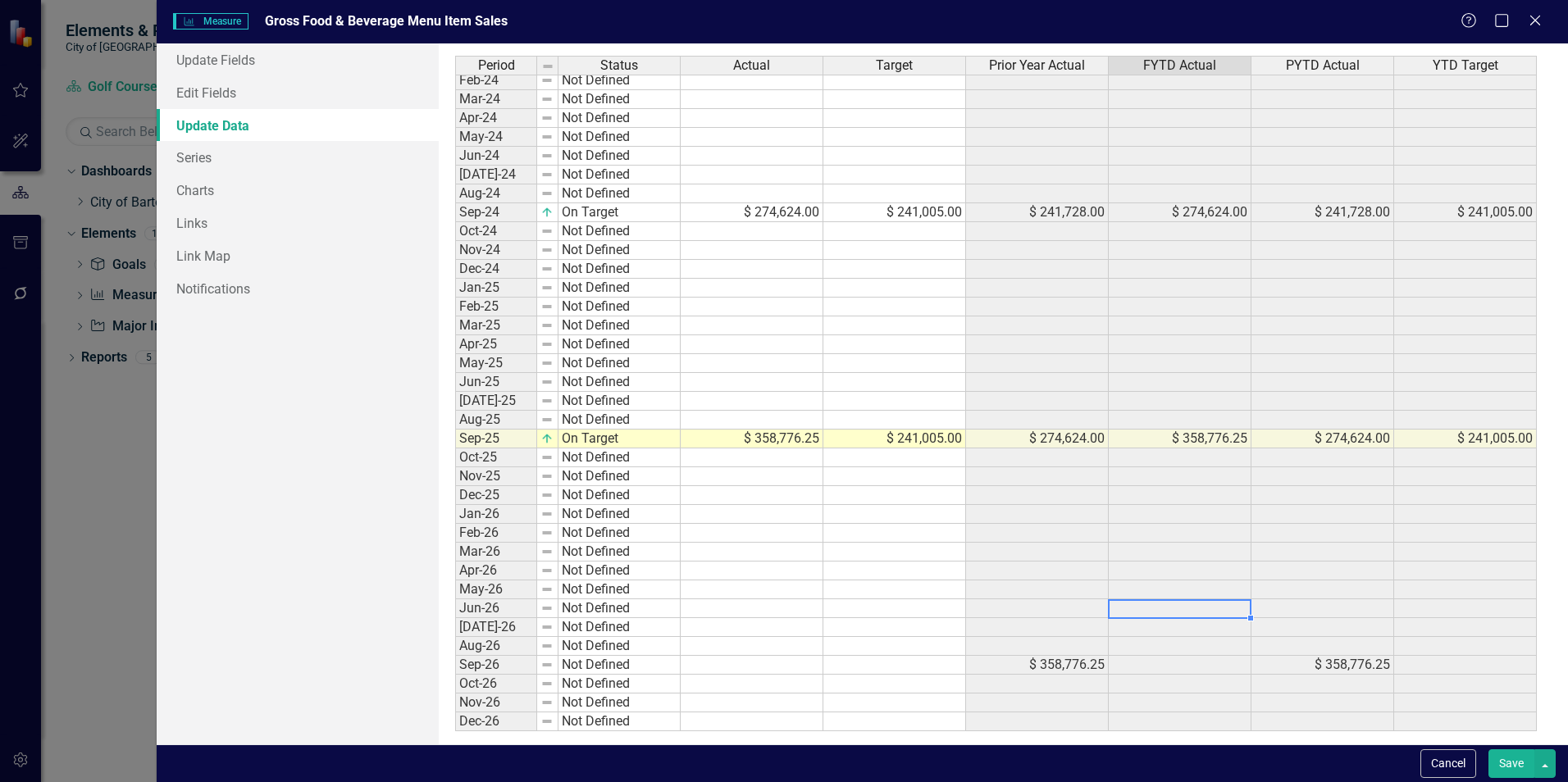
click at [455, 601] on div "Period Status Actual Target Prior Year Actual FYTD Actual PYTD Actual YTD Targe…" at bounding box center [455, 240] width 0 height 983
click at [805, 440] on td "$ 358,776.25" at bounding box center [752, 439] width 143 height 18
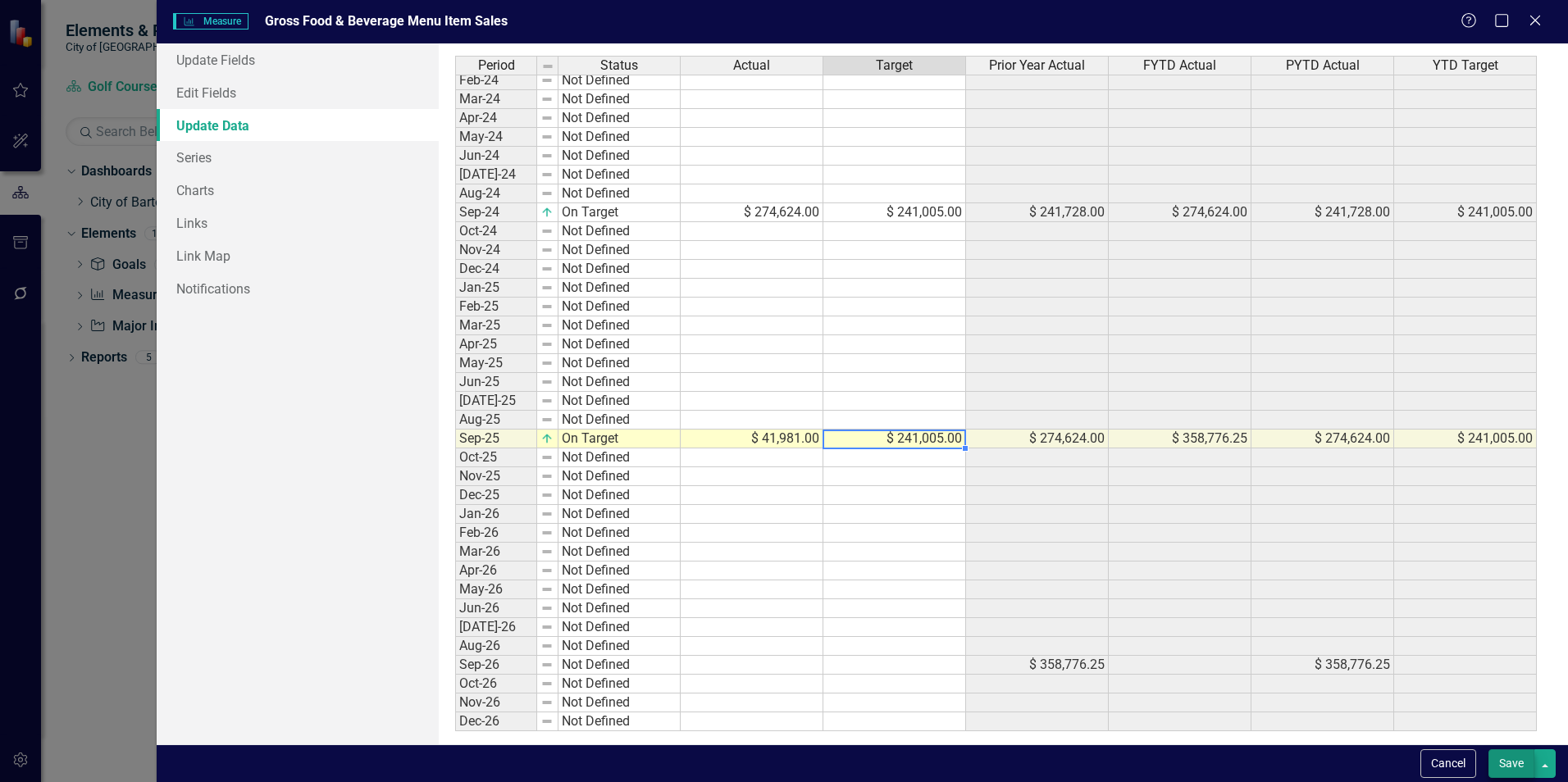
type textarea "241005"
click at [1510, 763] on button "Save" at bounding box center [1512, 764] width 46 height 29
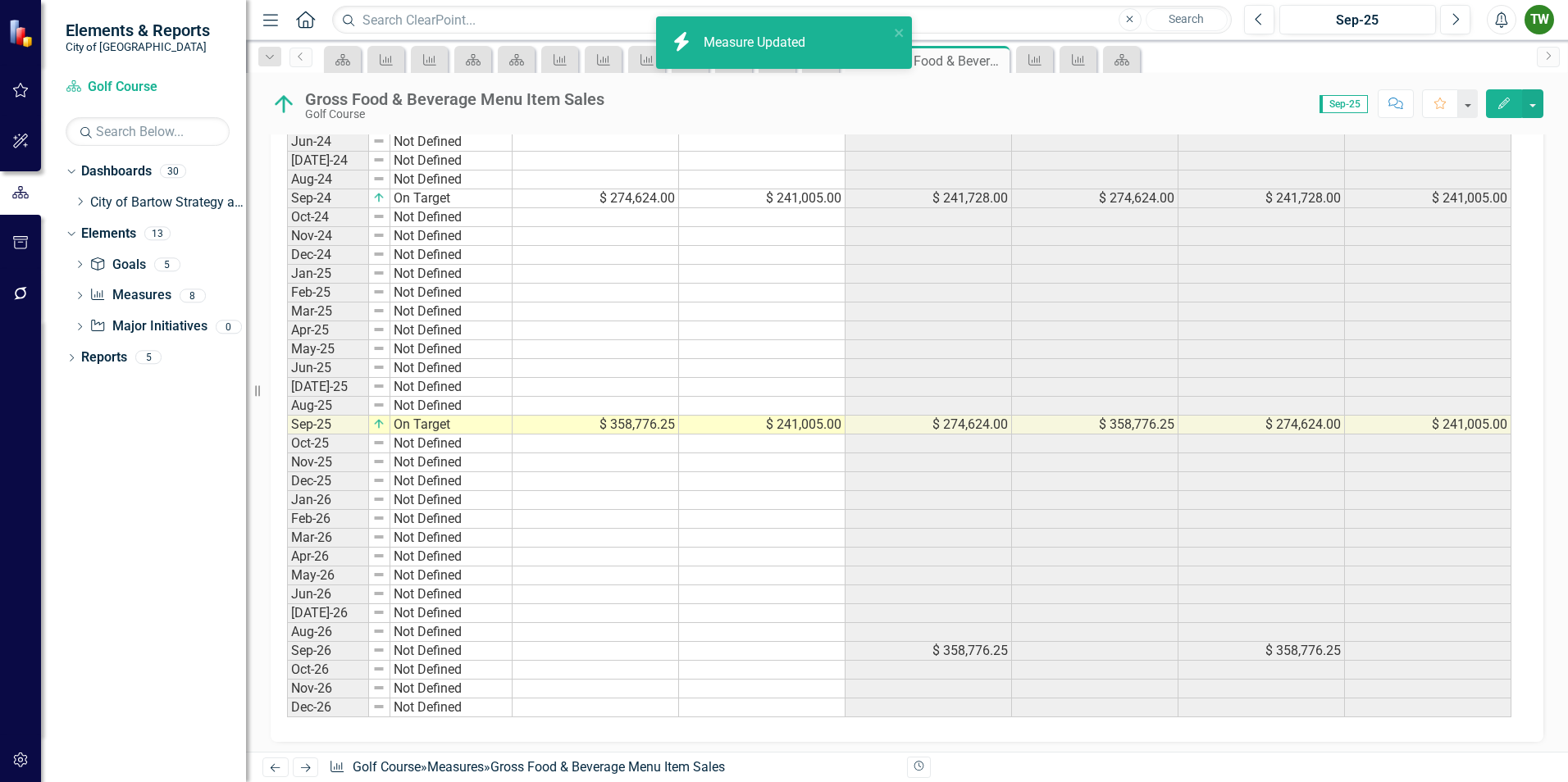
scroll to position [1240, 0]
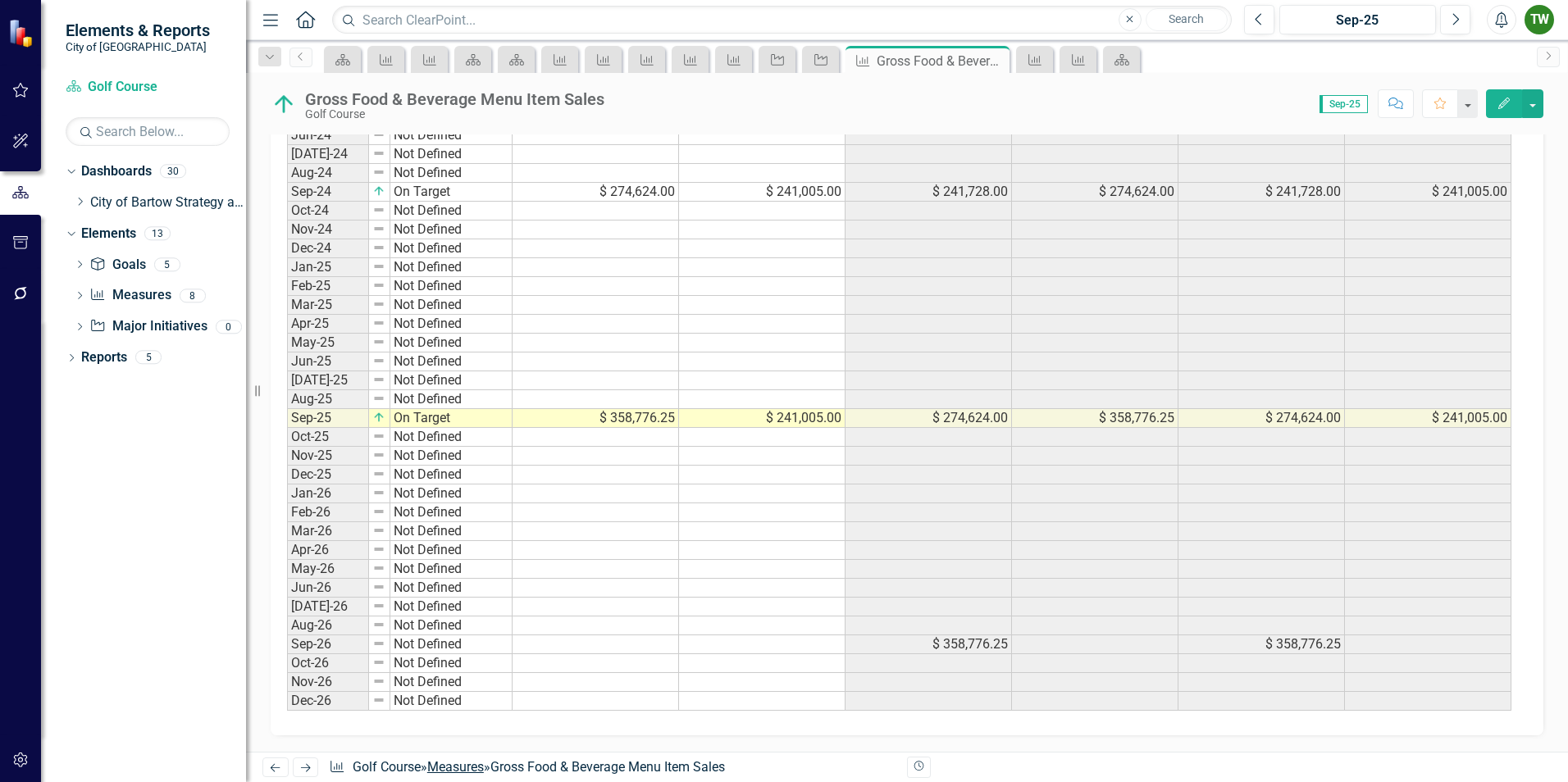
click at [475, 769] on link "Measures" at bounding box center [455, 767] width 56 height 16
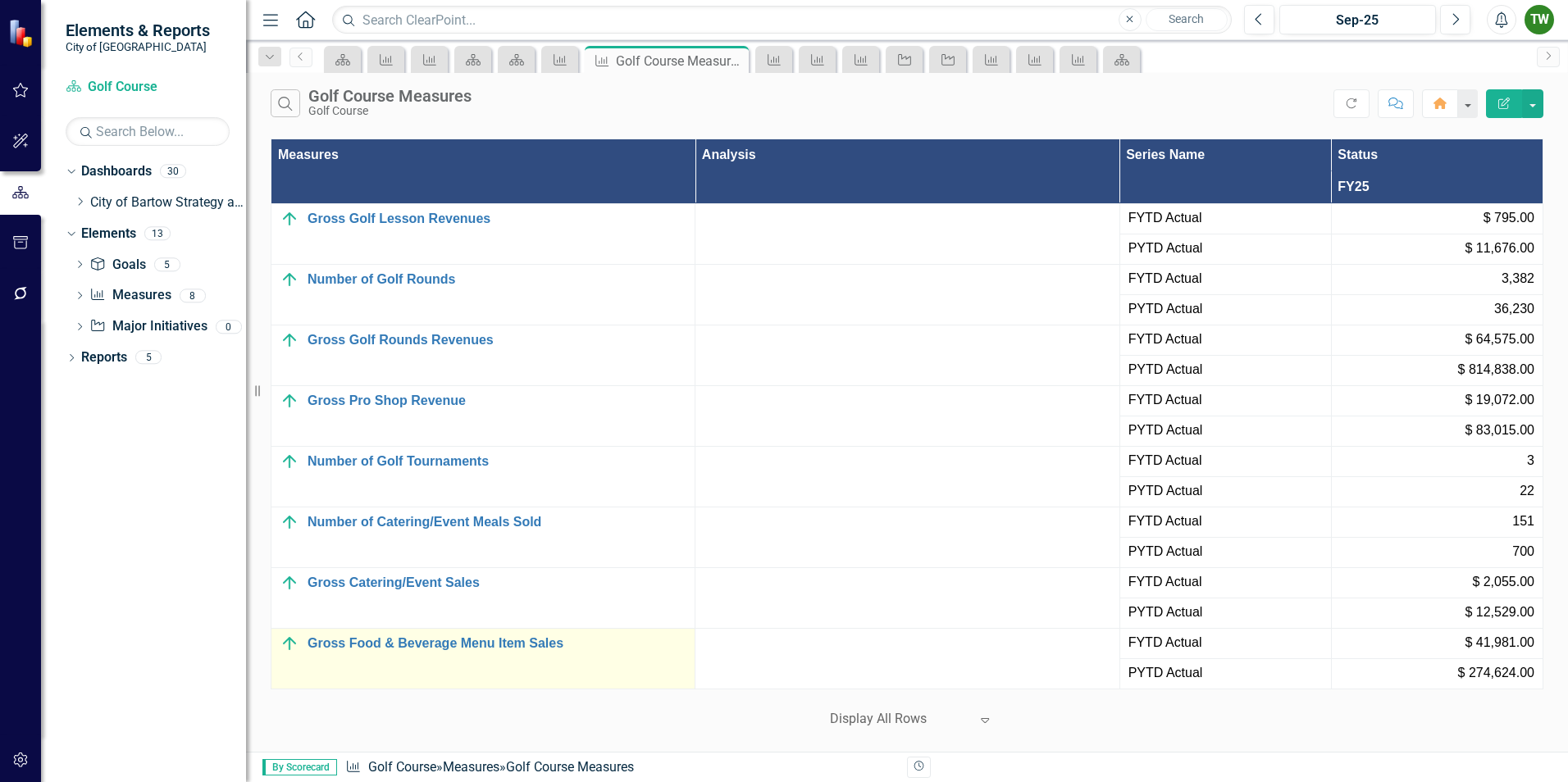
click at [476, 657] on td "Gross Food & Beverage Menu Item Sales Edit Edit Measure Link Open Element" at bounding box center [483, 658] width 424 height 61
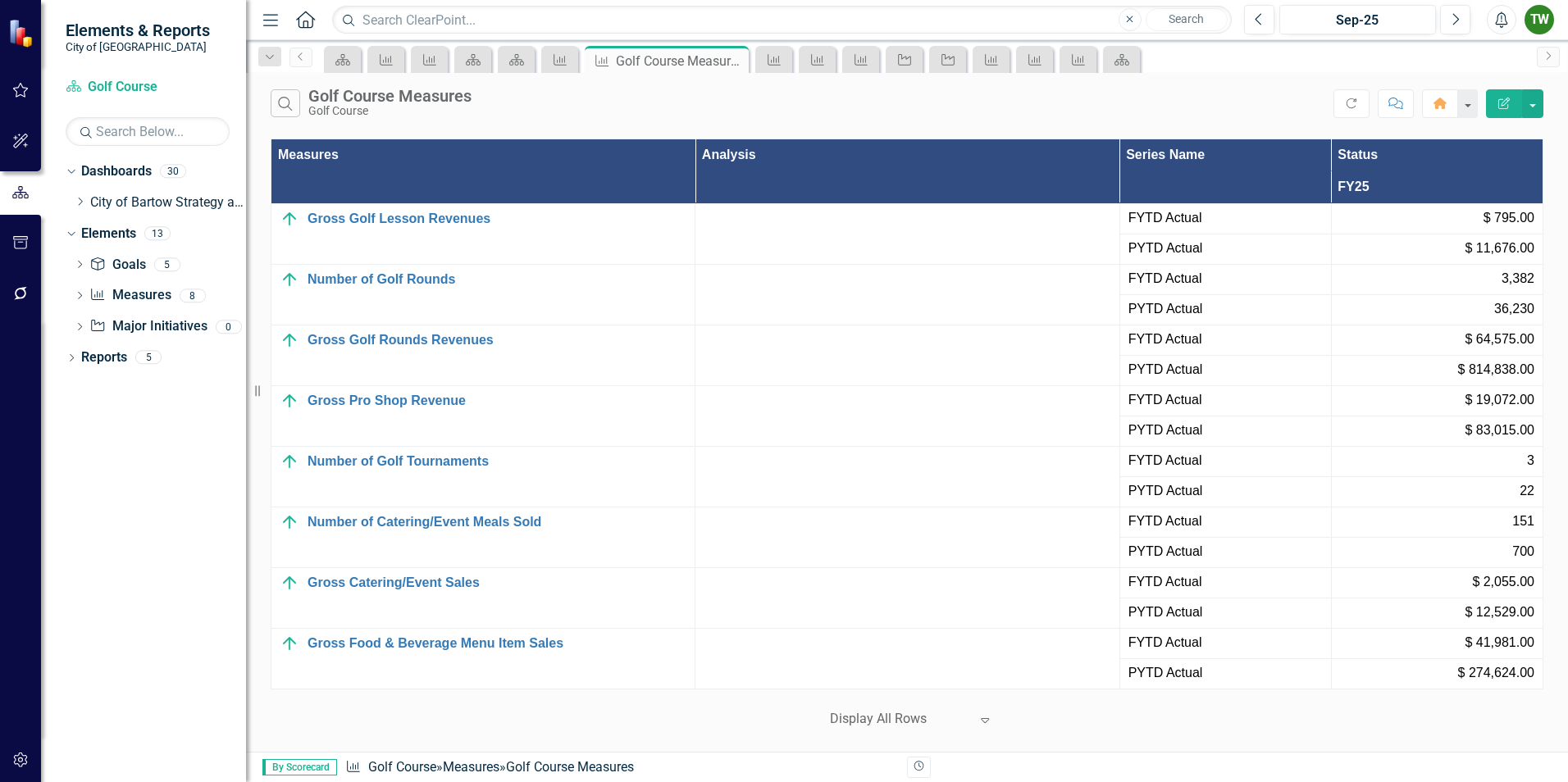
click at [1502, 105] on icon "button" at bounding box center [1504, 103] width 11 height 11
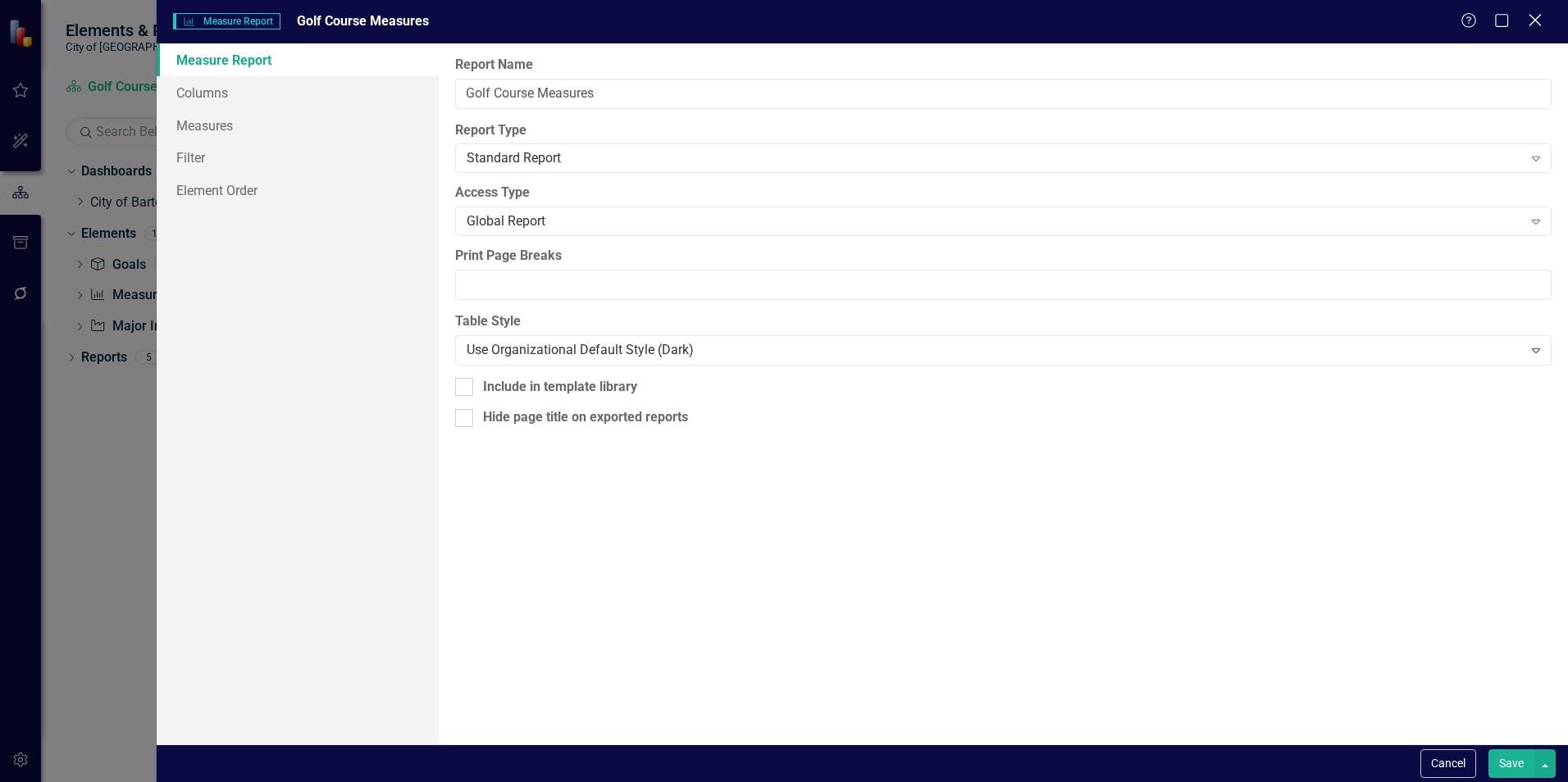
click at [1537, 22] on icon at bounding box center [1535, 20] width 12 height 12
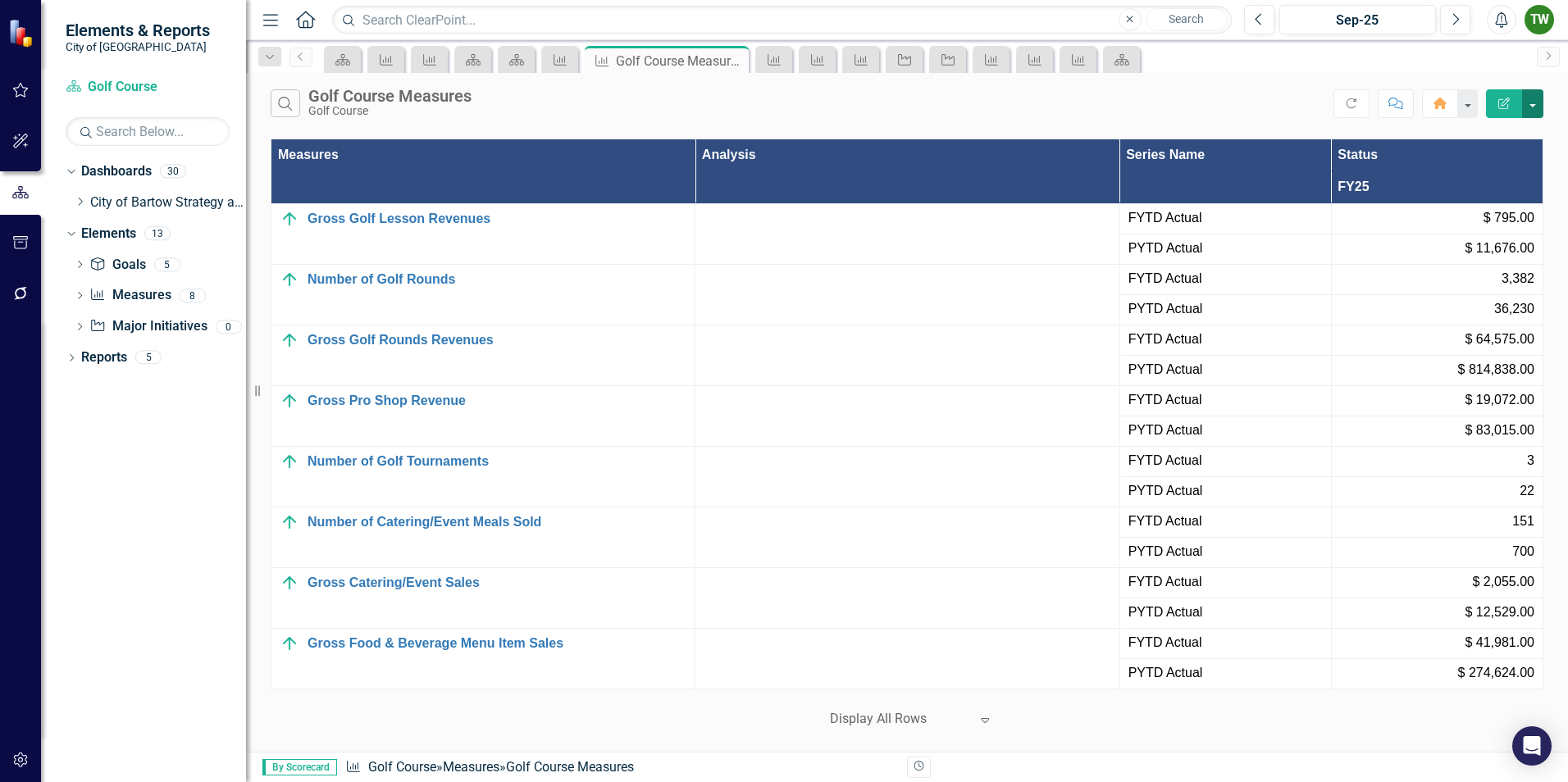
click at [1537, 107] on button "button" at bounding box center [1533, 104] width 21 height 29
click at [1469, 168] on link "PDF Export to PDF" at bounding box center [1477, 166] width 129 height 30
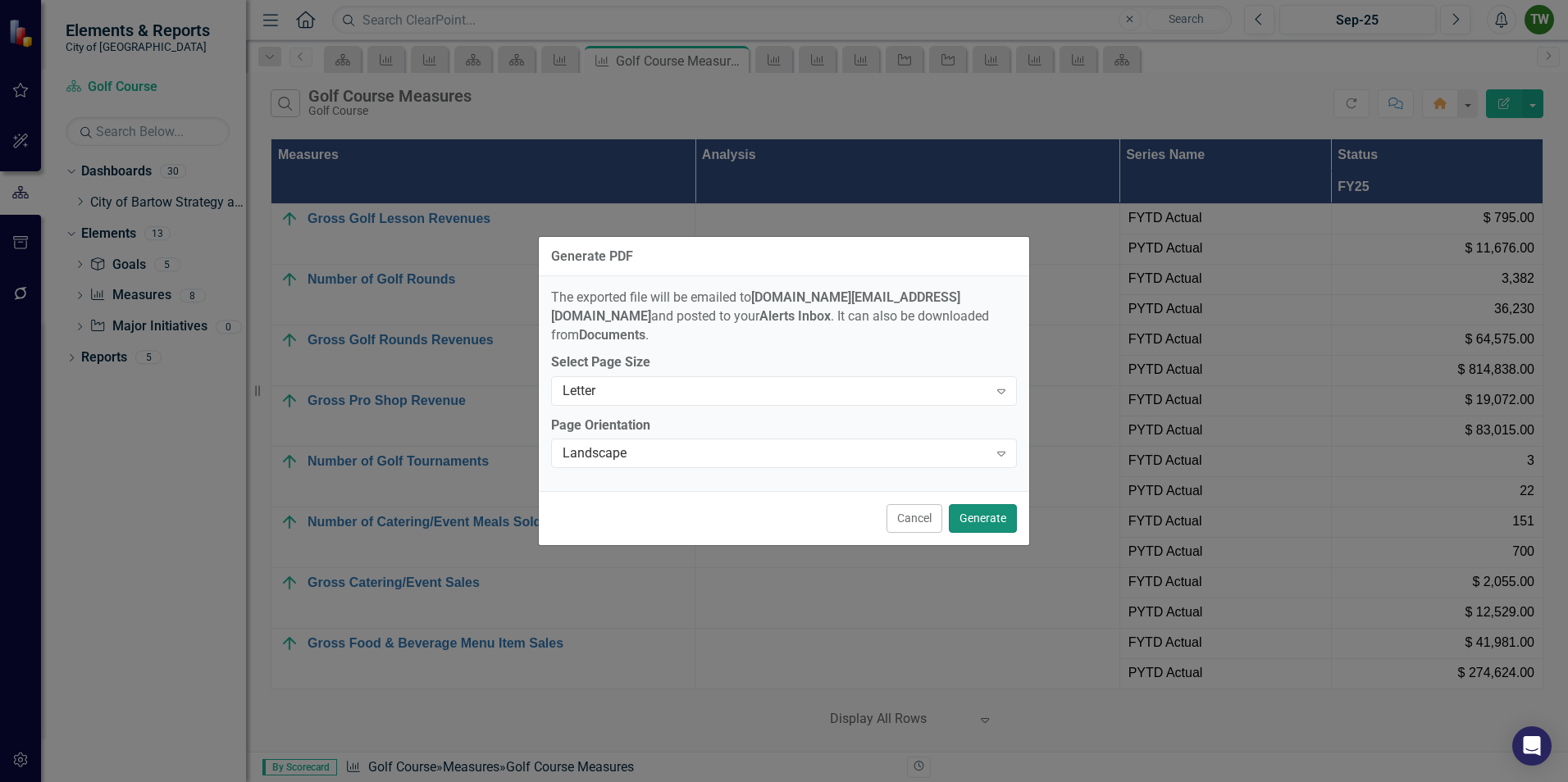
click at [987, 510] on button "Generate" at bounding box center [982, 519] width 68 height 29
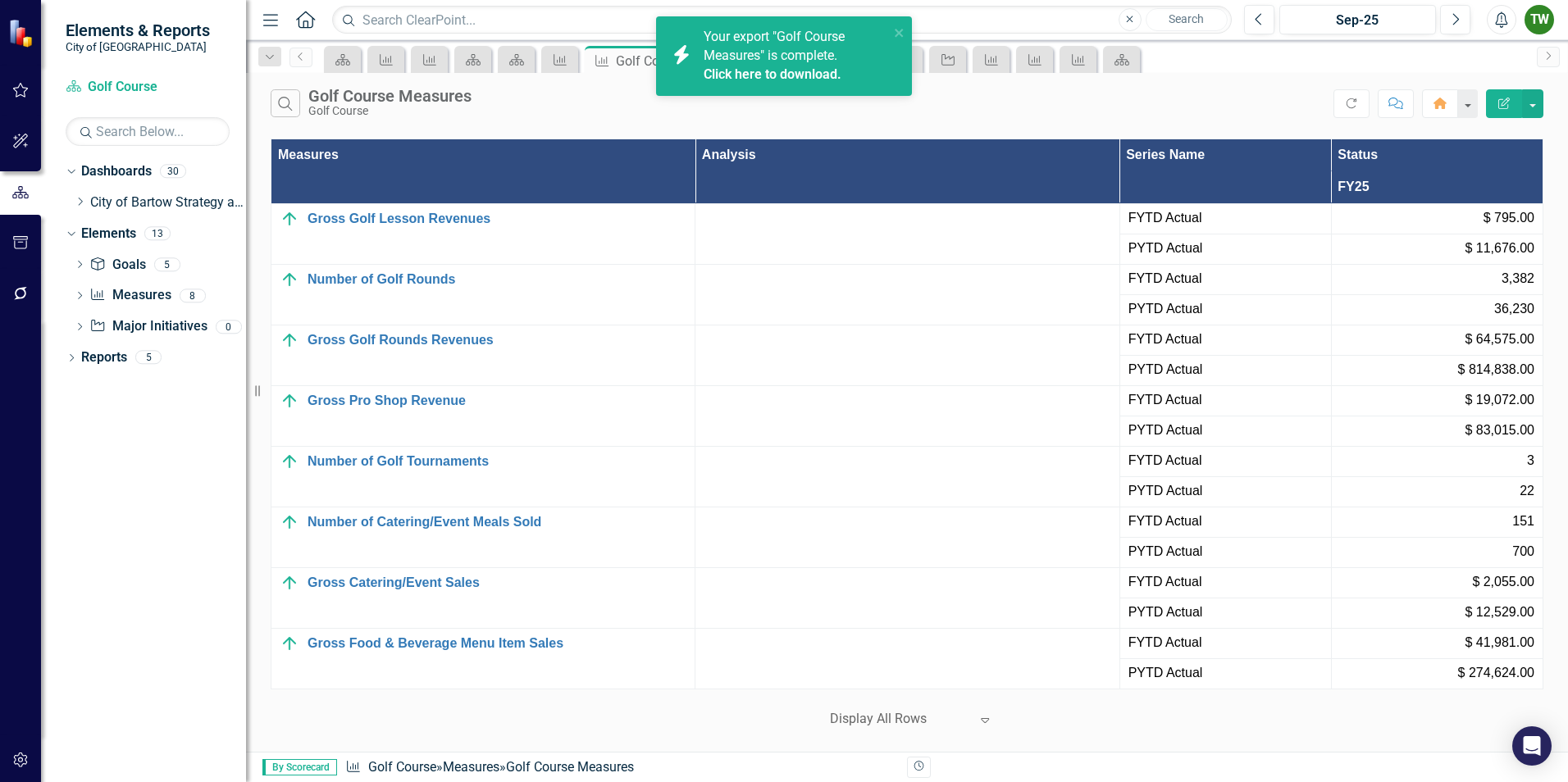
click at [789, 70] on link "Click here to download." at bounding box center [773, 74] width 137 height 16
